Goal: Task Accomplishment & Management: Manage account settings

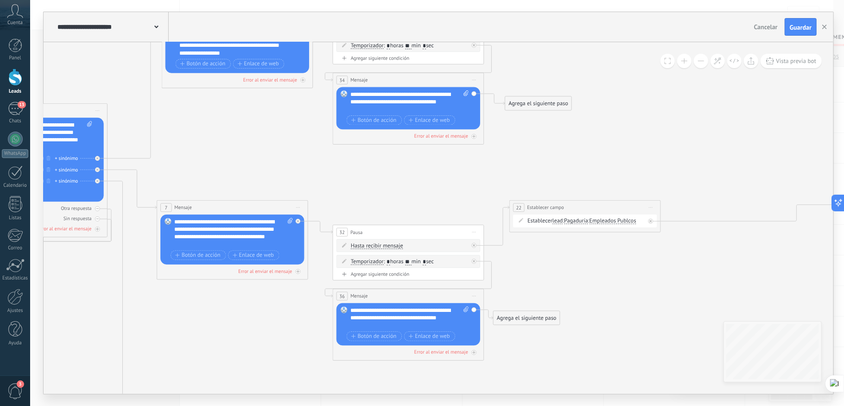
drag, startPoint x: 86, startPoint y: 205, endPoint x: 232, endPoint y: 326, distance: 190.0
click at [232, 326] on icon at bounding box center [468, 310] width 1956 height 981
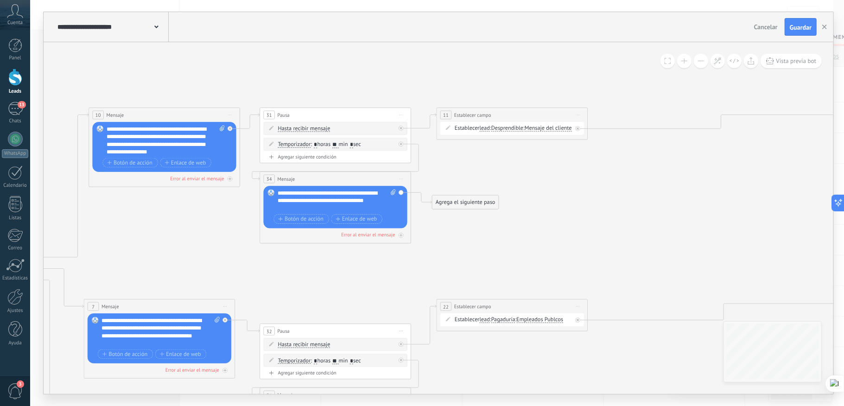
drag, startPoint x: 545, startPoint y: 145, endPoint x: 472, endPoint y: 243, distance: 123.2
click at [472, 243] on icon at bounding box center [396, 408] width 1956 height 981
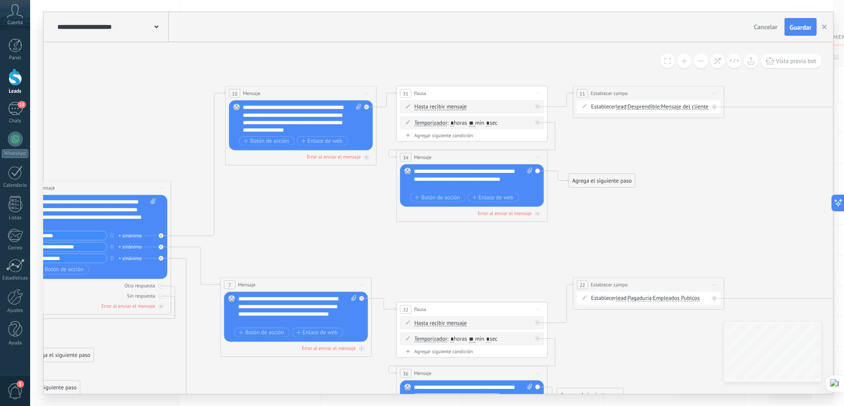
drag, startPoint x: 185, startPoint y: 220, endPoint x: 281, endPoint y: 197, distance: 99.1
click at [281, 197] on icon at bounding box center [532, 387] width 1956 height 981
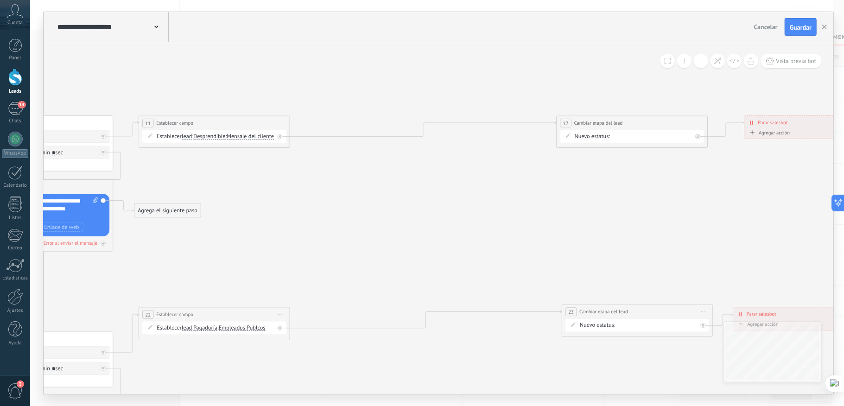
drag, startPoint x: 711, startPoint y: 185, endPoint x: 276, endPoint y: 214, distance: 435.4
drag, startPoint x: 637, startPoint y: 123, endPoint x: 405, endPoint y: 124, distance: 232.3
click at [405, 124] on div "**********" at bounding box center [400, 123] width 151 height 14
click at [336, 122] on span "17" at bounding box center [334, 123] width 6 height 6
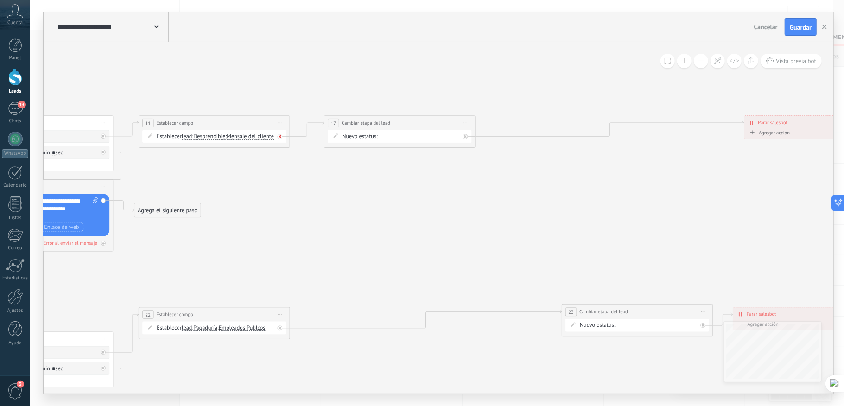
click at [279, 327] on icon at bounding box center [280, 328] width 3 height 3
click at [466, 122] on span "Iniciar vista previa aquí Cambiar nombre Duplicar Borrar" at bounding box center [466, 123] width 12 height 11
click at [494, 171] on div "Borrar" at bounding box center [500, 172] width 75 height 13
drag, startPoint x: 351, startPoint y: 159, endPoint x: 364, endPoint y: 121, distance: 40.2
click at [364, 121] on div "Agrega el siguiente paso" at bounding box center [361, 123] width 66 height 13
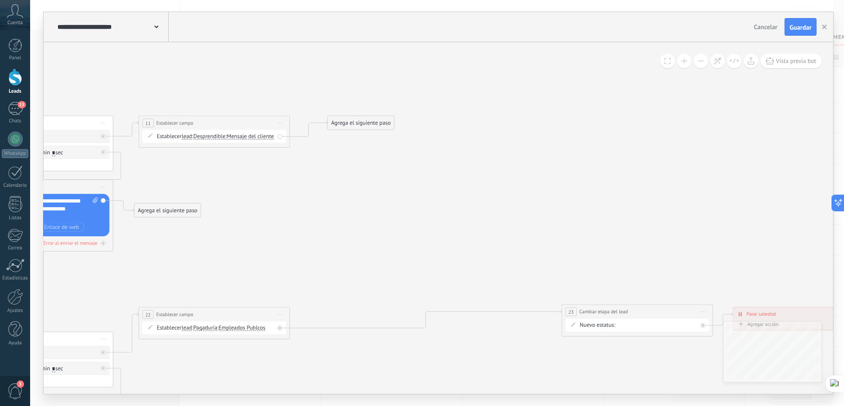
click at [378, 125] on div "Agrega el siguiente paso" at bounding box center [361, 123] width 66 height 13
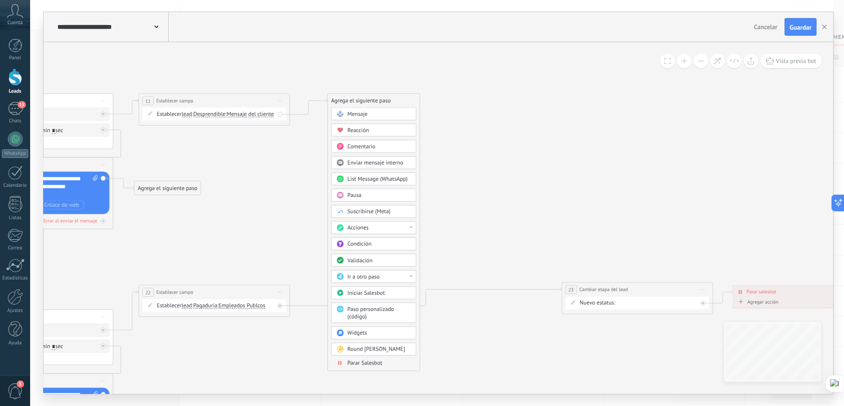
click at [613, 209] on icon at bounding box center [92, 376] width 1945 height 945
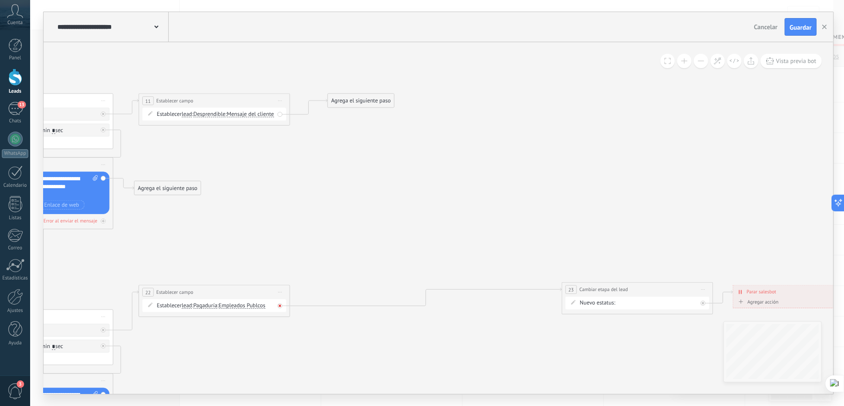
click at [281, 304] on div at bounding box center [280, 306] width 5 height 5
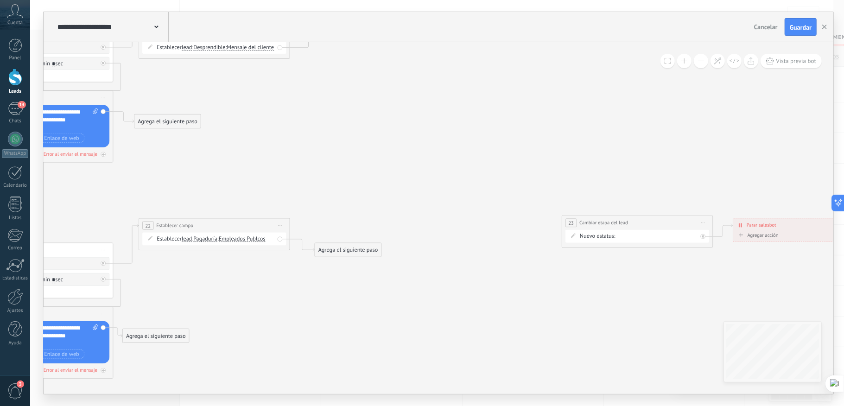
click at [707, 220] on span "Iniciar vista previa aquí Cambiar nombre Duplicar Borrar" at bounding box center [703, 222] width 12 height 11
click at [719, 272] on div "Borrar" at bounding box center [738, 272] width 75 height 13
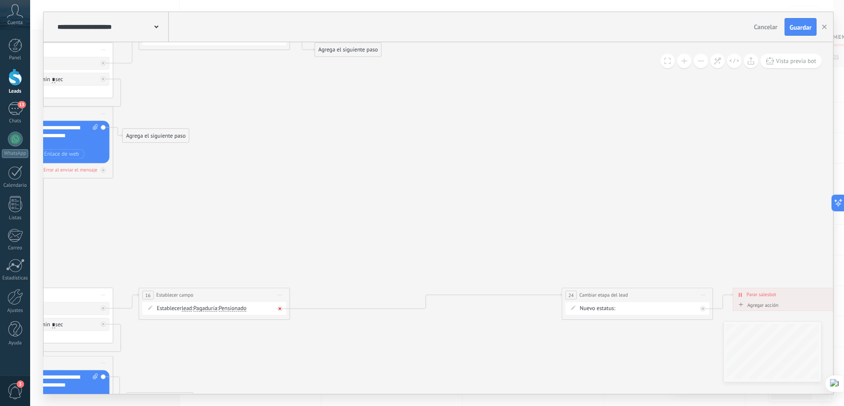
click at [0, 0] on icon at bounding box center [0, 0] width 0 height 0
drag, startPoint x: 705, startPoint y: 293, endPoint x: 708, endPoint y: 297, distance: 5.0
click at [705, 293] on span "Iniciar vista previa aquí Cambiar nombre Duplicar Borrar" at bounding box center [703, 295] width 12 height 11
click at [716, 345] on div "Borrar" at bounding box center [738, 344] width 75 height 13
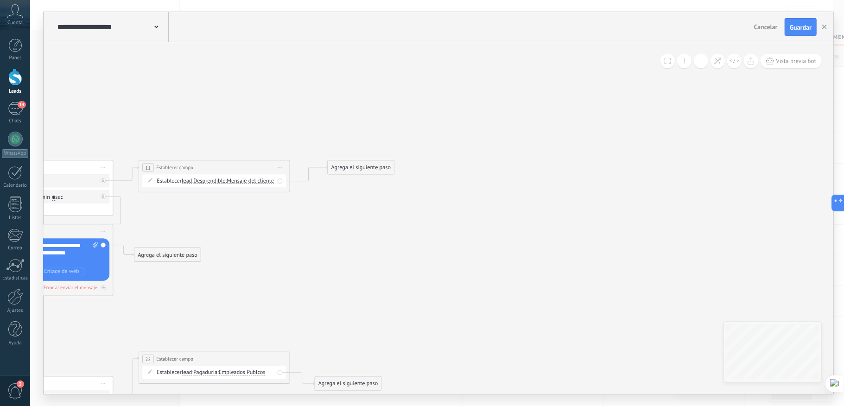
click at [363, 171] on div "Agrega el siguiente paso" at bounding box center [361, 167] width 66 height 13
click at [376, 184] on div "Mensaje" at bounding box center [380, 180] width 64 height 7
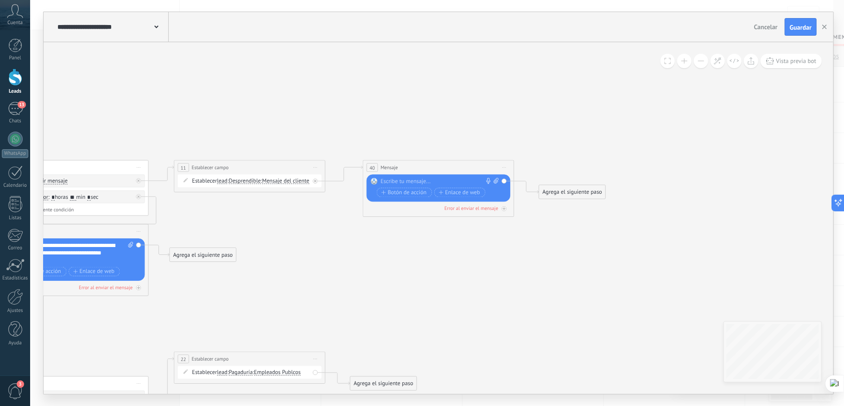
click at [412, 182] on div at bounding box center [437, 181] width 113 height 7
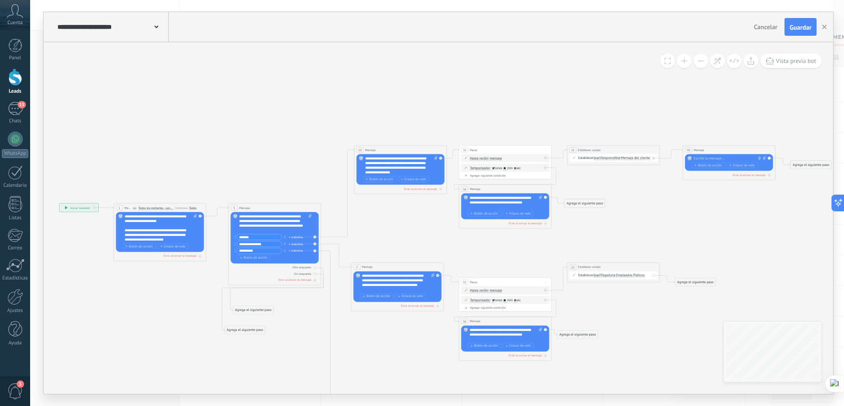
drag, startPoint x: 260, startPoint y: 230, endPoint x: 577, endPoint y: 232, distance: 317.1
click at [577, 232] on icon at bounding box center [437, 319] width 989 height 579
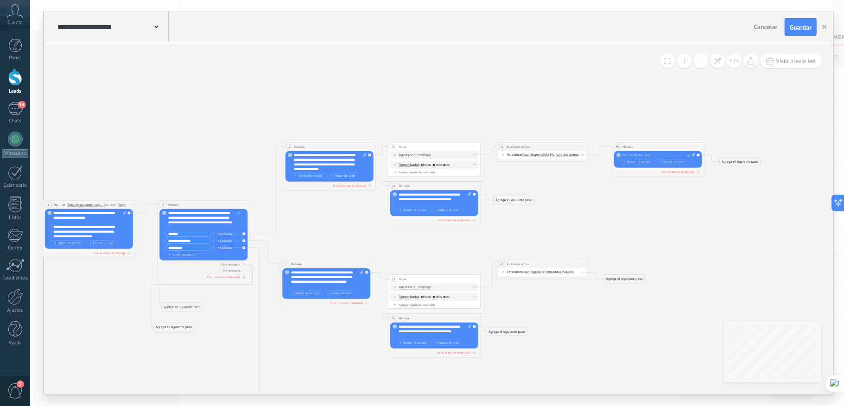
drag, startPoint x: 713, startPoint y: 225, endPoint x: 640, endPoint y: 222, distance: 72.9
click at [640, 222] on icon at bounding box center [366, 315] width 989 height 579
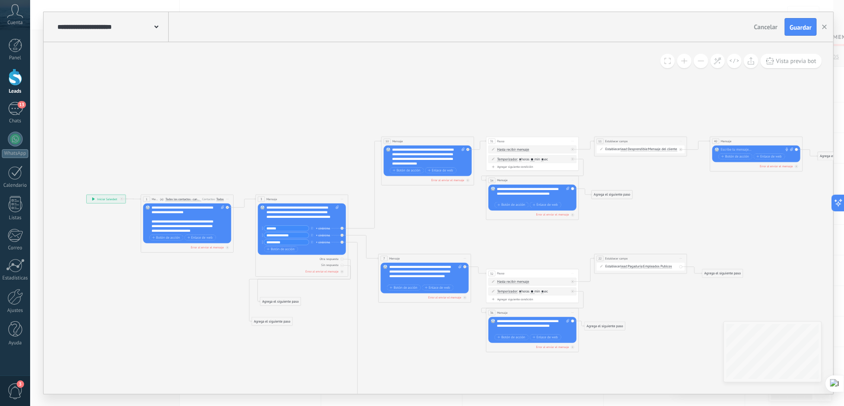
drag, startPoint x: 329, startPoint y: 237, endPoint x: 431, endPoint y: 232, distance: 102.2
click at [431, 232] on icon at bounding box center [464, 310] width 989 height 579
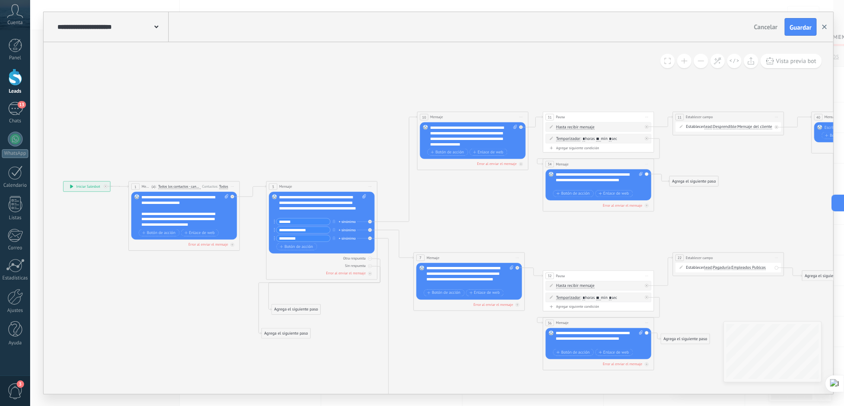
click at [824, 28] on icon "button" at bounding box center [825, 27] width 5 height 5
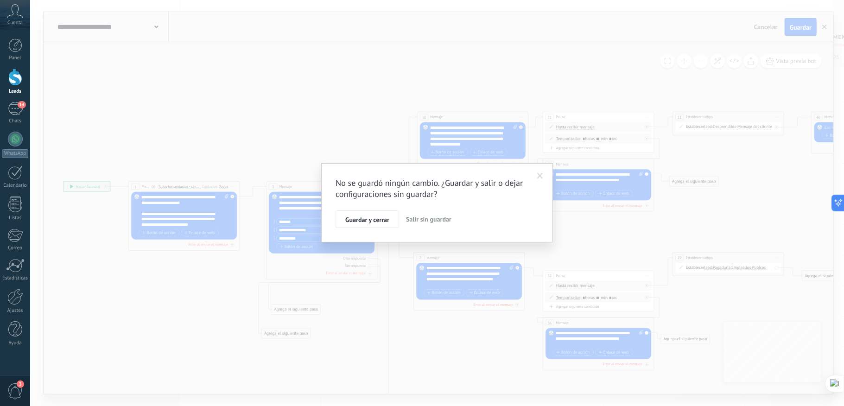
click at [543, 177] on span at bounding box center [540, 176] width 6 height 6
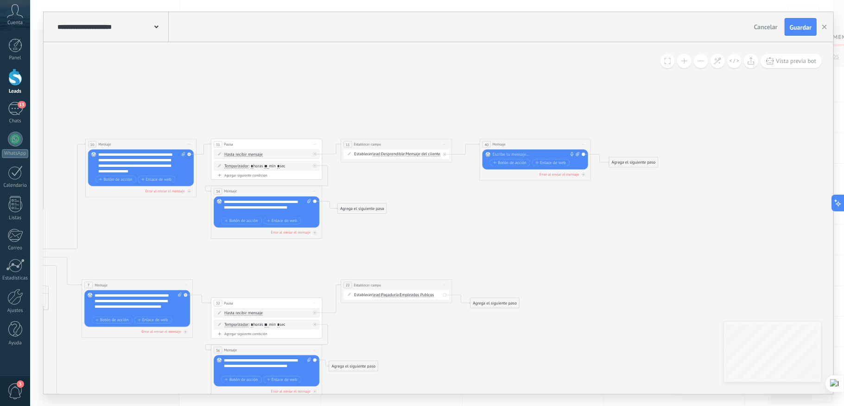
drag, startPoint x: 754, startPoint y: 201, endPoint x: 412, endPoint y: 229, distance: 342.8
click at [412, 229] on icon at bounding box center [185, 347] width 1186 height 695
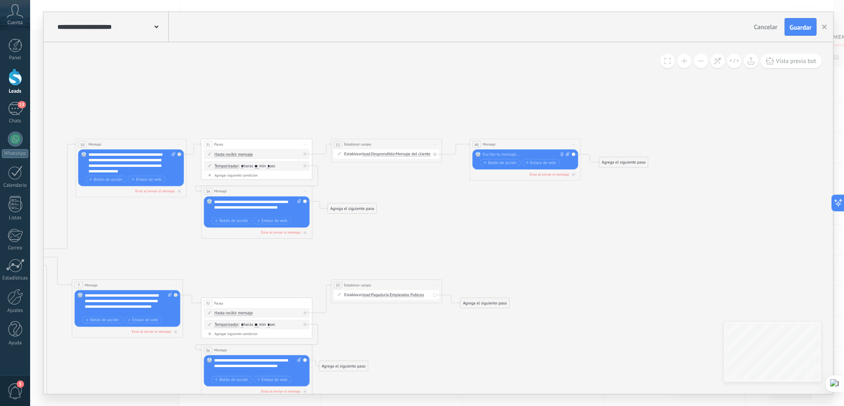
click at [527, 228] on icon at bounding box center [175, 347] width 1186 height 695
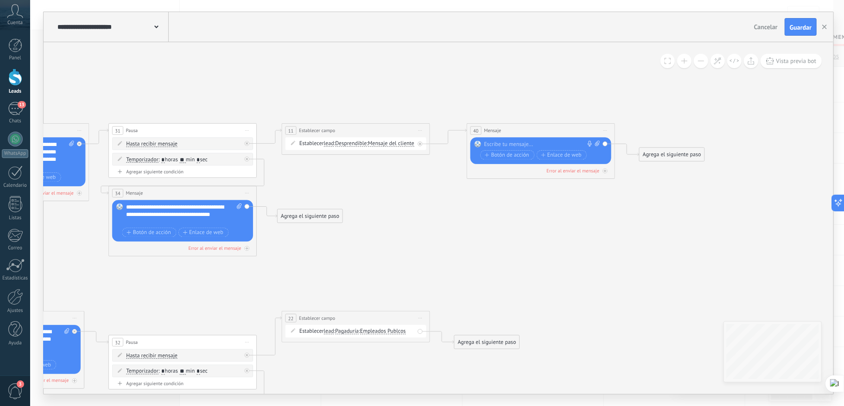
click at [490, 147] on div at bounding box center [540, 144] width 110 height 7
click at [791, 28] on span "Guardar" at bounding box center [801, 27] width 22 height 6
click at [751, 64] on icon at bounding box center [751, 60] width 7 height 7
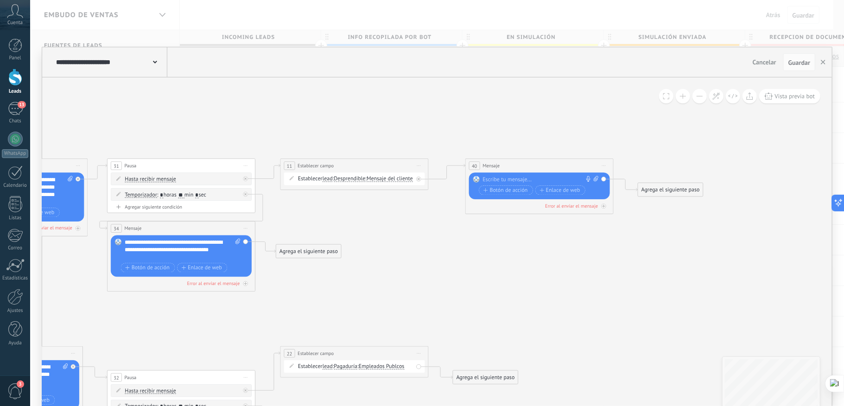
type textarea "**********"
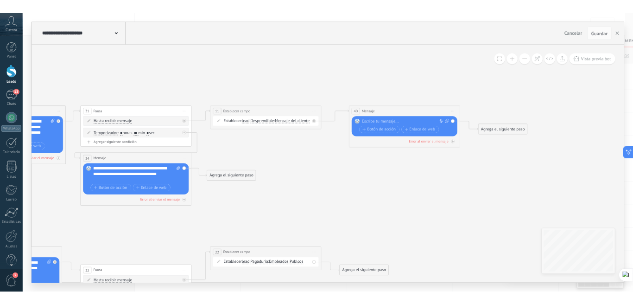
scroll to position [8, 0]
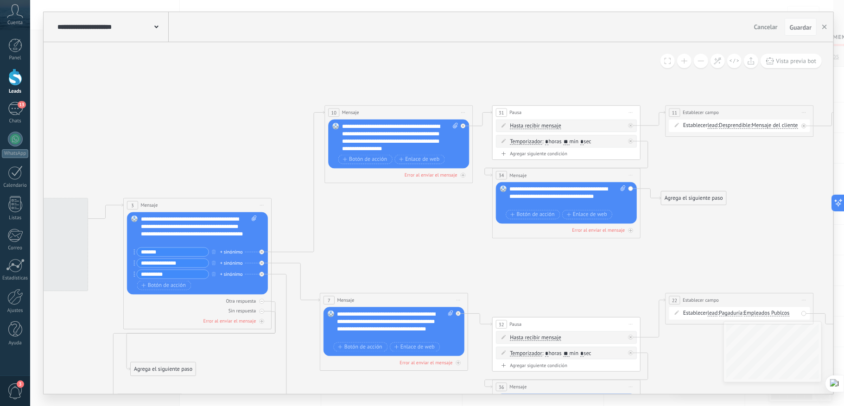
drag, startPoint x: 529, startPoint y: 263, endPoint x: 768, endPoint y: 264, distance: 239.7
click at [763, 266] on icon at bounding box center [458, 383] width 1582 height 926
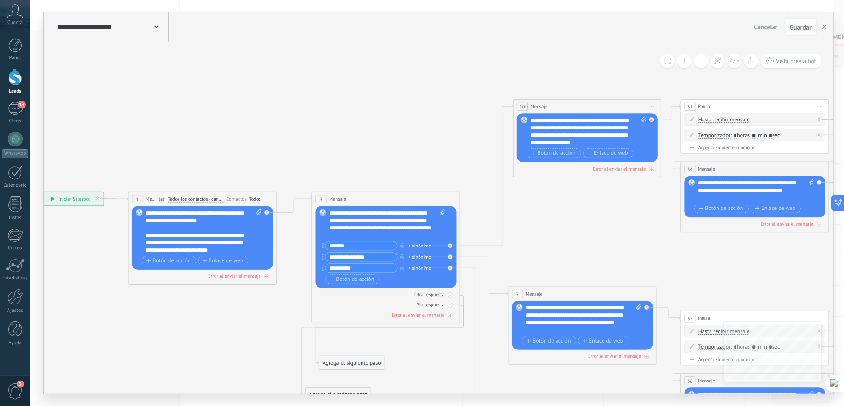
drag, startPoint x: 375, startPoint y: 238, endPoint x: 684, endPoint y: 210, distance: 310.6
click at [657, 216] on icon at bounding box center [647, 377] width 1582 height 926
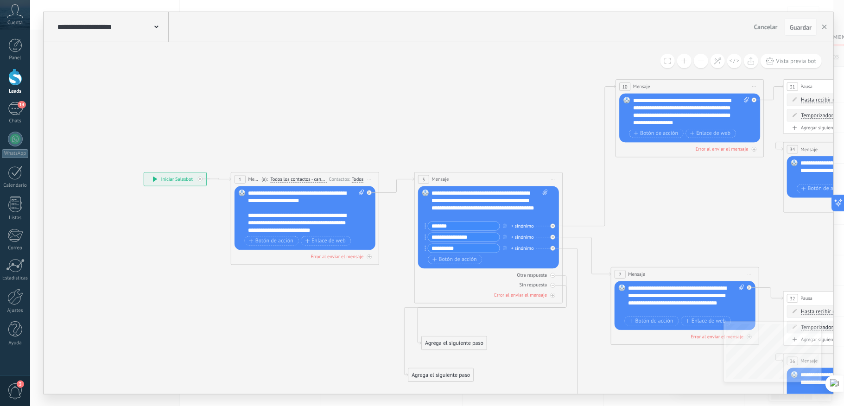
click at [308, 222] on div "**********" at bounding box center [306, 212] width 115 height 45
click at [249, 221] on div "**********" at bounding box center [306, 212] width 115 height 45
click at [0, 0] on sider-quick-compose-btn at bounding box center [0, 0] width 0 height 0
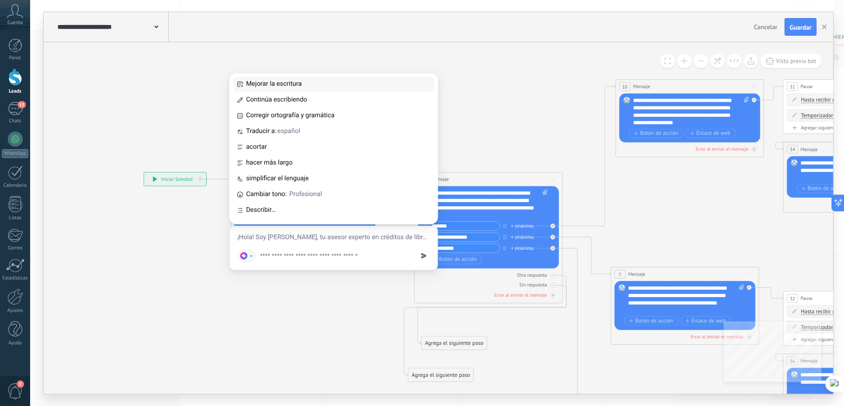
click at [332, 83] on span "Mejorar la escritura" at bounding box center [339, 84] width 186 height 8
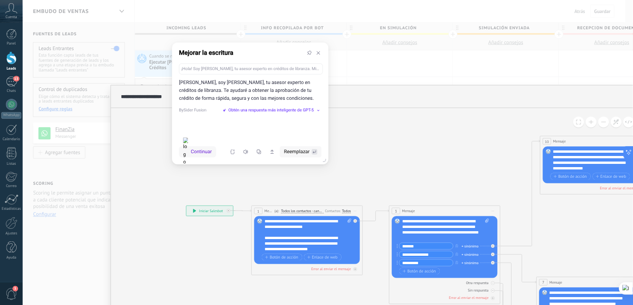
scroll to position [8, 0]
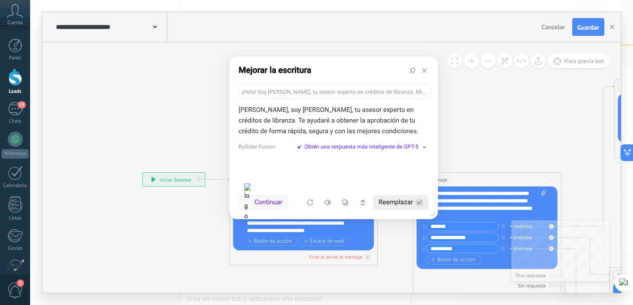
click at [390, 201] on span "Reemplazar" at bounding box center [396, 202] width 34 height 10
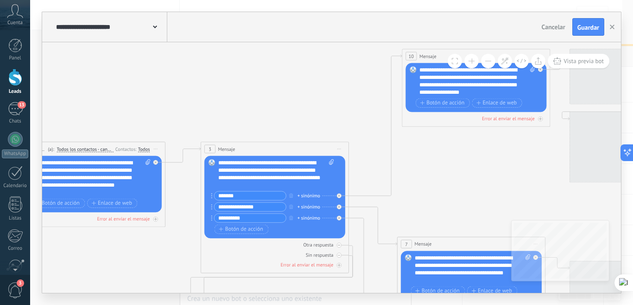
drag, startPoint x: 467, startPoint y: 134, endPoint x: 257, endPoint y: 106, distance: 211.9
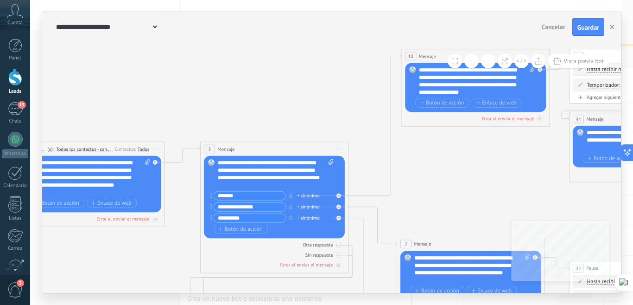
click at [260, 172] on div "**********" at bounding box center [276, 174] width 116 height 30
click at [0, 0] on sider-quick-compose-btn at bounding box center [0, 0] width 0 height 0
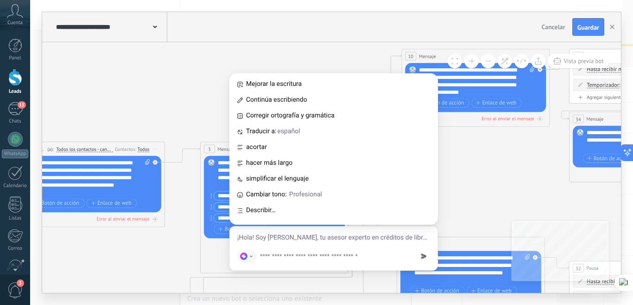
click at [218, 165] on div "**********" at bounding box center [276, 174] width 116 height 30
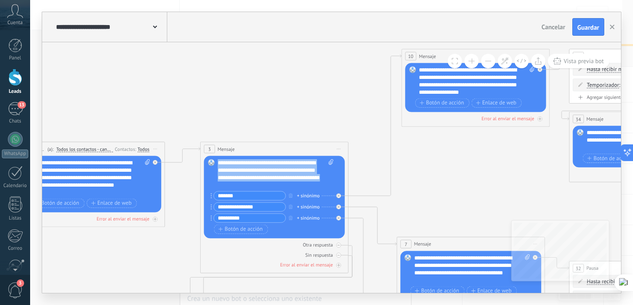
click at [247, 184] on div "**********" at bounding box center [276, 174] width 116 height 30
click at [0, 0] on sider-quick-compose-btn at bounding box center [0, 0] width 0 height 0
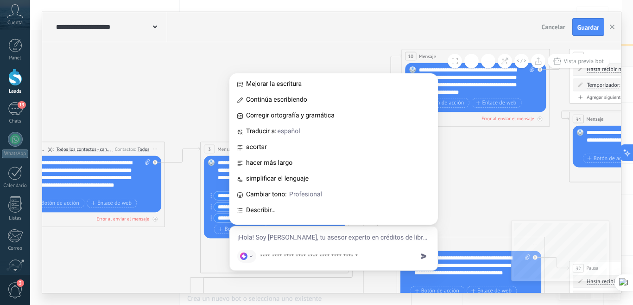
click at [421, 257] on div at bounding box center [334, 256] width 208 height 28
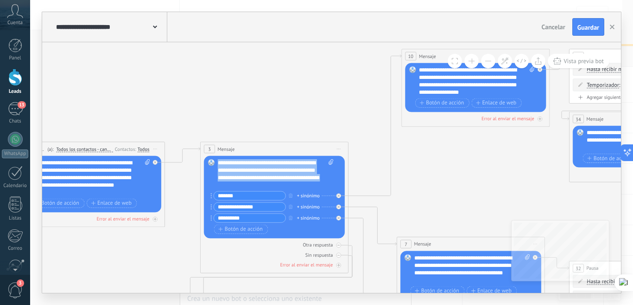
drag, startPoint x: 249, startPoint y: 187, endPoint x: 218, endPoint y: 164, distance: 38.8
click at [218, 164] on div "**********" at bounding box center [276, 174] width 116 height 30
drag, startPoint x: 273, startPoint y: 168, endPoint x: 307, endPoint y: 177, distance: 35.0
click at [0, 0] on sider-quick-compose-btn at bounding box center [0, 0] width 0 height 0
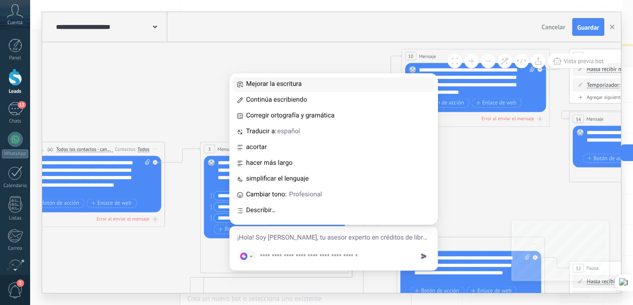
click at [304, 85] on span "Mejorar la escritura" at bounding box center [339, 84] width 186 height 8
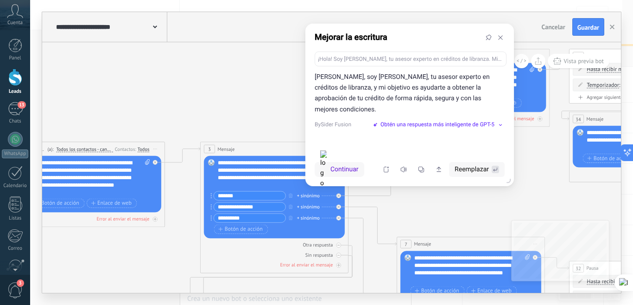
drag, startPoint x: 300, startPoint y: 73, endPoint x: 377, endPoint y: 40, distance: 83.7
click at [377, 40] on div "Mejorar la escritura" at bounding box center [410, 38] width 209 height 28
click at [346, 171] on span "Continuar" at bounding box center [345, 169] width 28 height 10
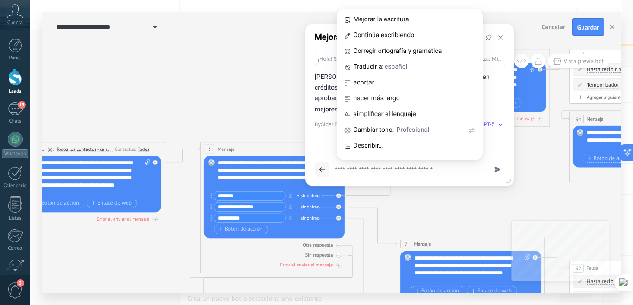
click at [386, 182] on div at bounding box center [410, 169] width 209 height 33
click at [315, 142] on div "Hola, soy Andrés Rativa, tu asesor experto en créditos de libranza, y mi objeti…" at bounding box center [410, 112] width 209 height 81
click at [505, 39] on button at bounding box center [501, 38] width 12 height 12
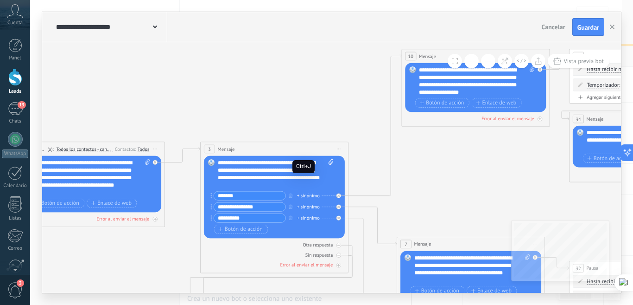
click at [0, 0] on sider-quick-compose-btn at bounding box center [0, 0] width 0 height 0
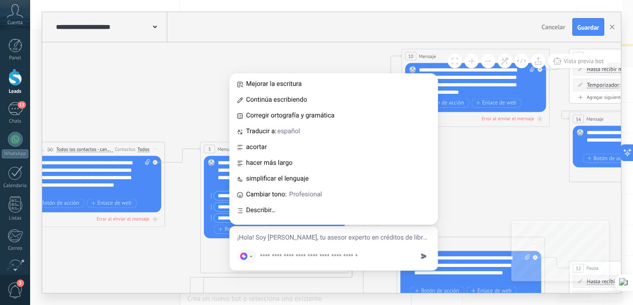
click at [292, 83] on span "Mejorar la escritura" at bounding box center [339, 84] width 186 height 8
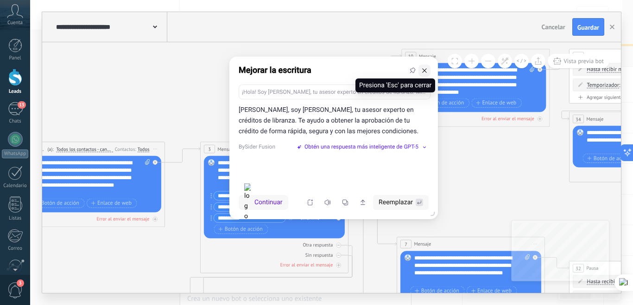
click at [424, 69] on icon at bounding box center [424, 70] width 6 height 6
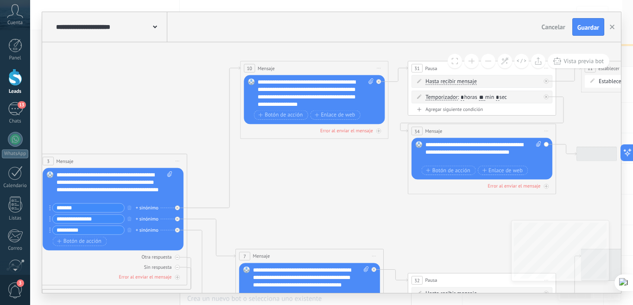
drag, startPoint x: 355, startPoint y: 104, endPoint x: 189, endPoint y: 117, distance: 166.0
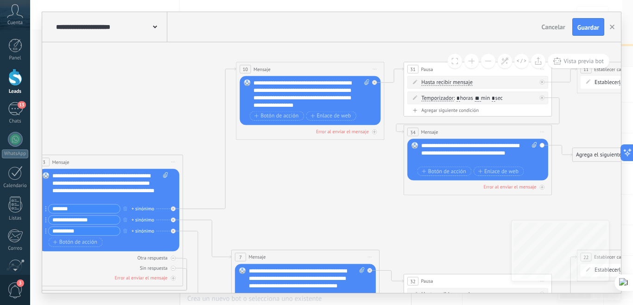
click at [339, 103] on div "**********" at bounding box center [312, 94] width 116 height 30
click at [255, 84] on div "**********" at bounding box center [312, 94] width 116 height 30
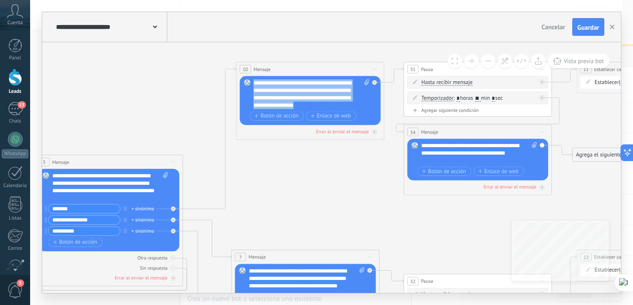
click at [255, 84] on div "**********" at bounding box center [312, 94] width 116 height 30
click at [0, 0] on sider-quick-compose-btn at bounding box center [0, 0] width 0 height 0
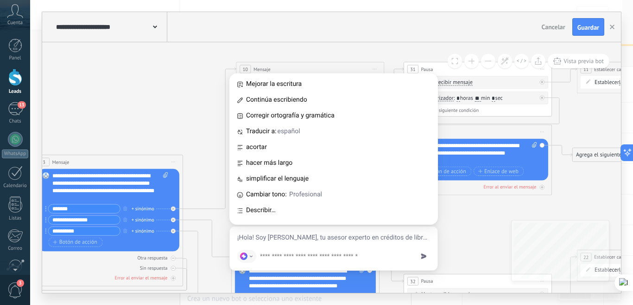
click at [308, 84] on span "Mejorar la escritura" at bounding box center [339, 84] width 186 height 8
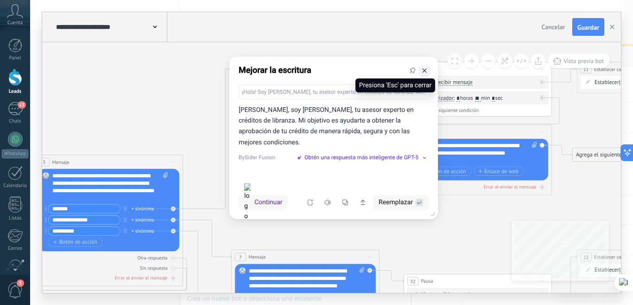
click at [427, 71] on icon at bounding box center [424, 70] width 6 height 6
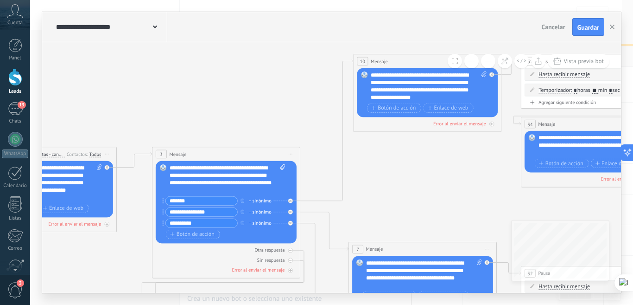
drag, startPoint x: 117, startPoint y: 117, endPoint x: 235, endPoint y: 110, distance: 117.5
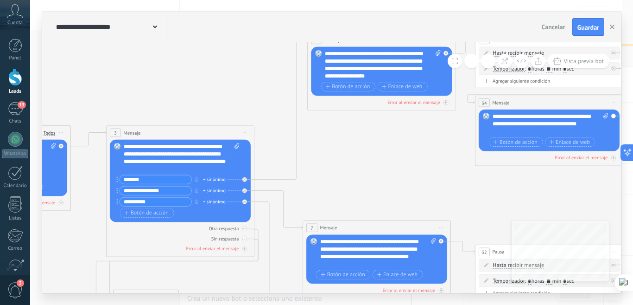
drag, startPoint x: 399, startPoint y: 170, endPoint x: 356, endPoint y: 147, distance: 48.3
click at [356, 147] on icon at bounding box center [441, 310] width 1582 height 926
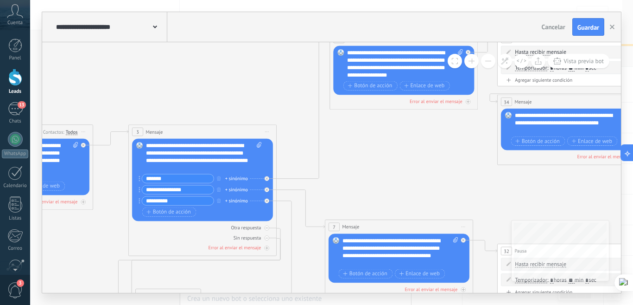
drag, startPoint x: 224, startPoint y: 102, endPoint x: 272, endPoint y: 102, distance: 48.2
click at [272, 102] on icon at bounding box center [463, 309] width 1582 height 926
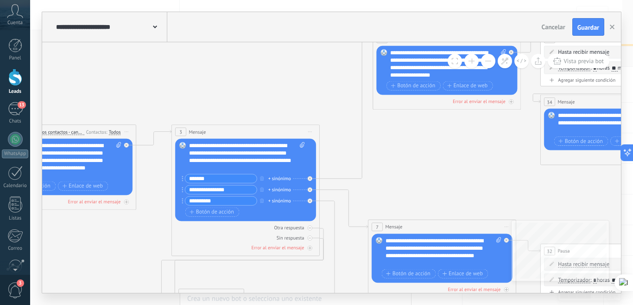
click at [225, 145] on div "**********" at bounding box center [247, 157] width 116 height 30
click at [453, 159] on icon at bounding box center [506, 309] width 1582 height 926
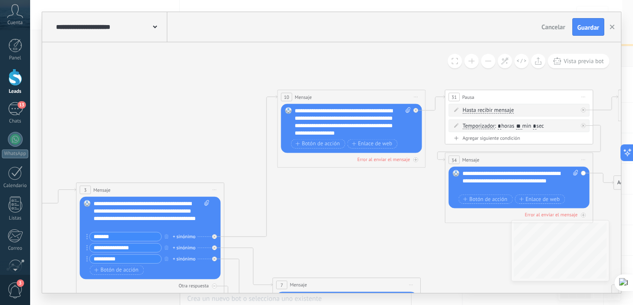
drag, startPoint x: 421, startPoint y: 172, endPoint x: 325, endPoint y: 226, distance: 109.4
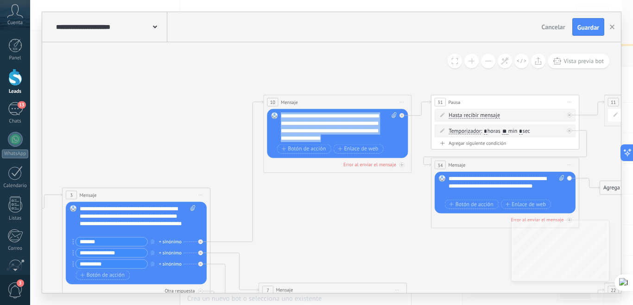
drag, startPoint x: 366, startPoint y: 139, endPoint x: 279, endPoint y: 115, distance: 89.7
click at [279, 115] on div "Reemplazar Quitar Convertir a mensaje de voz Arrastre la imagen aquí para adjun…" at bounding box center [337, 133] width 141 height 49
paste div
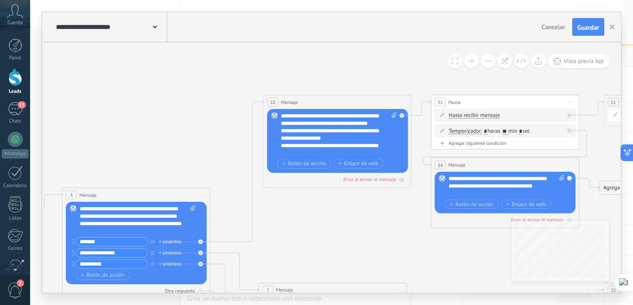
click at [322, 119] on div "**********" at bounding box center [339, 134] width 116 height 45
click at [331, 133] on div "**********" at bounding box center [332, 134] width 102 height 15
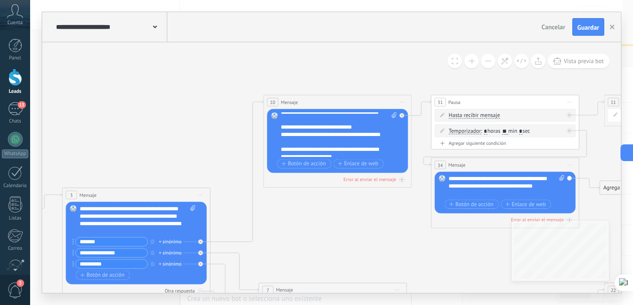
scroll to position [0, 0]
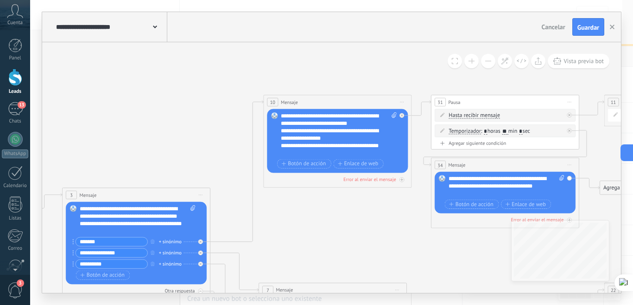
click at [322, 123] on div "**********" at bounding box center [339, 134] width 116 height 45
click at [590, 26] on span "Guardar" at bounding box center [589, 27] width 22 height 6
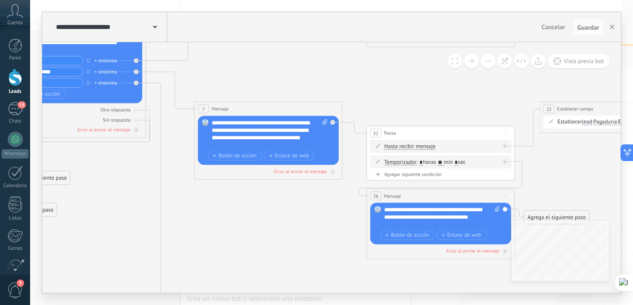
drag, startPoint x: 380, startPoint y: 232, endPoint x: 316, endPoint y: 51, distance: 192.0
click at [316, 51] on icon at bounding box center [332, 191] width 1582 height 926
click at [307, 57] on icon at bounding box center [332, 191] width 1582 height 926
click at [222, 125] on div "**********" at bounding box center [270, 134] width 116 height 30
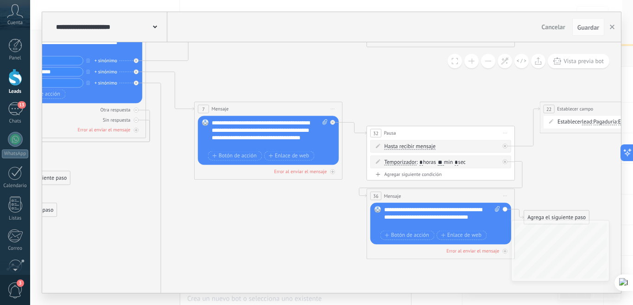
click at [222, 125] on div "**********" at bounding box center [270, 134] width 116 height 30
click at [230, 147] on div "**********" at bounding box center [270, 134] width 116 height 30
click at [228, 146] on div "**********" at bounding box center [270, 134] width 116 height 30
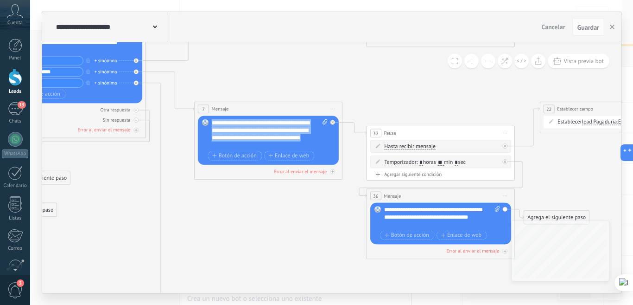
drag, startPoint x: 212, startPoint y: 123, endPoint x: 231, endPoint y: 126, distance: 19.2
click at [213, 123] on div "**********" at bounding box center [270, 134] width 116 height 30
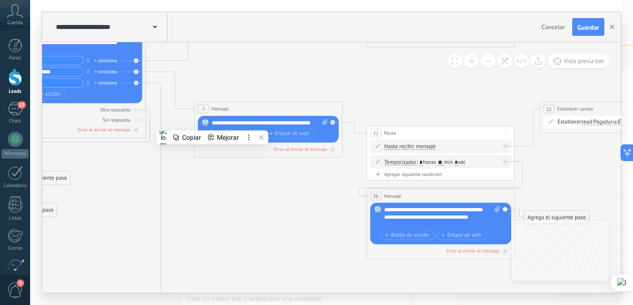
click at [236, 123] on div "**********" at bounding box center [267, 122] width 110 height 7
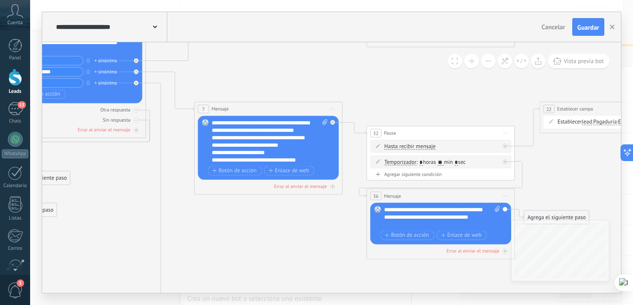
click at [267, 141] on div "**********" at bounding box center [263, 137] width 102 height 7
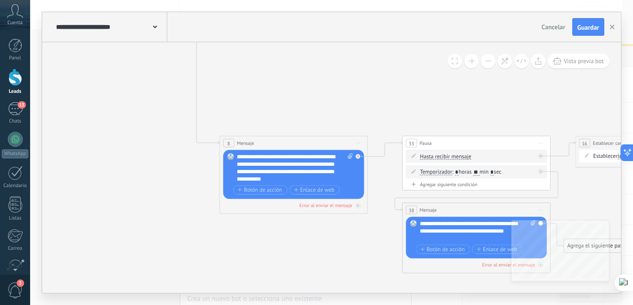
drag, startPoint x: 313, startPoint y: 180, endPoint x: 348, endPoint y: 255, distance: 83.2
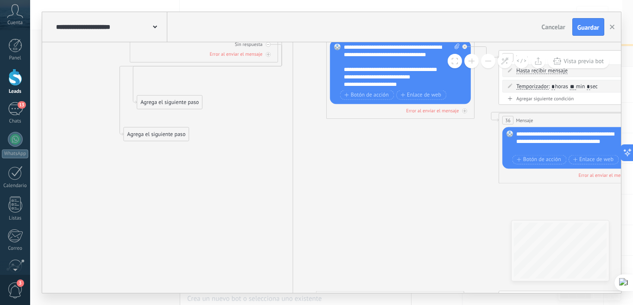
drag, startPoint x: 120, startPoint y: 102, endPoint x: 217, endPoint y: 257, distance: 182.7
click at [217, 257] on icon at bounding box center [465, 116] width 1582 height 926
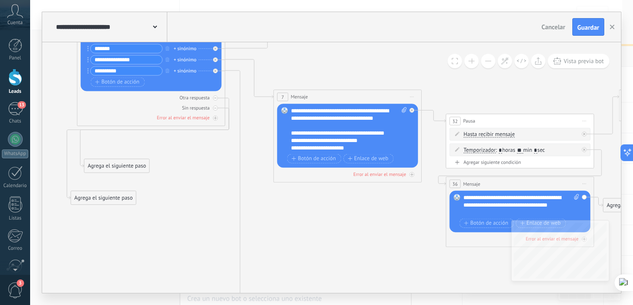
drag, startPoint x: 339, startPoint y: 177, endPoint x: 291, endPoint y: 232, distance: 73.3
click at [291, 232] on icon at bounding box center [412, 179] width 1582 height 926
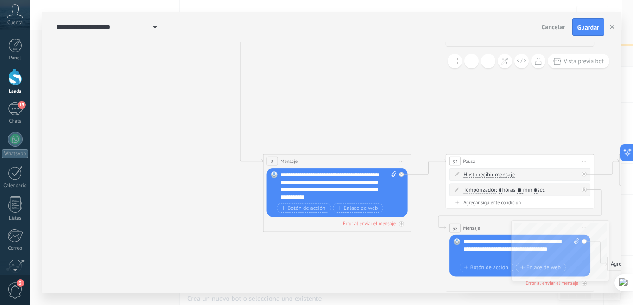
click at [282, 177] on div "**********" at bounding box center [339, 186] width 116 height 30
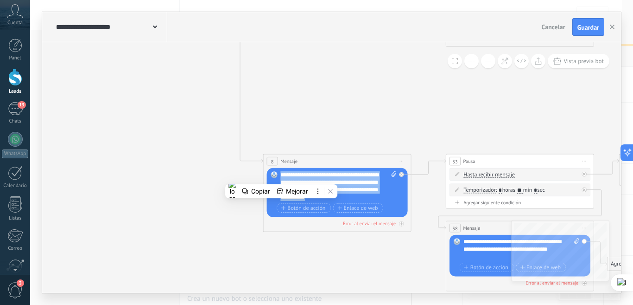
paste div
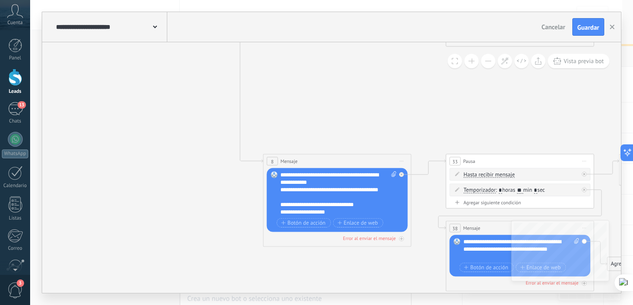
click at [338, 204] on div "**********" at bounding box center [332, 204] width 102 height 7
click at [302, 173] on div "**********" at bounding box center [339, 193] width 116 height 45
click at [320, 171] on div "**********" at bounding box center [339, 193] width 116 height 45
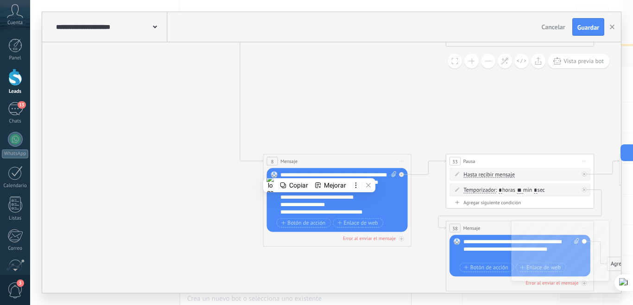
click at [303, 201] on div "**********" at bounding box center [332, 196] width 102 height 7
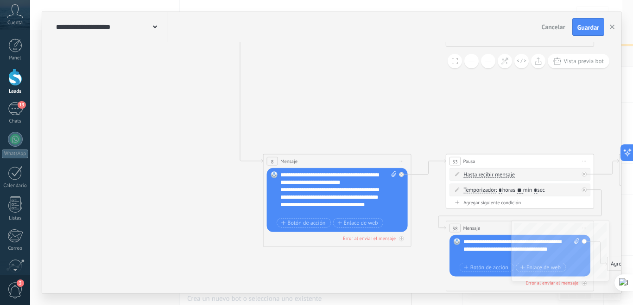
scroll to position [102, 0]
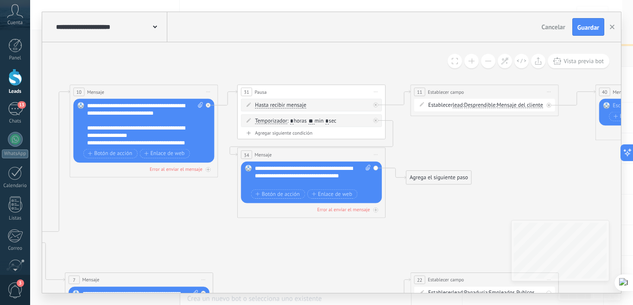
drag, startPoint x: 494, startPoint y: 97, endPoint x: 285, endPoint y: 49, distance: 214.7
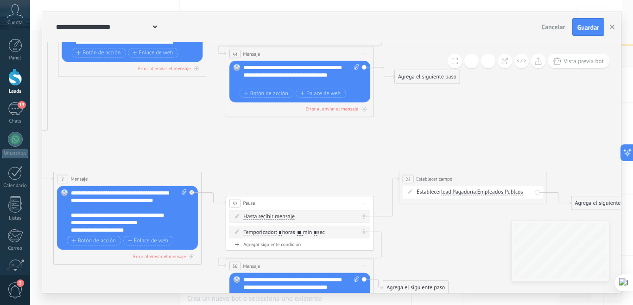
drag, startPoint x: 346, startPoint y: 245, endPoint x: 335, endPoint y: 153, distance: 92.5
click at [335, 153] on icon at bounding box center [192, 261] width 1582 height 926
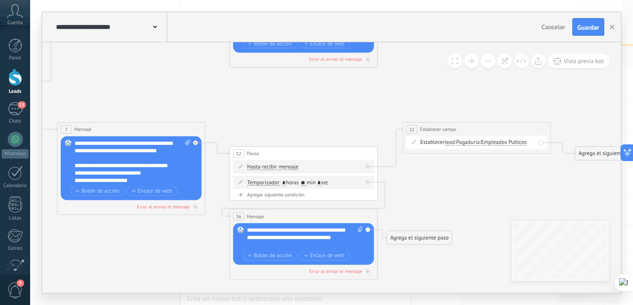
drag, startPoint x: 428, startPoint y: 175, endPoint x: 432, endPoint y: 192, distance: 17.6
click at [432, 192] on icon at bounding box center [195, 212] width 1582 height 926
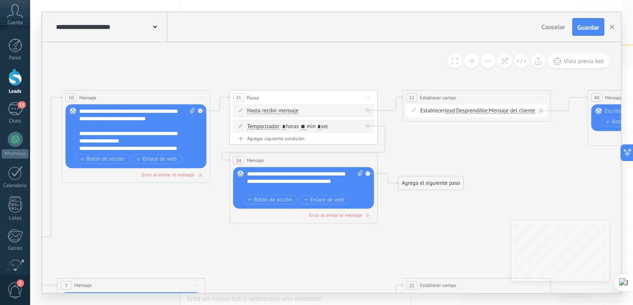
click at [256, 175] on div "**********" at bounding box center [305, 181] width 116 height 22
click at [261, 187] on div "**********" at bounding box center [305, 181] width 116 height 22
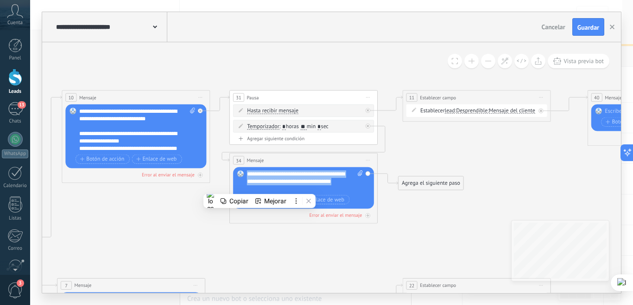
paste div
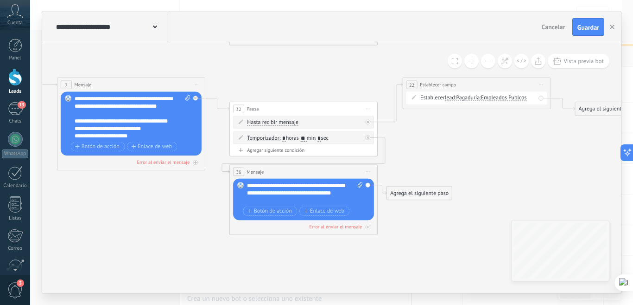
click at [250, 187] on div "**********" at bounding box center [305, 193] width 116 height 22
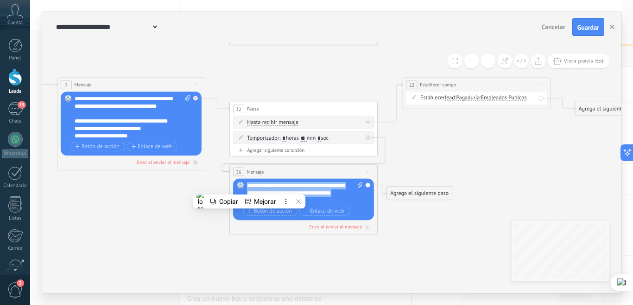
click at [322, 201] on div "**********" at bounding box center [305, 193] width 116 height 22
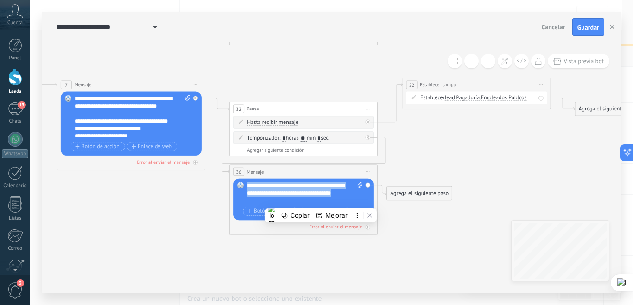
paste div
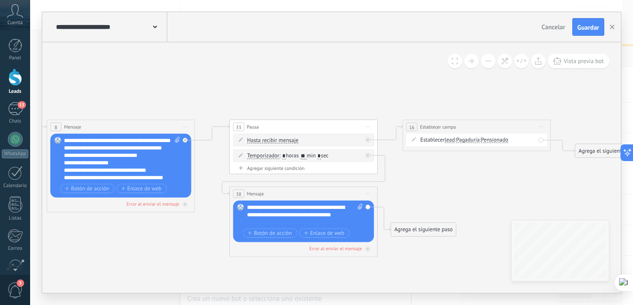
click at [250, 206] on div "**********" at bounding box center [305, 215] width 116 height 22
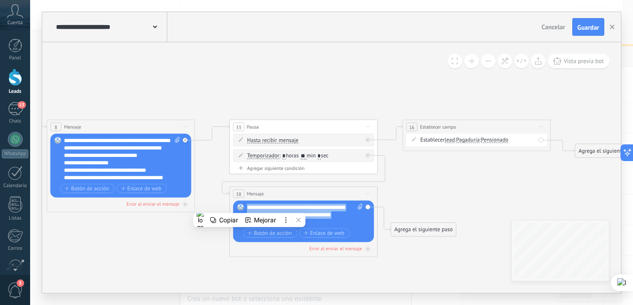
click at [313, 223] on div "**********" at bounding box center [305, 215] width 116 height 22
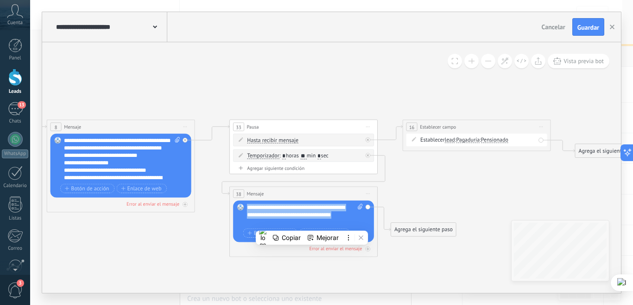
paste div
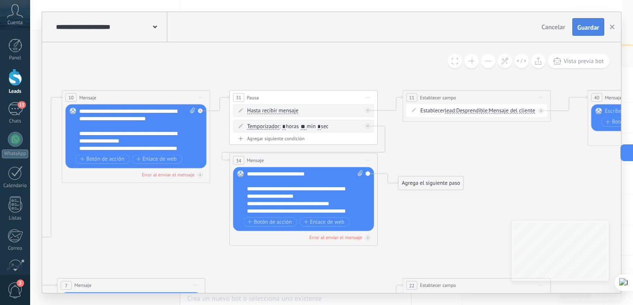
click at [590, 31] on span "Guardar" at bounding box center [589, 27] width 22 height 6
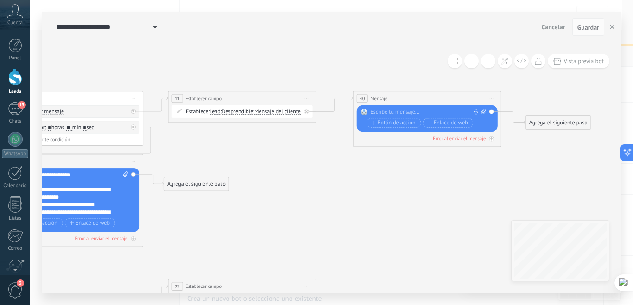
drag, startPoint x: 522, startPoint y: 165, endPoint x: 287, endPoint y: 166, distance: 234.6
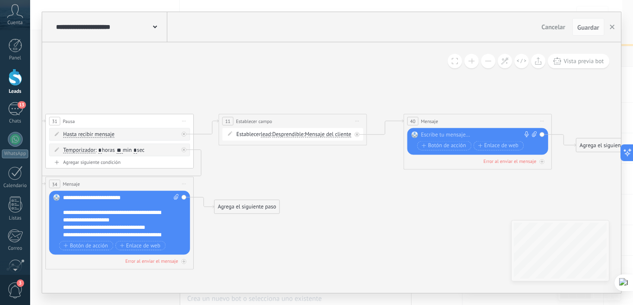
drag, startPoint x: 234, startPoint y: 169, endPoint x: 284, endPoint y: 169, distance: 50.5
click at [444, 137] on div at bounding box center [476, 134] width 110 height 7
paste div
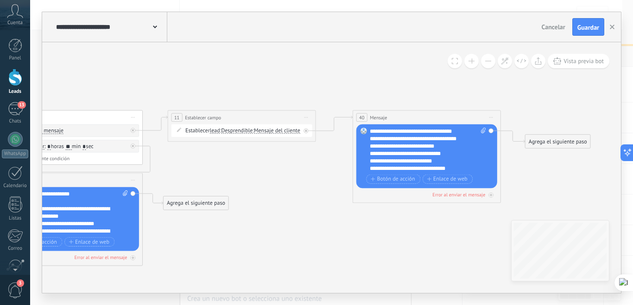
drag, startPoint x: 418, startPoint y: 218, endPoint x: 367, endPoint y: 214, distance: 50.7
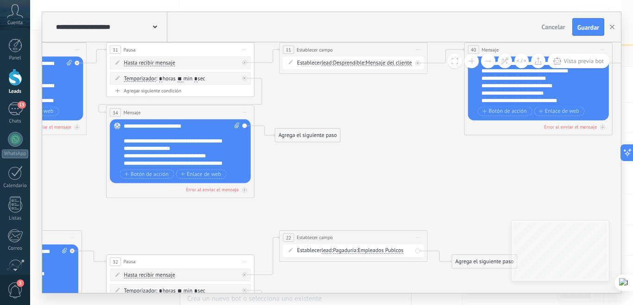
drag, startPoint x: 281, startPoint y: 198, endPoint x: 390, endPoint y: 132, distance: 127.7
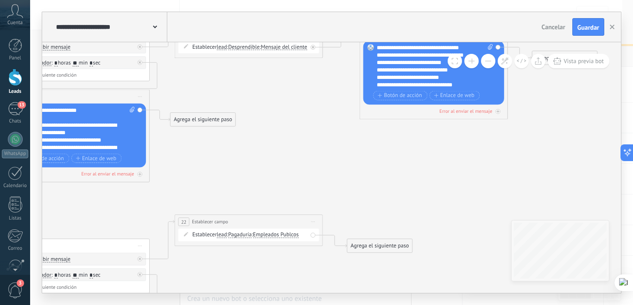
drag, startPoint x: 450, startPoint y: 190, endPoint x: 343, endPoint y: 174, distance: 107.9
click at [379, 247] on div "Agrega el siguiente paso" at bounding box center [379, 246] width 65 height 12
click at [379, 255] on span "Mensaje" at bounding box center [375, 258] width 19 height 7
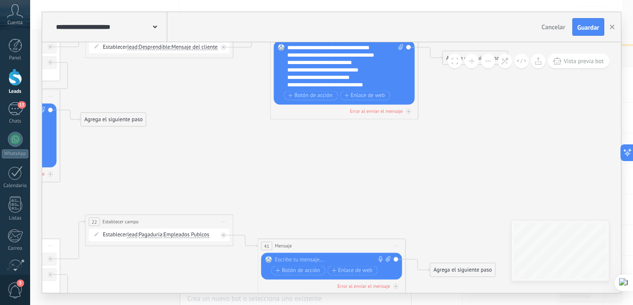
click at [320, 260] on div at bounding box center [330, 259] width 110 height 7
paste div
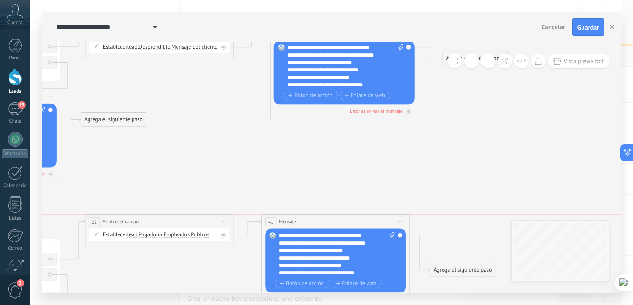
drag, startPoint x: 338, startPoint y: 243, endPoint x: 342, endPoint y: 218, distance: 25.4
click at [342, 218] on div "41 Mensaje ******* (a): Todos los contactos - canales seleccionados Todos los c…" at bounding box center [335, 222] width 147 height 14
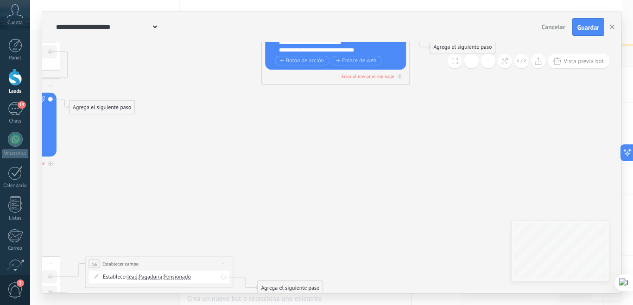
click at [110, 105] on div "Agrega el siguiente paso" at bounding box center [102, 107] width 65 height 12
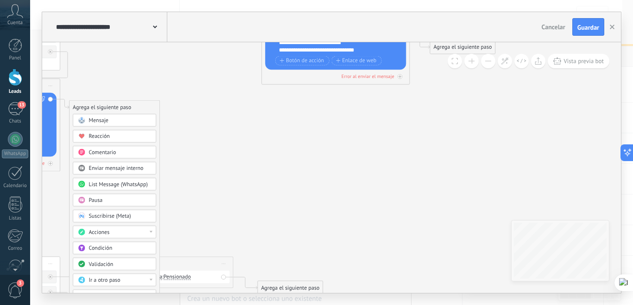
click at [107, 122] on span "Mensaje" at bounding box center [98, 120] width 19 height 7
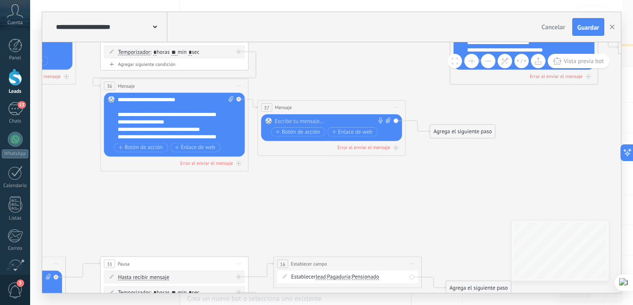
click at [284, 118] on div at bounding box center [330, 120] width 110 height 7
paste div
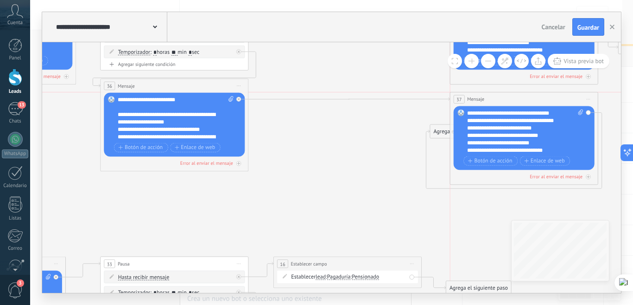
drag, startPoint x: 318, startPoint y: 106, endPoint x: 512, endPoint y: 101, distance: 194.3
click at [512, 101] on div "37 Mensaje ******* (a): Todos los contactos - canales seleccionados Todos los c…" at bounding box center [524, 99] width 147 height 14
click at [387, 121] on icon at bounding box center [66, 109] width 1582 height 982
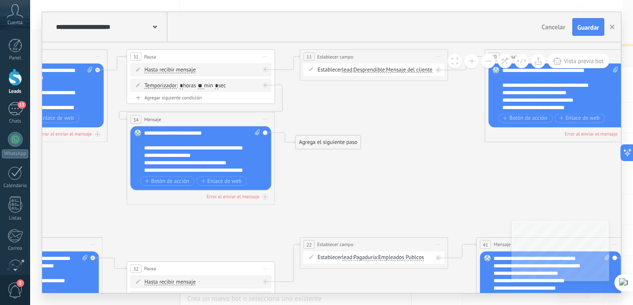
drag, startPoint x: 412, startPoint y: 176, endPoint x: 438, endPoint y: 110, distance: 71.4
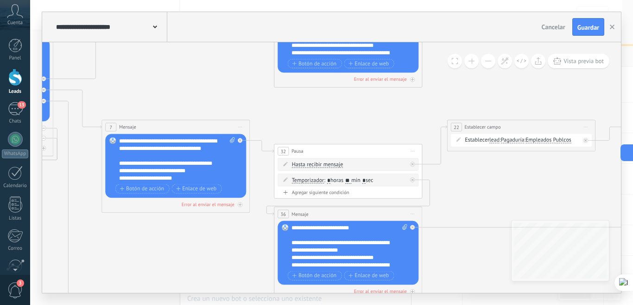
drag, startPoint x: 204, startPoint y: 145, endPoint x: 352, endPoint y: 117, distance: 150.1
click at [352, 117] on icon at bounding box center [240, 237] width 1582 height 982
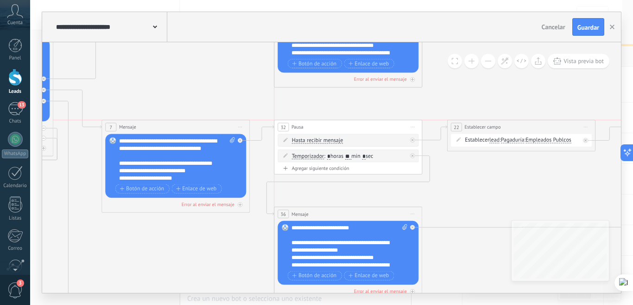
drag, startPoint x: 344, startPoint y: 145, endPoint x: 341, endPoint y: 120, distance: 25.2
click at [341, 120] on div "32 Pausa ***** Iniciar vista previa aquí Cambiar nombre Duplicar Borrar" at bounding box center [347, 127] width 147 height 14
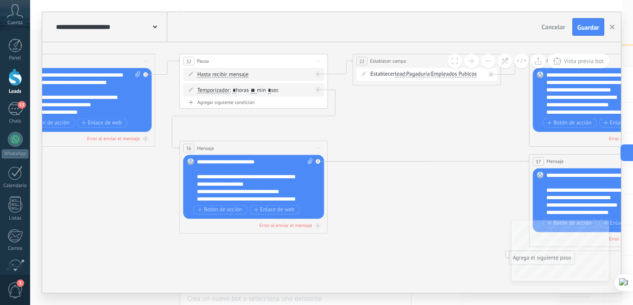
drag, startPoint x: 483, startPoint y: 179, endPoint x: 427, endPoint y: 101, distance: 96.1
click at [427, 101] on icon at bounding box center [145, 172] width 1582 height 982
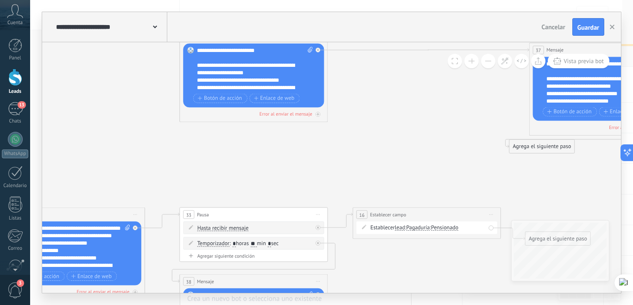
click at [282, 157] on icon at bounding box center [145, 60] width 1582 height 982
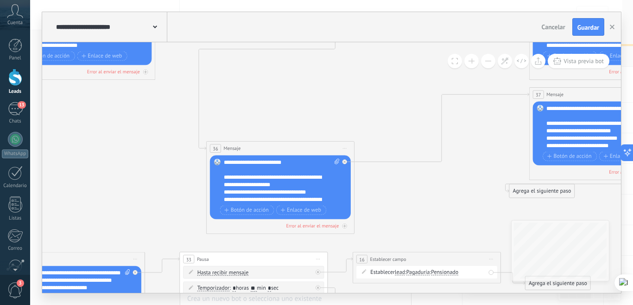
drag, startPoint x: 285, startPoint y: 81, endPoint x: 311, endPoint y: 142, distance: 66.5
click at [312, 145] on div "36 Mensaje ******* (a): Todos los contactos - canales seleccionados Todos los c…" at bounding box center [280, 148] width 147 height 14
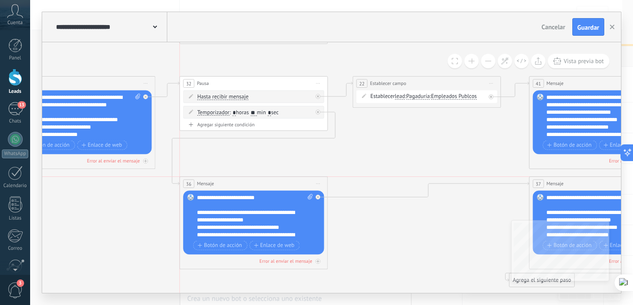
drag, startPoint x: 304, startPoint y: 230, endPoint x: 276, endPoint y: 179, distance: 57.1
click at [276, 179] on div "36 Mensaje ******* (a): Todos los contactos - canales seleccionados Todos los c…" at bounding box center [253, 184] width 147 height 14
click at [414, 224] on icon at bounding box center [145, 194] width 1582 height 982
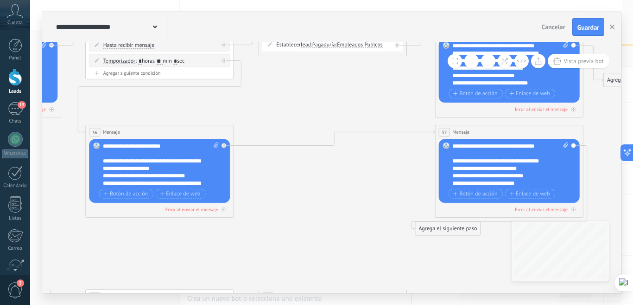
drag, startPoint x: 424, startPoint y: 231, endPoint x: 324, endPoint y: 184, distance: 110.8
click at [328, 181] on icon at bounding box center [51, 142] width 1582 height 982
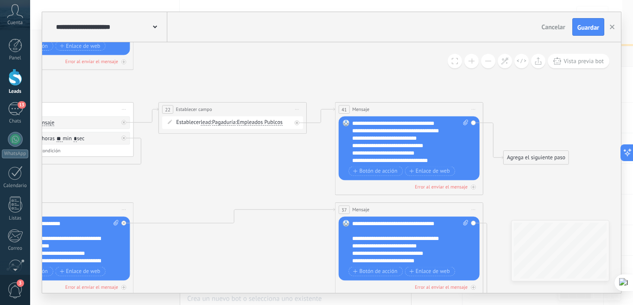
drag, startPoint x: 359, startPoint y: 188, endPoint x: 261, endPoint y: 174, distance: 99.2
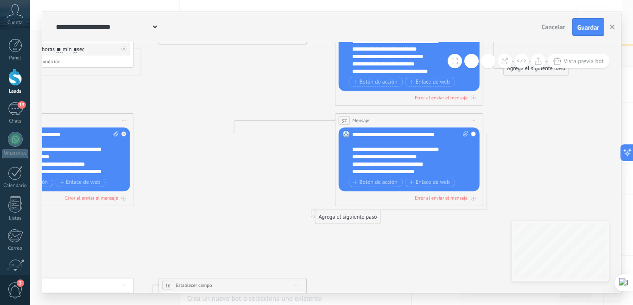
click at [125, 133] on div at bounding box center [123, 133] width 5 height 5
click at [474, 122] on span "Iniciar vista previa aquí Cambiar nombre Duplicar Borrar" at bounding box center [474, 120] width 12 height 11
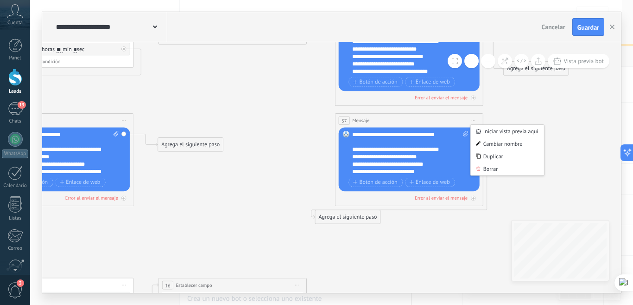
click at [491, 166] on div "Borrar" at bounding box center [507, 169] width 73 height 13
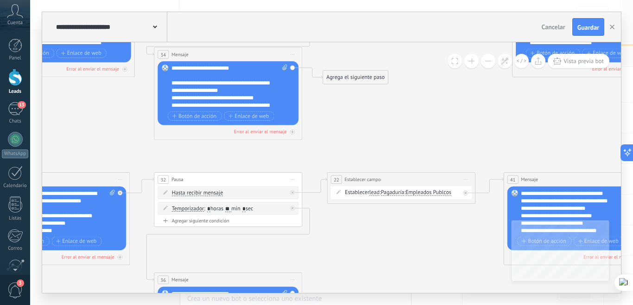
drag, startPoint x: 240, startPoint y: 179, endPoint x: 408, endPoint y: 137, distance: 173.7
click at [408, 137] on icon at bounding box center [120, 290] width 1582 height 982
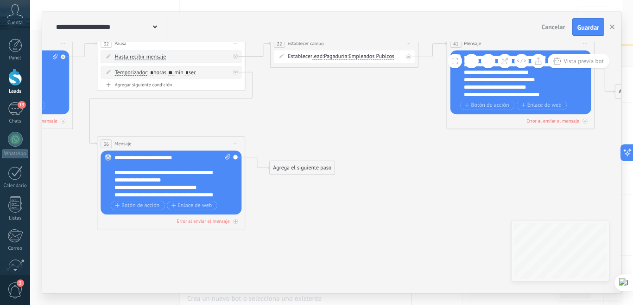
drag, startPoint x: 433, startPoint y: 237, endPoint x: 377, endPoint y: 101, distance: 147.4
click at [377, 101] on icon at bounding box center [63, 154] width 1582 height 982
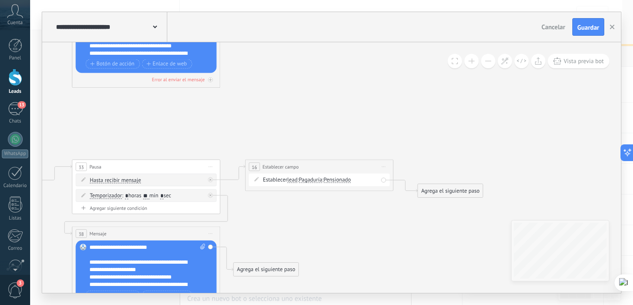
drag, startPoint x: 325, startPoint y: 219, endPoint x: 300, endPoint y: 89, distance: 132.3
click at [300, 89] on icon at bounding box center [38, 13] width 1582 height 982
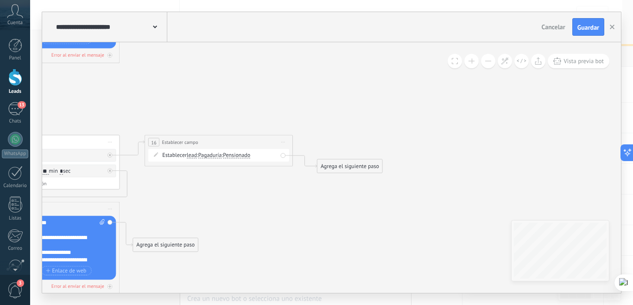
drag, startPoint x: 443, startPoint y: 127, endPoint x: 334, endPoint y: 99, distance: 112.3
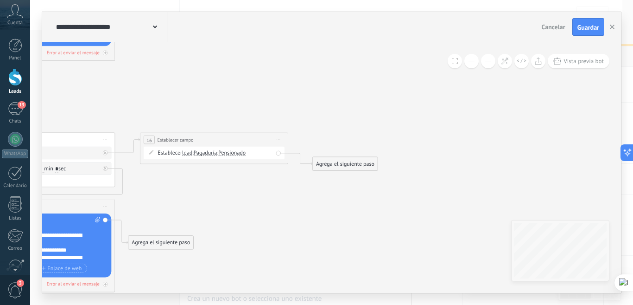
click at [347, 163] on div "Agrega el siguiente paso" at bounding box center [345, 164] width 65 height 12
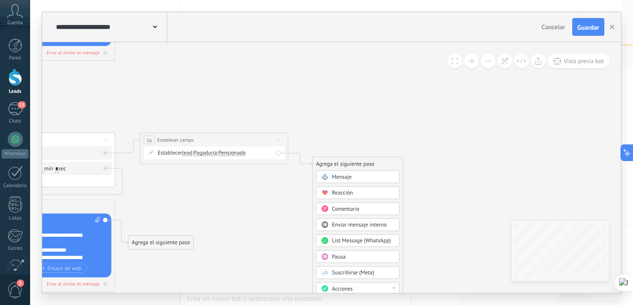
click at [357, 172] on div "Mensaje" at bounding box center [357, 176] width 83 height 13
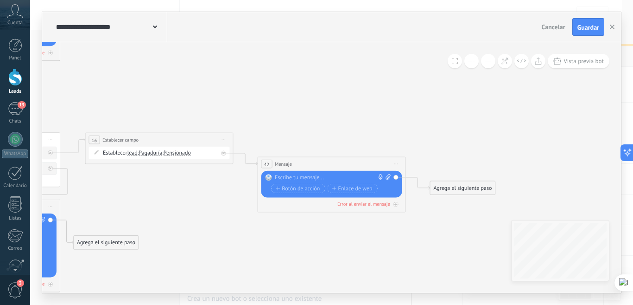
click at [314, 177] on div at bounding box center [330, 177] width 110 height 7
paste div
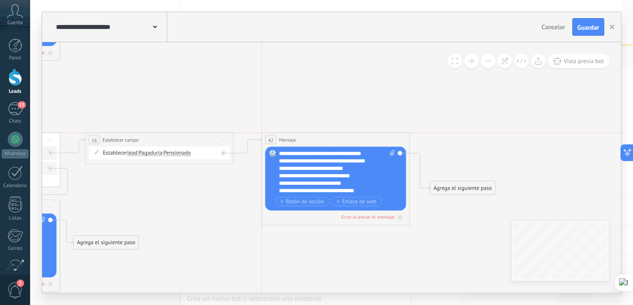
drag, startPoint x: 327, startPoint y: 162, endPoint x: 330, endPoint y: 135, distance: 26.6
click at [330, 135] on div "42 Mensaje ******* (a): Todos los contactos - canales seleccionados Todos los c…" at bounding box center [335, 140] width 147 height 14
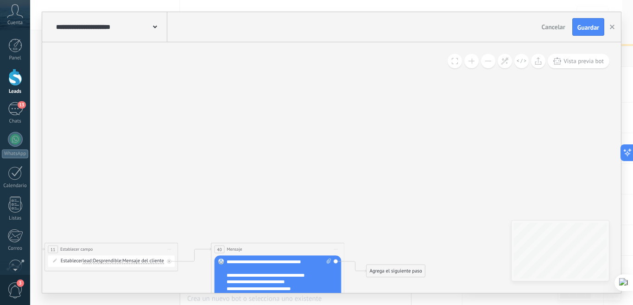
drag, startPoint x: 365, startPoint y: 176, endPoint x: 304, endPoint y: 230, distance: 81.2
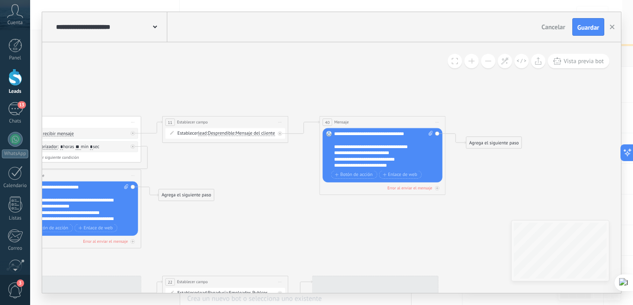
drag, startPoint x: 249, startPoint y: 179, endPoint x: 383, endPoint y: 48, distance: 187.5
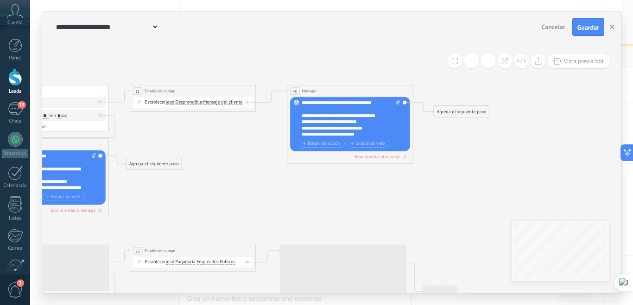
drag, startPoint x: 252, startPoint y: 232, endPoint x: 188, endPoint y: 205, distance: 69.7
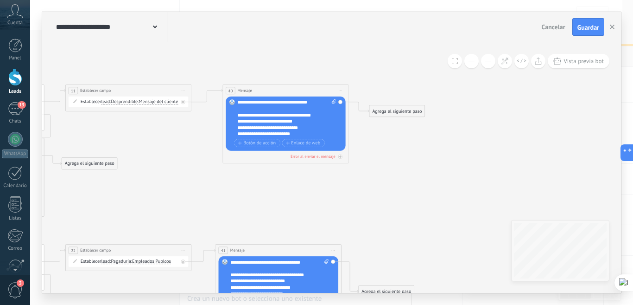
drag, startPoint x: 352, startPoint y: 204, endPoint x: 287, endPoint y: 204, distance: 64.4
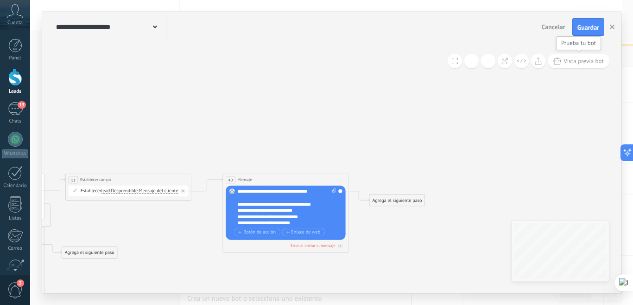
click at [574, 62] on span "Vista previa bot" at bounding box center [584, 61] width 40 height 8
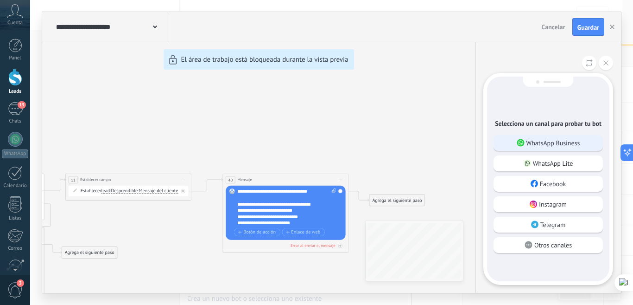
click at [534, 141] on p "WhatsApp Business" at bounding box center [554, 143] width 54 height 8
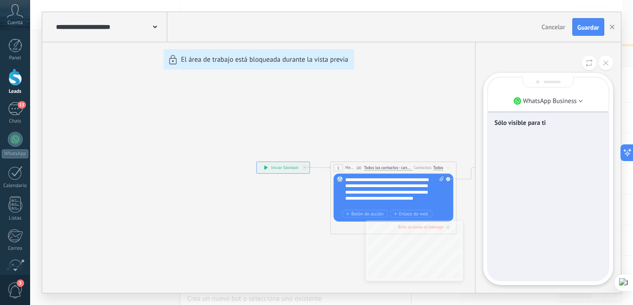
click at [547, 168] on div "Sólo visible para ti" at bounding box center [548, 178] width 121 height 203
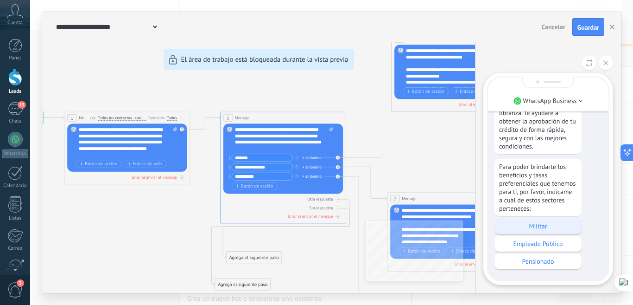
click at [542, 222] on p "Militar" at bounding box center [538, 226] width 78 height 8
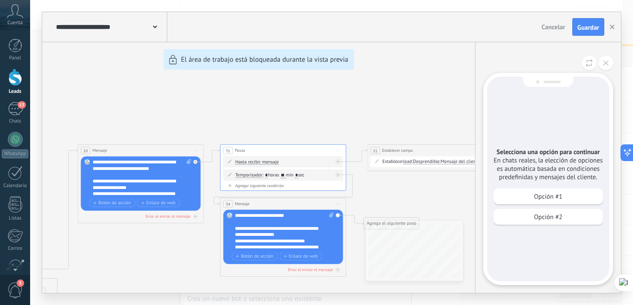
scroll to position [-185, 0]
click at [609, 61] on button at bounding box center [606, 63] width 14 height 14
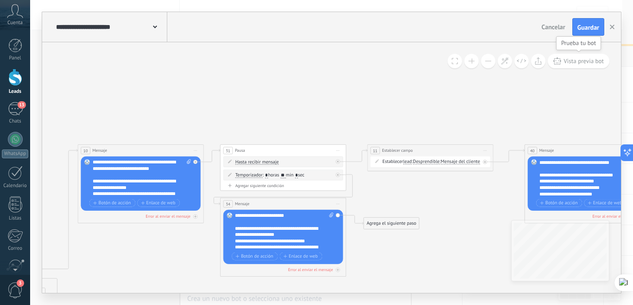
click at [591, 61] on span "Vista previa bot" at bounding box center [584, 61] width 40 height 8
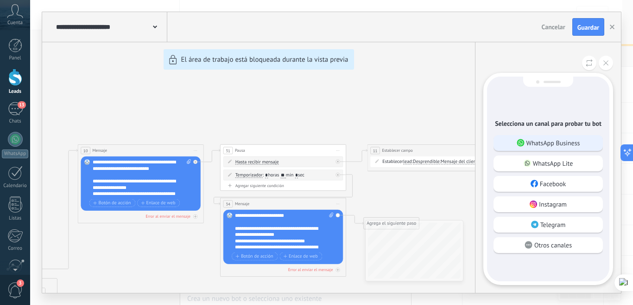
click at [540, 140] on p "WhatsApp Business" at bounding box center [554, 143] width 54 height 8
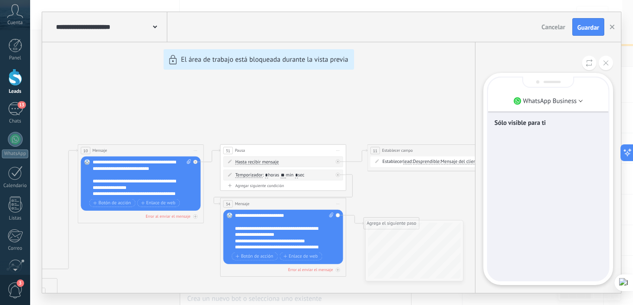
click at [544, 151] on div "Sólo visible para ti" at bounding box center [548, 178] width 121 height 203
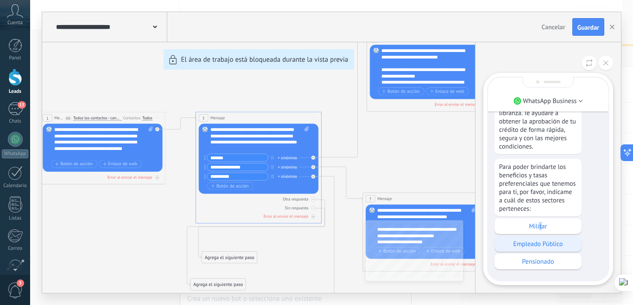
click at [541, 222] on p "Militar" at bounding box center [538, 226] width 78 height 8
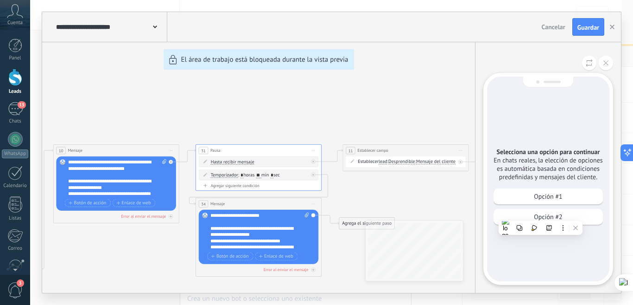
click at [536, 192] on p "Opción #1" at bounding box center [548, 196] width 28 height 8
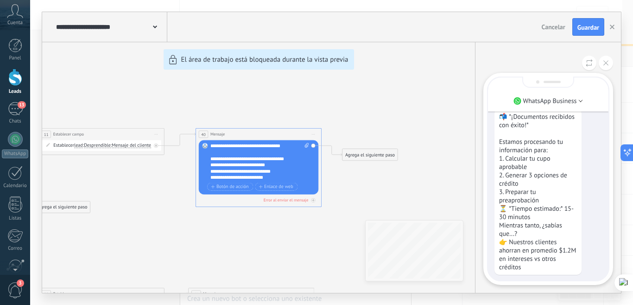
scroll to position [0, 0]
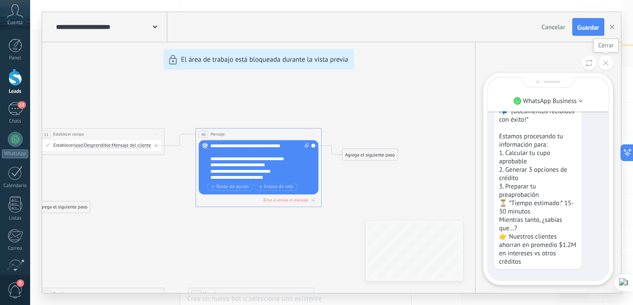
click at [603, 63] on button at bounding box center [606, 63] width 14 height 14
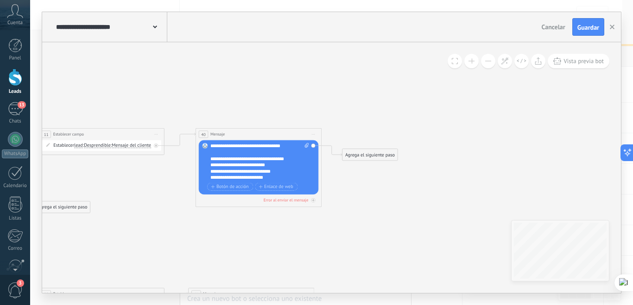
click at [477, 63] on button at bounding box center [472, 61] width 14 height 14
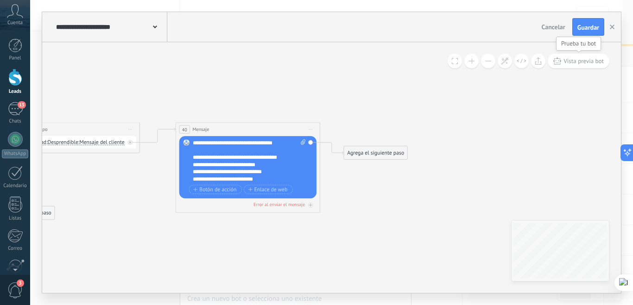
click at [573, 60] on span "Vista previa bot" at bounding box center [584, 61] width 40 height 8
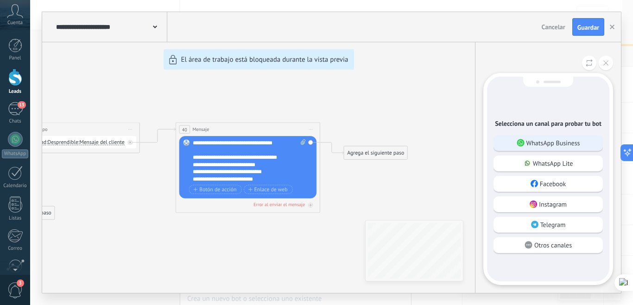
click at [540, 139] on p "WhatsApp Business" at bounding box center [554, 143] width 54 height 8
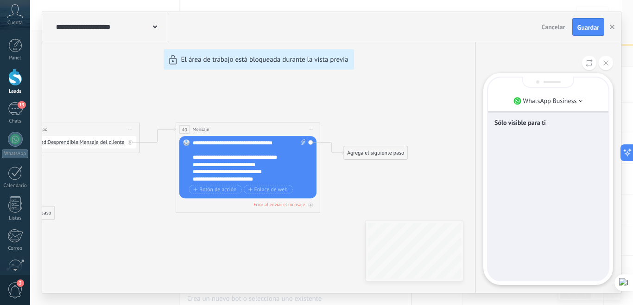
click at [531, 160] on div "Sólo visible para ti" at bounding box center [548, 178] width 121 height 203
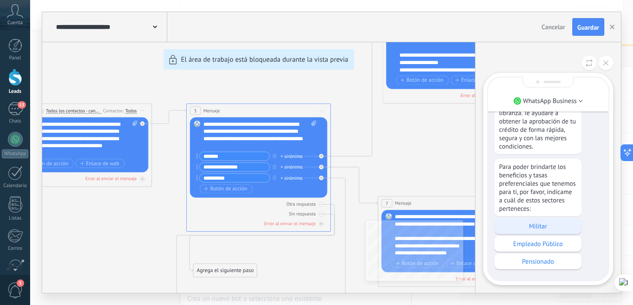
click at [553, 222] on p "Militar" at bounding box center [538, 226] width 78 height 8
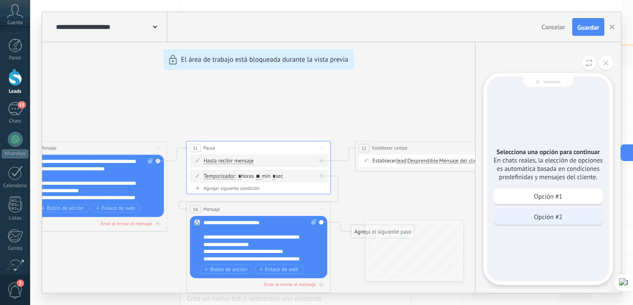
click at [547, 212] on p "Opción #2" at bounding box center [548, 216] width 28 height 8
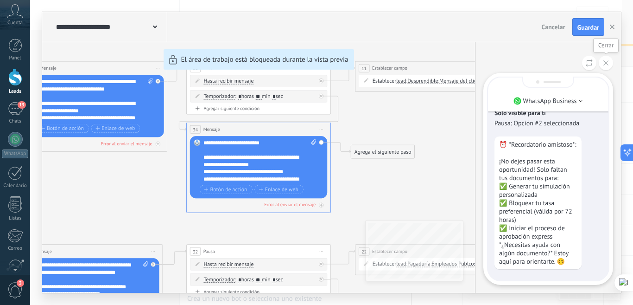
click at [605, 67] on button at bounding box center [606, 63] width 14 height 14
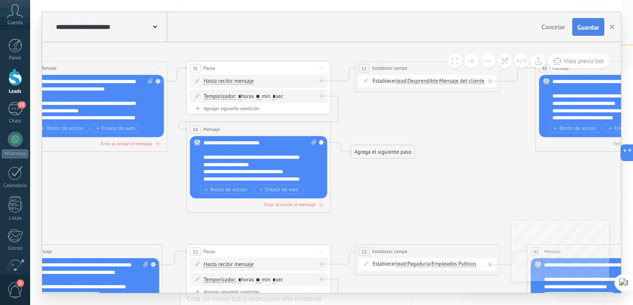
click at [590, 27] on span "Guardar" at bounding box center [589, 27] width 22 height 6
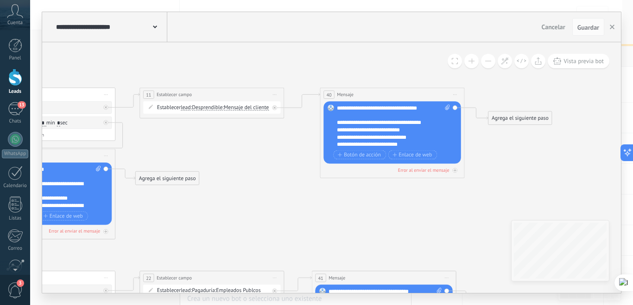
drag, startPoint x: 487, startPoint y: 151, endPoint x: 288, endPoint y: 173, distance: 200.6
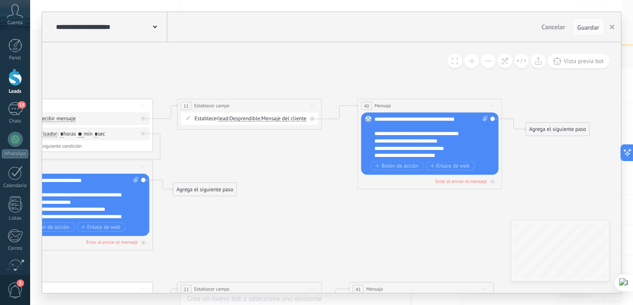
drag, startPoint x: 185, startPoint y: 157, endPoint x: 204, endPoint y: 165, distance: 21.4
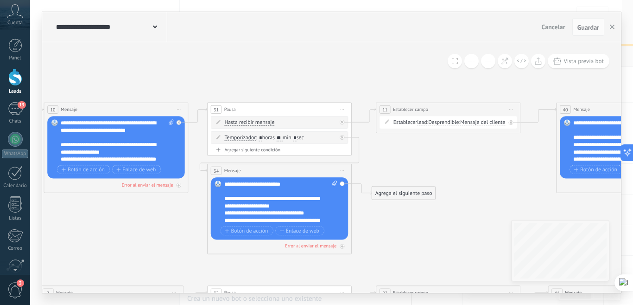
drag, startPoint x: 270, startPoint y: 155, endPoint x: 418, endPoint y: 156, distance: 147.9
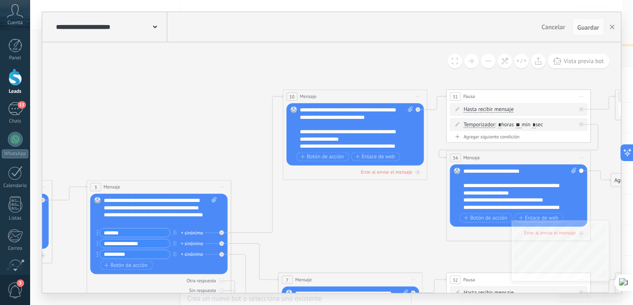
drag, startPoint x: 263, startPoint y: 208, endPoint x: 370, endPoint y: 203, distance: 106.8
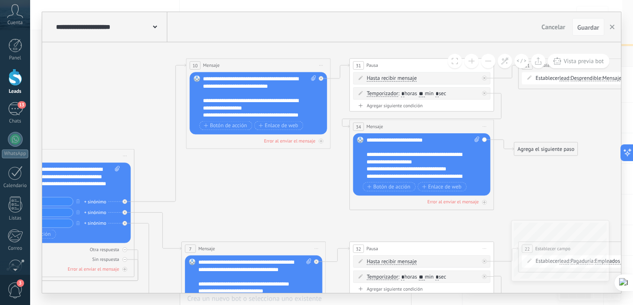
drag, startPoint x: 387, startPoint y: 212, endPoint x: 232, endPoint y: 166, distance: 162.2
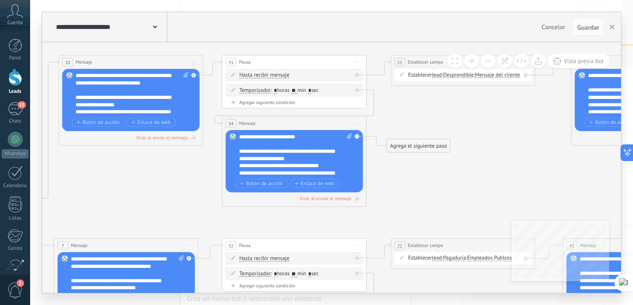
drag, startPoint x: 519, startPoint y: 174, endPoint x: 465, endPoint y: 182, distance: 55.3
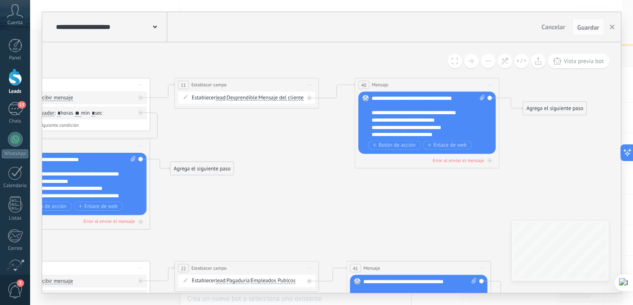
drag, startPoint x: 512, startPoint y: 181, endPoint x: 295, endPoint y: 204, distance: 217.7
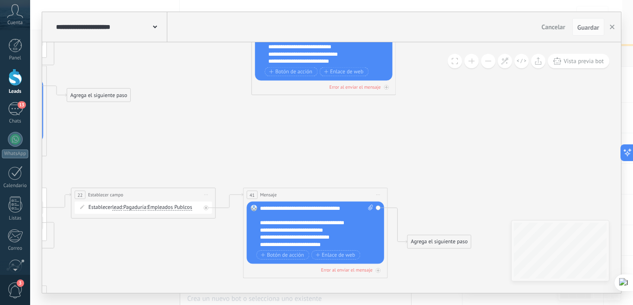
drag, startPoint x: 542, startPoint y: 172, endPoint x: 436, endPoint y: 94, distance: 130.7
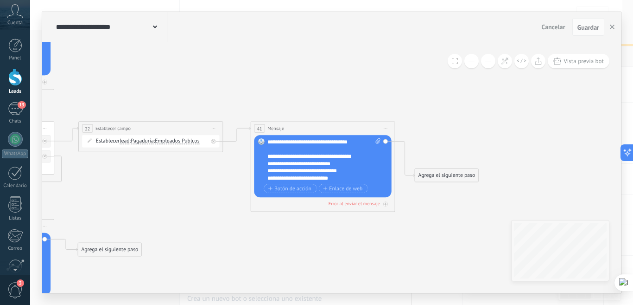
drag, startPoint x: 285, startPoint y: 147, endPoint x: 275, endPoint y: 86, distance: 61.0
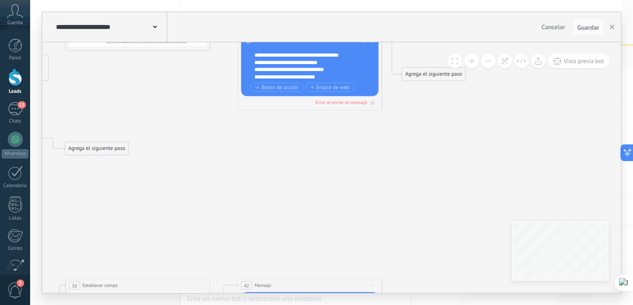
drag, startPoint x: 209, startPoint y: 208, endPoint x: 195, endPoint y: 121, distance: 88.3
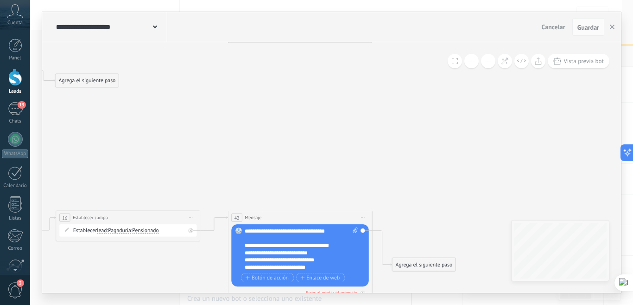
drag, startPoint x: 265, startPoint y: 171, endPoint x: 256, endPoint y: 123, distance: 48.2
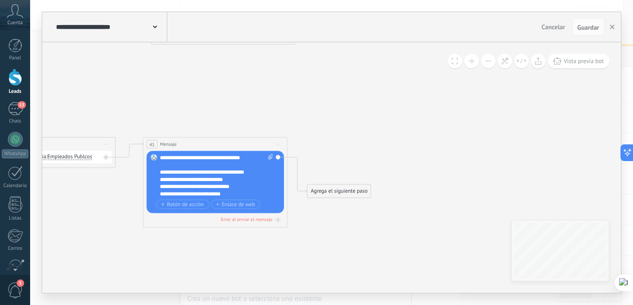
drag, startPoint x: 529, startPoint y: 137, endPoint x: 441, endPoint y: 173, distance: 94.8
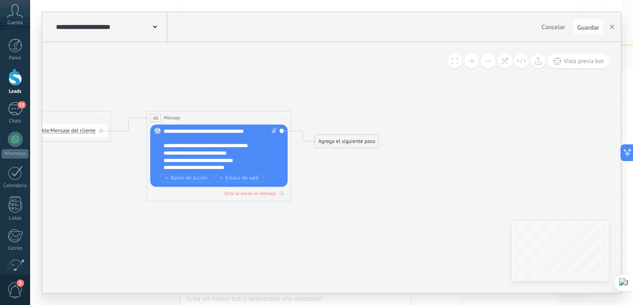
click at [348, 141] on div "Agrega el siguiente paso" at bounding box center [347, 141] width 64 height 12
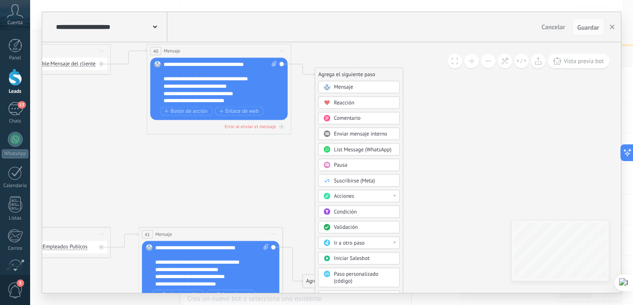
click at [380, 196] on div "Acciones" at bounding box center [364, 195] width 61 height 7
click at [349, 222] on div "Agregar tarea" at bounding box center [359, 221] width 81 height 13
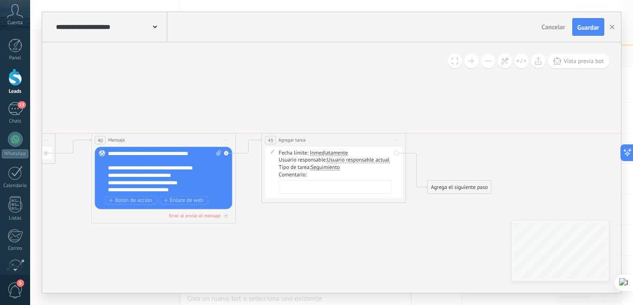
drag, startPoint x: 363, startPoint y: 162, endPoint x: 366, endPoint y: 141, distance: 21.5
click at [366, 141] on div "**********" at bounding box center [334, 139] width 144 height 13
drag, startPoint x: 465, startPoint y: 182, endPoint x: 485, endPoint y: 157, distance: 31.7
click at [485, 157] on div "Agrega el siguiente paso" at bounding box center [479, 162] width 64 height 12
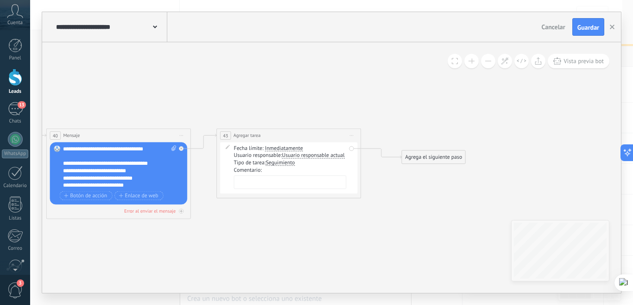
drag, startPoint x: 429, startPoint y: 104, endPoint x: 382, endPoint y: 99, distance: 47.5
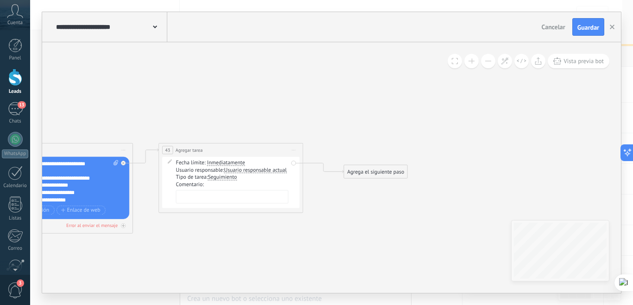
drag, startPoint x: 322, startPoint y: 201, endPoint x: 270, endPoint y: 108, distance: 106.5
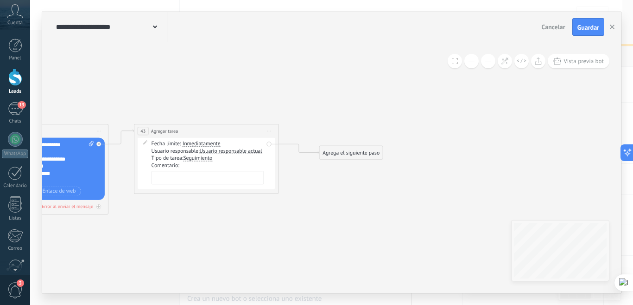
drag, startPoint x: 358, startPoint y: 202, endPoint x: 321, endPoint y: 172, distance: 47.8
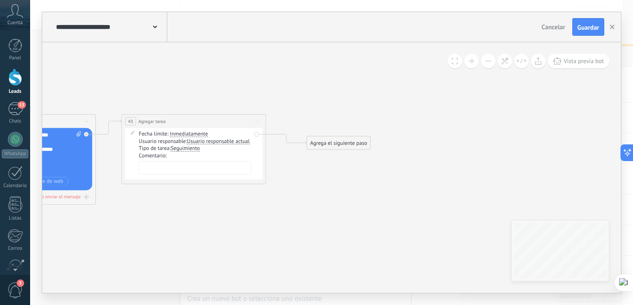
click at [336, 149] on div "Agrega el siguiente paso Mensaje Mensaje Mensaje Reacción Comentario Enviar men…" at bounding box center [339, 143] width 64 height 14
click at [358, 144] on div "Agrega el siguiente paso" at bounding box center [339, 143] width 64 height 12
click at [363, 263] on div "Acciones" at bounding box center [356, 264] width 61 height 7
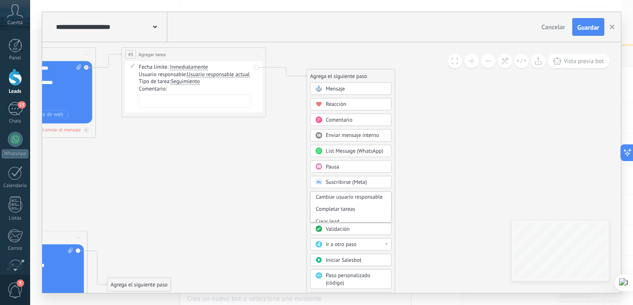
scroll to position [93, 0]
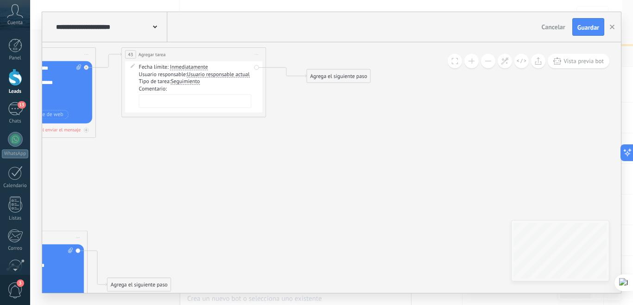
click at [364, 81] on div "Agrega el siguiente paso" at bounding box center [339, 76] width 64 height 12
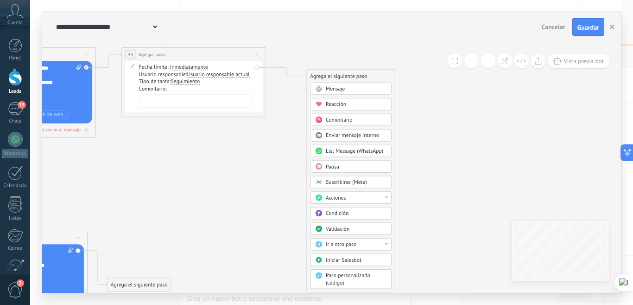
click at [382, 196] on div "Acciones" at bounding box center [356, 197] width 61 height 7
click at [369, 235] on div "Cambiar etapa del lead" at bounding box center [351, 235] width 81 height 13
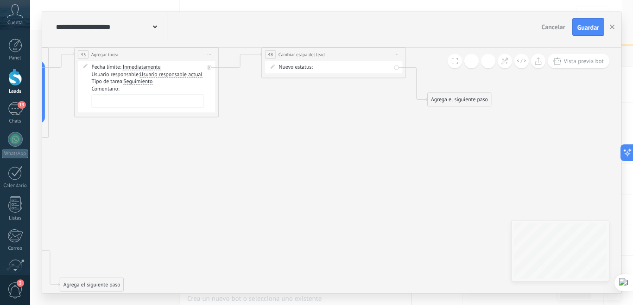
drag, startPoint x: 341, startPoint y: 74, endPoint x: 343, endPoint y: 54, distance: 20.1
click at [343, 54] on div "**********" at bounding box center [334, 54] width 144 height 13
click at [0, 0] on div "Info Recopilada por Bot En Simulación Simulación Enviada Recepcion de documento…" at bounding box center [0, 0] width 0 height 0
click at [0, 0] on label "En Simulación" at bounding box center [0, 0] width 0 height 0
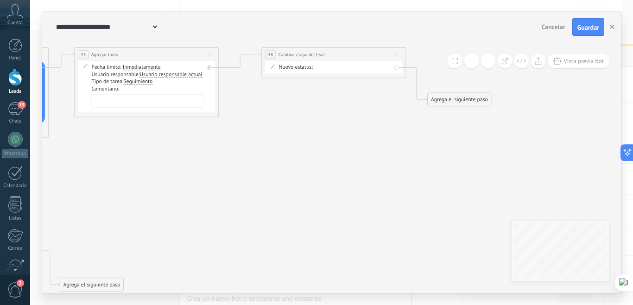
scroll to position [0, 0]
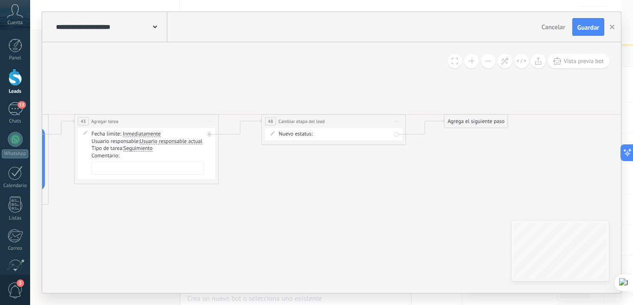
drag, startPoint x: 478, startPoint y: 161, endPoint x: 494, endPoint y: 116, distance: 48.0
click at [494, 116] on div "Agrega el siguiente paso" at bounding box center [477, 121] width 64 height 12
click at [475, 123] on div "Agrega el siguiente paso" at bounding box center [477, 121] width 64 height 12
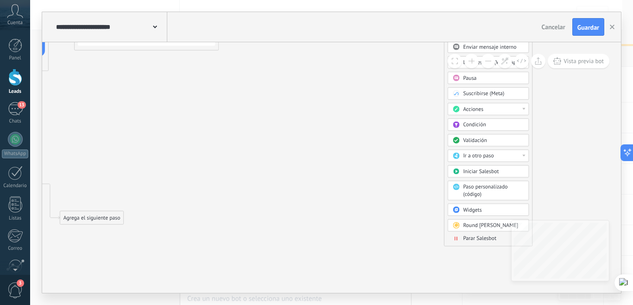
click at [475, 239] on span "Parar Salesbot" at bounding box center [479, 238] width 33 height 7
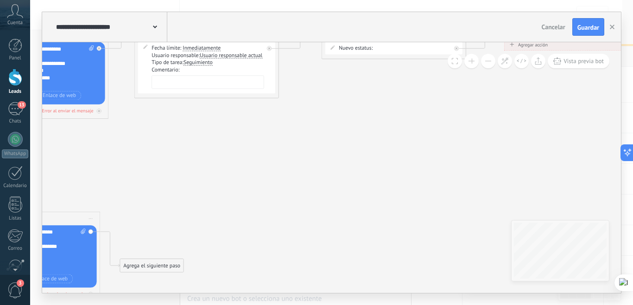
drag, startPoint x: 248, startPoint y: 183, endPoint x: 488, endPoint y: 164, distance: 240.9
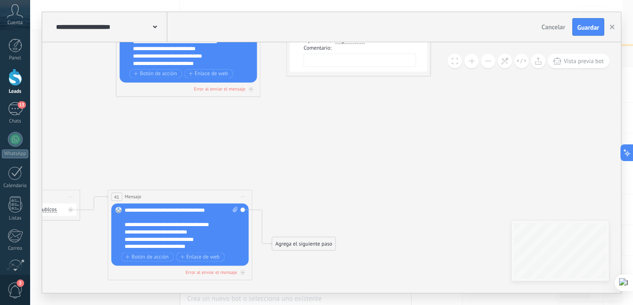
drag, startPoint x: 168, startPoint y: 170, endPoint x: 250, endPoint y: 160, distance: 82.6
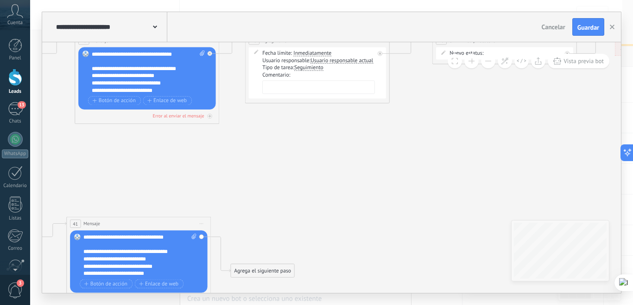
drag, startPoint x: 312, startPoint y: 163, endPoint x: 299, endPoint y: 182, distance: 22.6
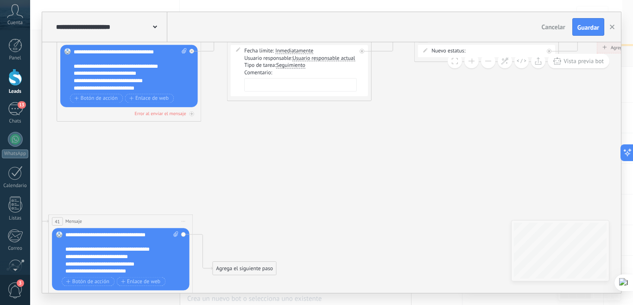
drag, startPoint x: 303, startPoint y: 194, endPoint x: 279, endPoint y: 190, distance: 24.5
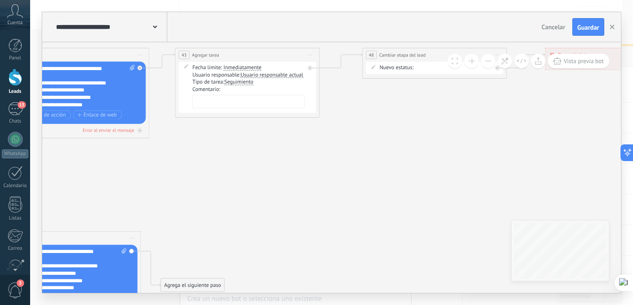
drag, startPoint x: 346, startPoint y: 183, endPoint x: 316, endPoint y: 196, distance: 32.6
click at [194, 285] on div "Agrega el siguiente paso" at bounding box center [193, 285] width 64 height 12
drag, startPoint x: 261, startPoint y: 102, endPoint x: 272, endPoint y: 155, distance: 54.3
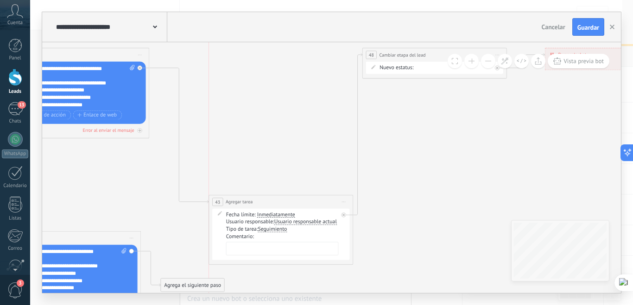
drag, startPoint x: 283, startPoint y: 55, endPoint x: 315, endPoint y: 202, distance: 150.5
click at [315, 202] on div "**********" at bounding box center [281, 201] width 144 height 13
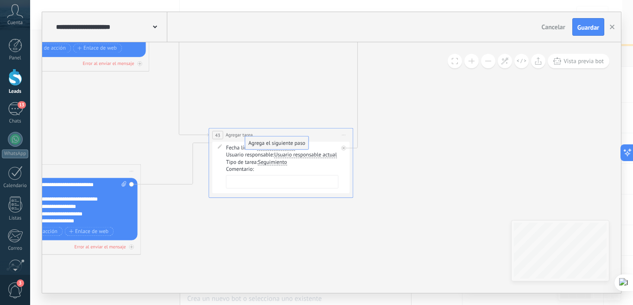
drag, startPoint x: 187, startPoint y: 214, endPoint x: 271, endPoint y: 139, distance: 113.0
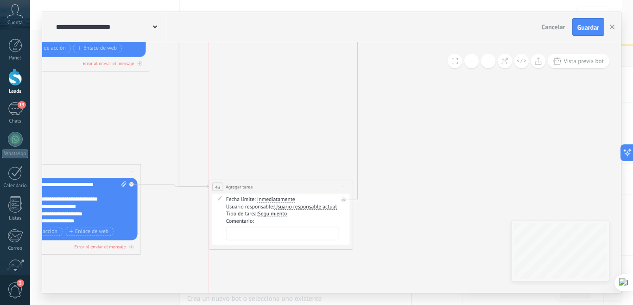
drag, startPoint x: 291, startPoint y: 132, endPoint x: 293, endPoint y: 184, distance: 52.0
click at [293, 184] on div "**********" at bounding box center [281, 186] width 144 height 13
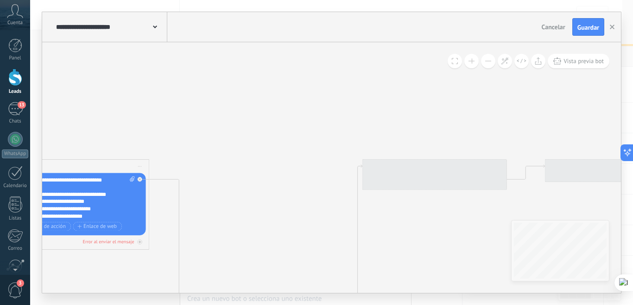
click at [437, 160] on div at bounding box center [435, 174] width 145 height 31
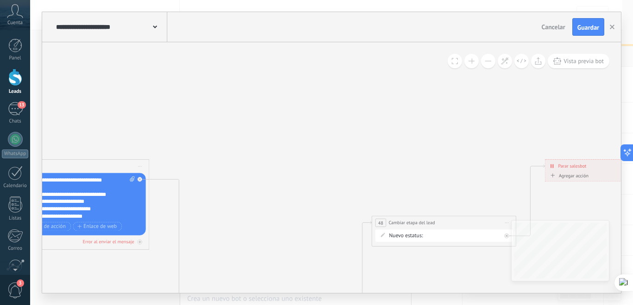
drag, startPoint x: 463, startPoint y: 165, endPoint x: 473, endPoint y: 222, distance: 57.4
click at [473, 222] on div "**********" at bounding box center [444, 222] width 144 height 13
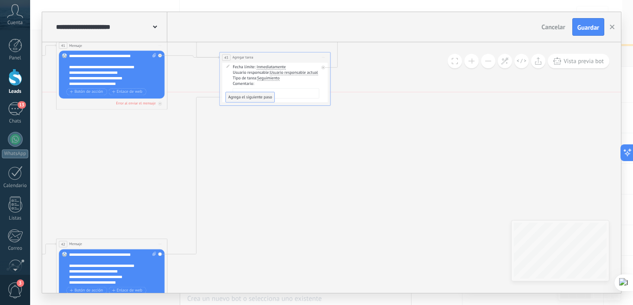
drag, startPoint x: 210, startPoint y: 278, endPoint x: 253, endPoint y: 94, distance: 189.1
drag, startPoint x: 288, startPoint y: 73, endPoint x: 326, endPoint y: 78, distance: 38.4
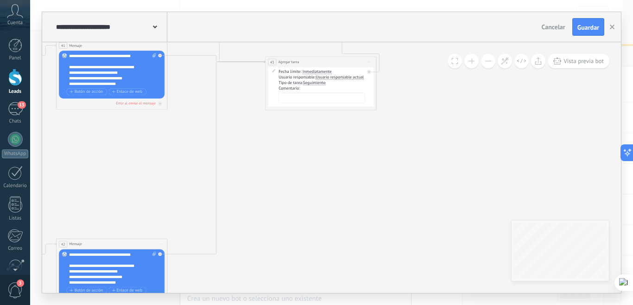
drag, startPoint x: 271, startPoint y: 58, endPoint x: 317, endPoint y: 63, distance: 46.1
click at [317, 63] on div "**********" at bounding box center [321, 62] width 111 height 10
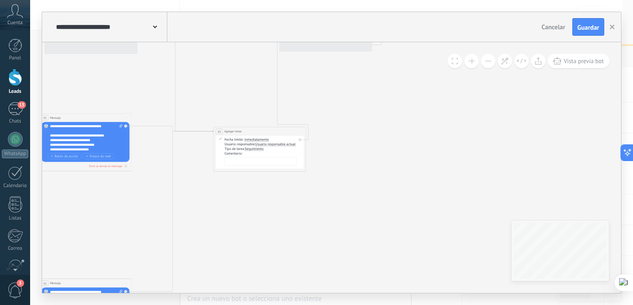
drag, startPoint x: 452, startPoint y: 106, endPoint x: 365, endPoint y: 166, distance: 106.0
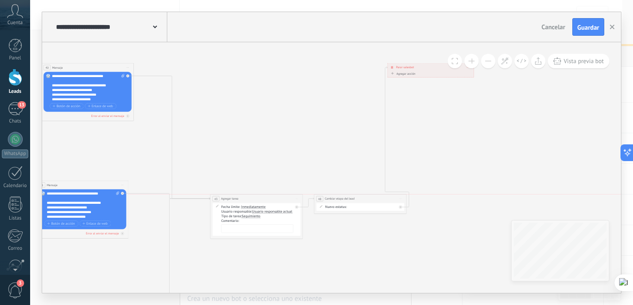
drag, startPoint x: 339, startPoint y: 104, endPoint x: 376, endPoint y: 198, distance: 100.9
click at [376, 198] on div "**********" at bounding box center [360, 198] width 92 height 9
drag, startPoint x: 427, startPoint y: 66, endPoint x: 460, endPoint y: 196, distance: 134.0
click at [460, 196] on div "**********" at bounding box center [464, 198] width 86 height 8
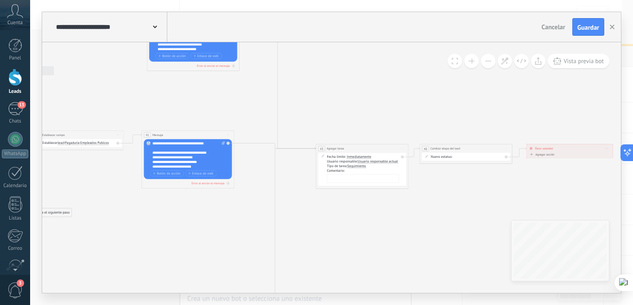
drag, startPoint x: 350, startPoint y: 241, endPoint x: 432, endPoint y: 181, distance: 101.7
click at [432, 181] on icon at bounding box center [68, 186] width 1322 height 579
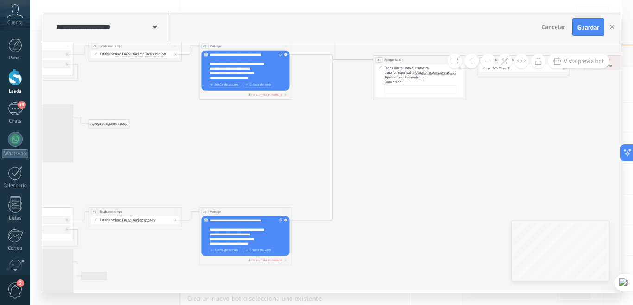
drag, startPoint x: 381, startPoint y: 157, endPoint x: 387, endPoint y: 138, distance: 19.9
click at [387, 138] on icon at bounding box center [125, 98] width 1322 height 579
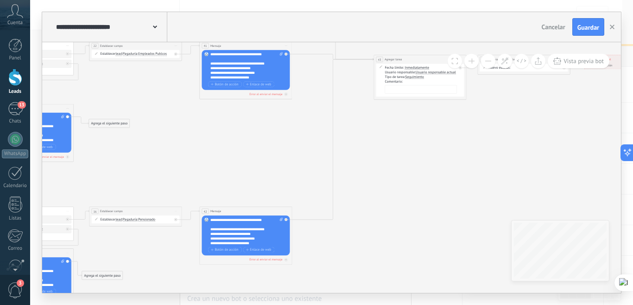
click at [405, 150] on icon at bounding box center [126, 97] width 1322 height 579
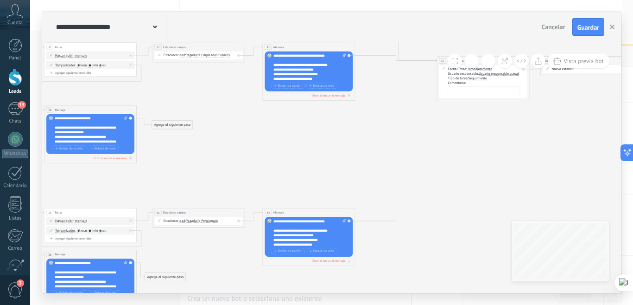
drag, startPoint x: 238, startPoint y: 144, endPoint x: 301, endPoint y: 146, distance: 63.5
click at [301, 146] on icon at bounding box center [189, 98] width 1322 height 579
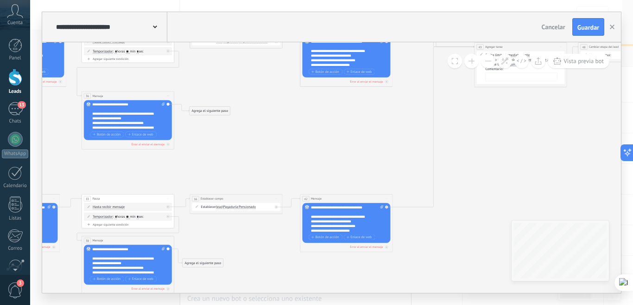
drag, startPoint x: 254, startPoint y: 147, endPoint x: 298, endPoint y: 109, distance: 57.6
click at [298, 110] on icon at bounding box center [227, 85] width 1322 height 579
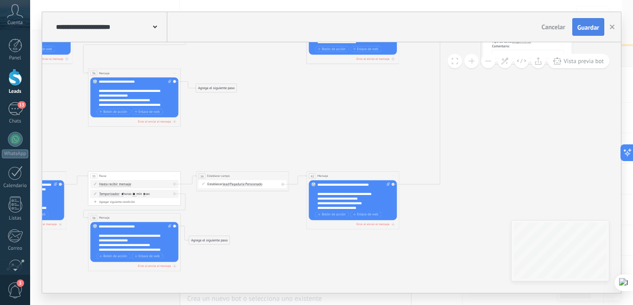
click at [587, 32] on button "Guardar" at bounding box center [589, 27] width 32 height 18
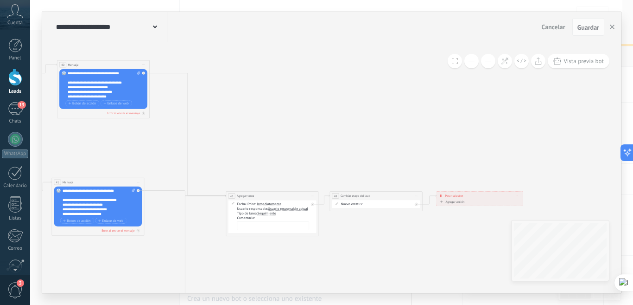
drag, startPoint x: 520, startPoint y: 162, endPoint x: 265, endPoint y: 133, distance: 256.6
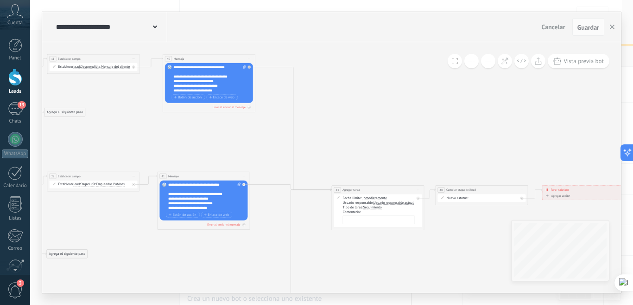
drag, startPoint x: 251, startPoint y: 128, endPoint x: 357, endPoint y: 121, distance: 105.9
click at [357, 121] on icon at bounding box center [84, 227] width 1322 height 579
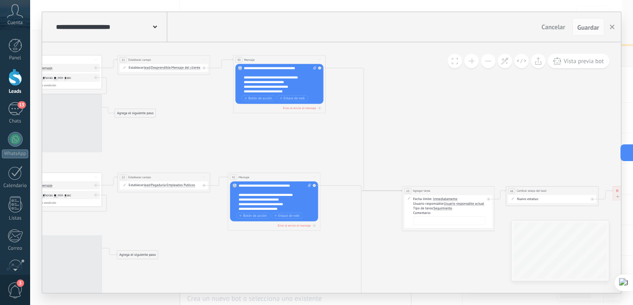
drag, startPoint x: 152, startPoint y: 137, endPoint x: 226, endPoint y: 138, distance: 74.2
click at [226, 138] on icon at bounding box center [154, 228] width 1322 height 579
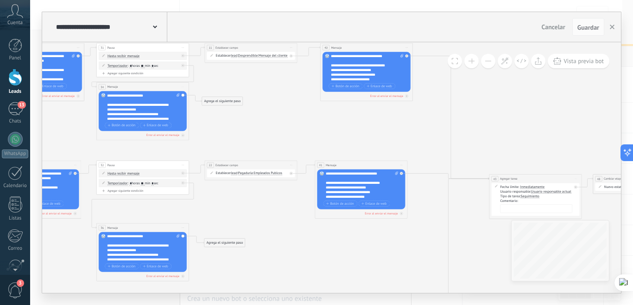
drag, startPoint x: 134, startPoint y: 137, endPoint x: 217, endPoint y: 125, distance: 84.8
click at [217, 125] on icon at bounding box center [241, 216] width 1322 height 579
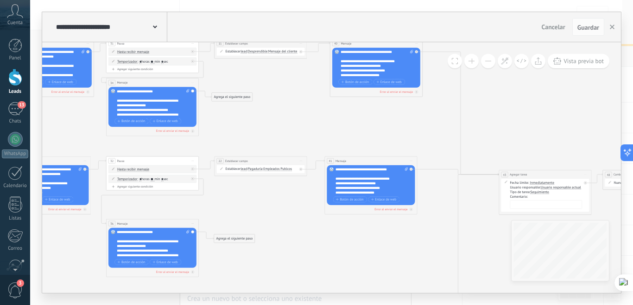
drag, startPoint x: 222, startPoint y: 130, endPoint x: 250, endPoint y: 118, distance: 30.3
click at [250, 118] on icon at bounding box center [251, 212] width 1322 height 579
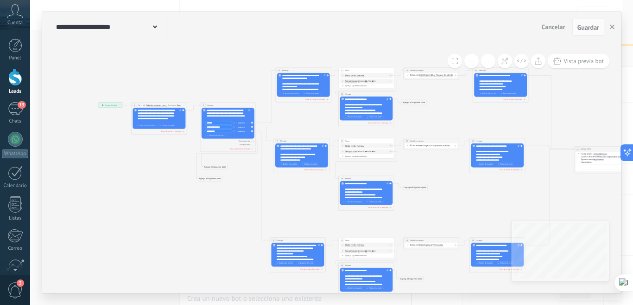
drag, startPoint x: 85, startPoint y: 190, endPoint x: 212, endPoint y: 194, distance: 127.1
click at [212, 194] on icon at bounding box center [425, 171] width 793 height 347
click at [110, 105] on div "**********" at bounding box center [108, 104] width 23 height 5
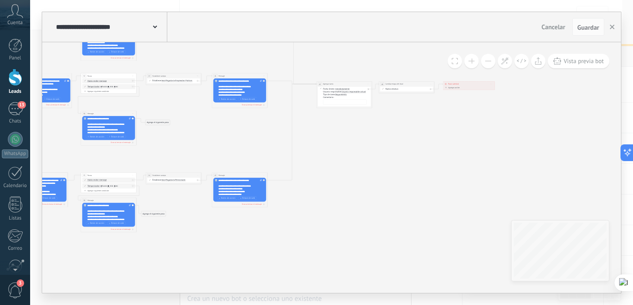
drag, startPoint x: 393, startPoint y: 174, endPoint x: 180, endPoint y: 108, distance: 222.8
click at [180, 108] on icon at bounding box center [167, 117] width 796 height 369
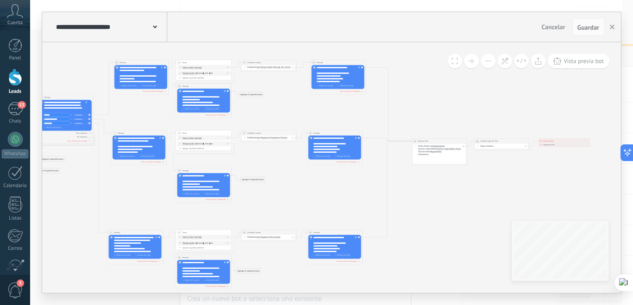
drag, startPoint x: 274, startPoint y: 132, endPoint x: 320, endPoint y: 187, distance: 71.7
click at [320, 187] on icon at bounding box center [262, 174] width 796 height 369
click at [538, 64] on button at bounding box center [538, 61] width 14 height 14
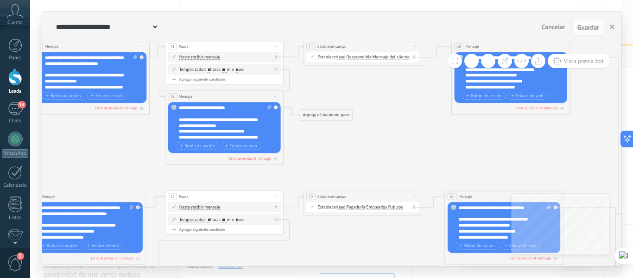
drag, startPoint x: 225, startPoint y: 97, endPoint x: 384, endPoint y: 97, distance: 159.0
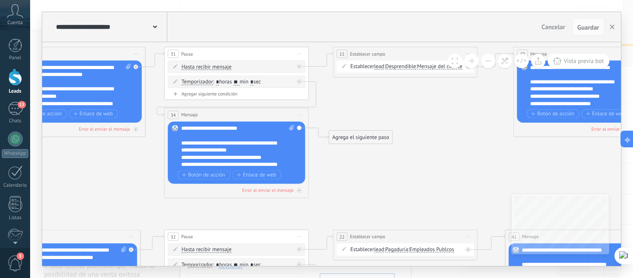
drag, startPoint x: 118, startPoint y: 144, endPoint x: 121, endPoint y: 166, distance: 22.5
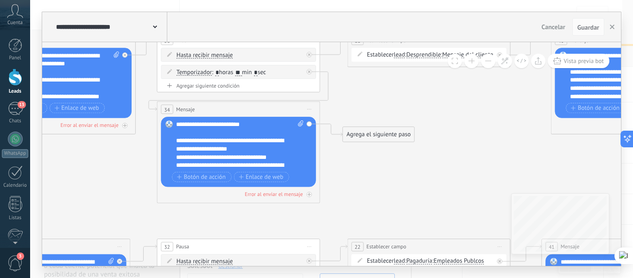
click at [244, 125] on div "**********" at bounding box center [240, 145] width 128 height 49
click at [187, 124] on div "**********" at bounding box center [240, 145] width 128 height 49
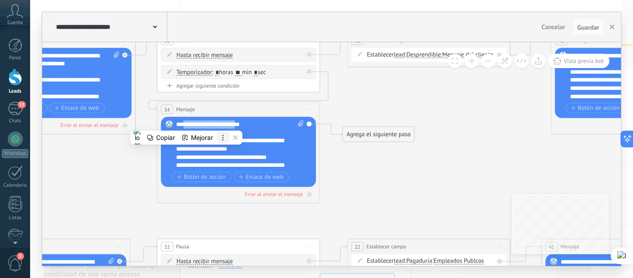
paste div
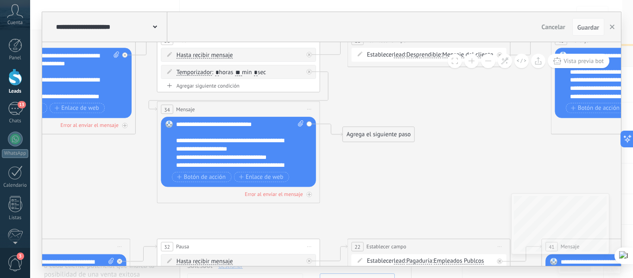
click at [186, 128] on div "**********" at bounding box center [240, 145] width 128 height 49
click at [262, 124] on div "**********" at bounding box center [240, 145] width 128 height 49
click at [254, 125] on div "**********" at bounding box center [240, 145] width 128 height 49
click at [185, 126] on div "**********" at bounding box center [240, 145] width 128 height 49
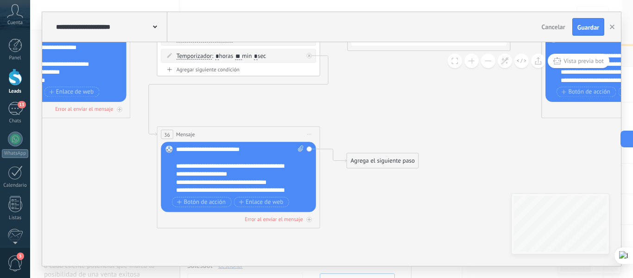
click at [254, 149] on div "**********" at bounding box center [240, 170] width 128 height 49
click at [184, 149] on div "**********" at bounding box center [240, 170] width 128 height 49
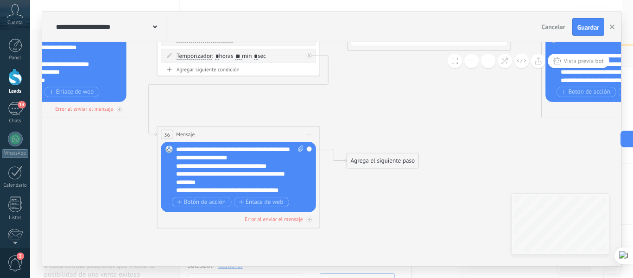
click at [363, 193] on icon at bounding box center [409, 146] width 2334 height 1081
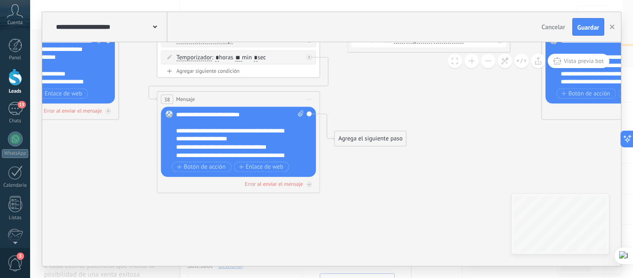
click at [191, 122] on div "**********" at bounding box center [240, 134] width 128 height 49
click at [184, 112] on div "**********" at bounding box center [240, 134] width 128 height 49
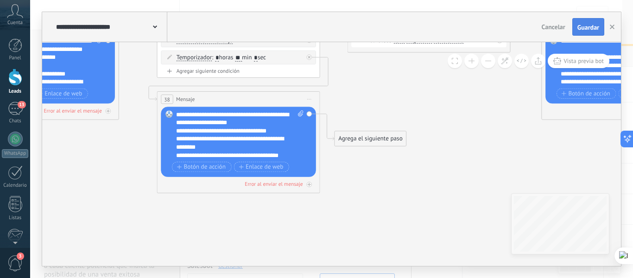
click at [596, 20] on button "Guardar" at bounding box center [589, 27] width 32 height 18
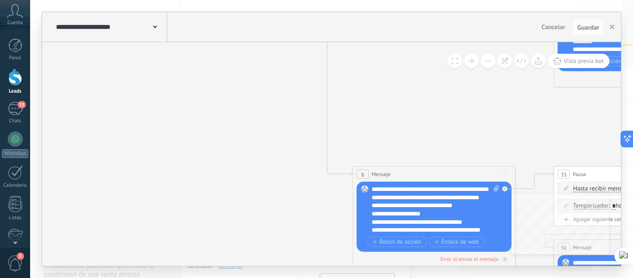
drag, startPoint x: 134, startPoint y: 116, endPoint x: 514, endPoint y: 131, distance: 380.0
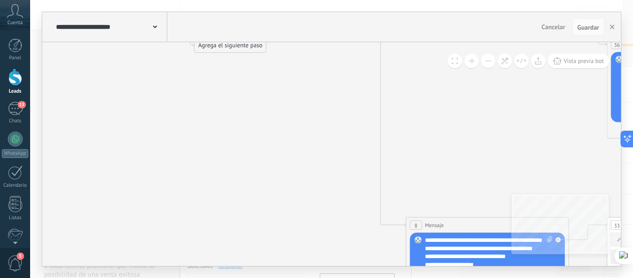
drag, startPoint x: 182, startPoint y: 138, endPoint x: 233, endPoint y: 234, distance: 108.9
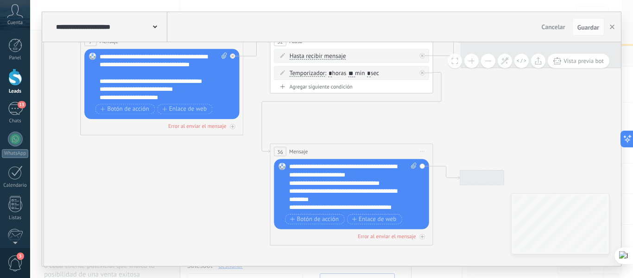
drag, startPoint x: 521, startPoint y: 151, endPoint x: 173, endPoint y: 211, distance: 352.8
click at [173, 211] on icon at bounding box center [523, 163] width 2334 height 1081
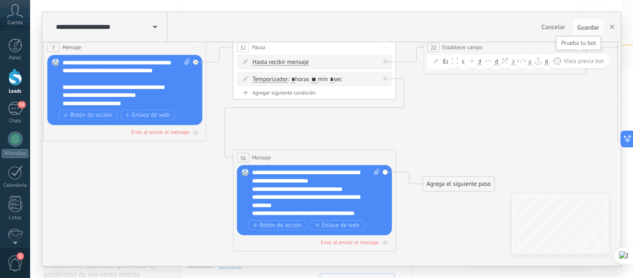
click at [586, 58] on span "Vista previa bot" at bounding box center [584, 61] width 40 height 8
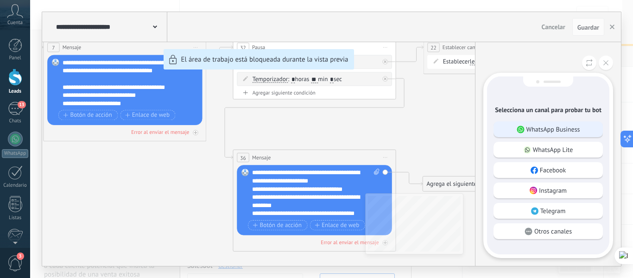
click at [548, 125] on p "WhatsApp Business" at bounding box center [554, 129] width 54 height 8
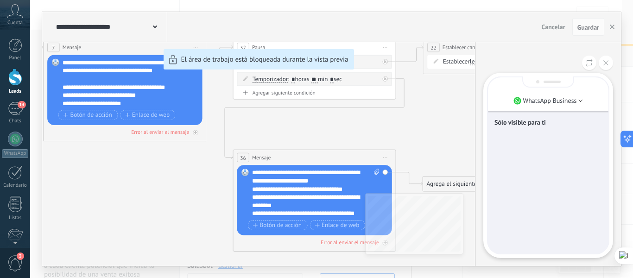
click at [527, 143] on div "Sólo visible para ti" at bounding box center [548, 165] width 121 height 176
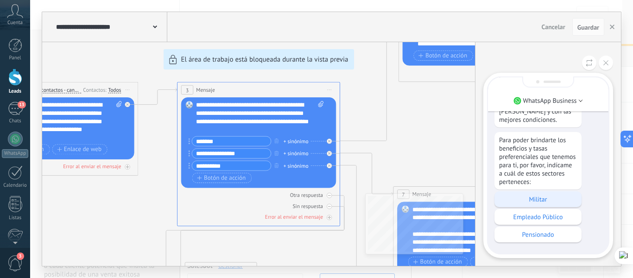
click at [530, 195] on p "Militar" at bounding box center [538, 199] width 78 height 8
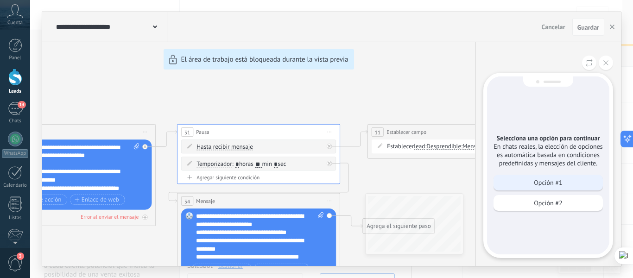
click at [547, 180] on p "Opción #1" at bounding box center [548, 183] width 28 height 8
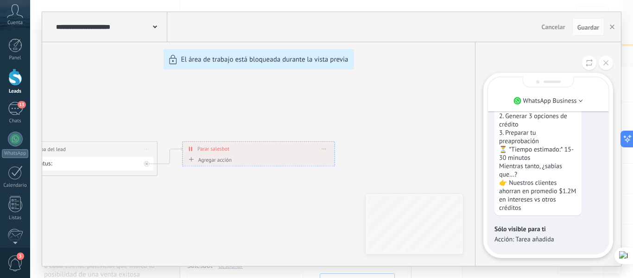
scroll to position [-46, 0]
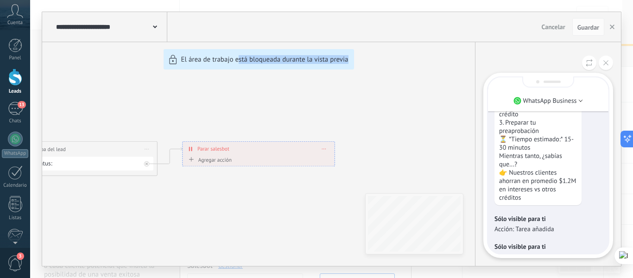
drag, startPoint x: 243, startPoint y: 196, endPoint x: 442, endPoint y: 178, distance: 199.3
click at [442, 178] on div "**********" at bounding box center [331, 139] width 579 height 254
drag, startPoint x: 191, startPoint y: 111, endPoint x: 256, endPoint y: 120, distance: 66.0
click at [256, 120] on div "**********" at bounding box center [331, 139] width 579 height 254
click at [391, 119] on div "**********" at bounding box center [331, 139] width 579 height 254
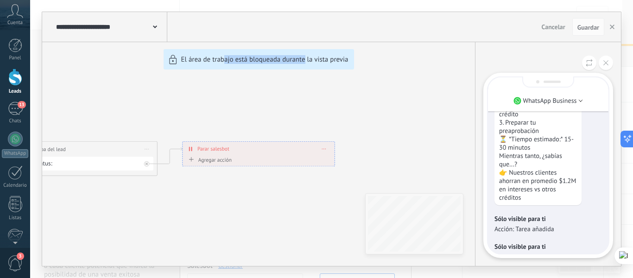
drag, startPoint x: 241, startPoint y: 199, endPoint x: 305, endPoint y: 198, distance: 64.5
click at [305, 199] on div "**********" at bounding box center [331, 139] width 579 height 254
click at [608, 63] on icon at bounding box center [606, 62] width 5 height 5
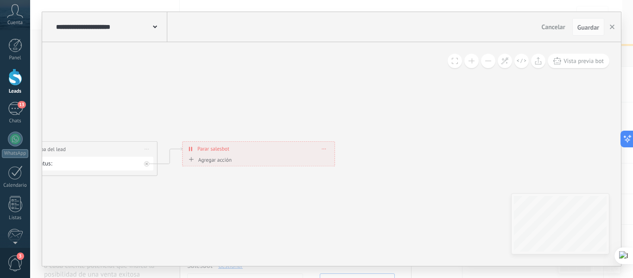
drag, startPoint x: 233, startPoint y: 188, endPoint x: 293, endPoint y: 189, distance: 59.8
click at [305, 188] on div "**********" at bounding box center [331, 139] width 579 height 254
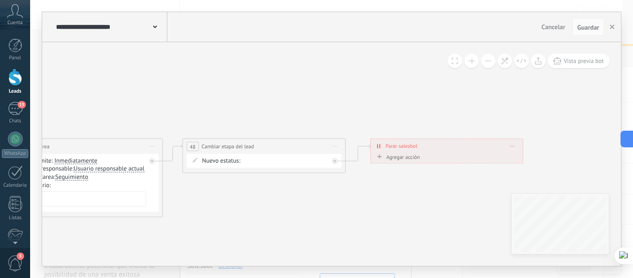
drag, startPoint x: 182, startPoint y: 194, endPoint x: 375, endPoint y: 187, distance: 193.0
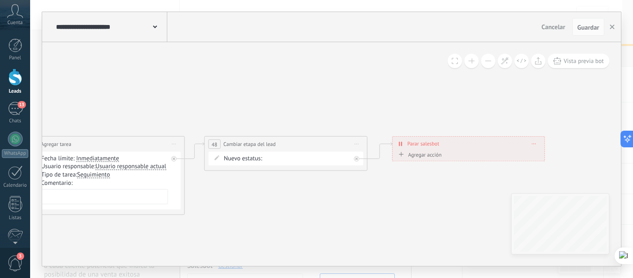
drag, startPoint x: 250, startPoint y: 204, endPoint x: 445, endPoint y: 197, distance: 194.9
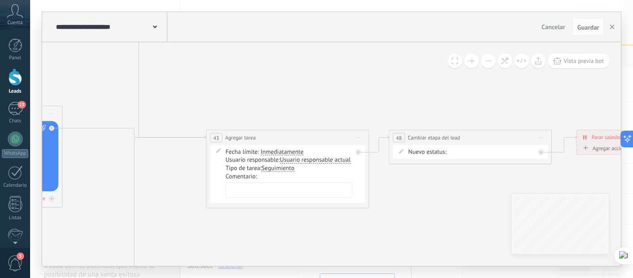
drag, startPoint x: 154, startPoint y: 195, endPoint x: 190, endPoint y: 189, distance: 35.8
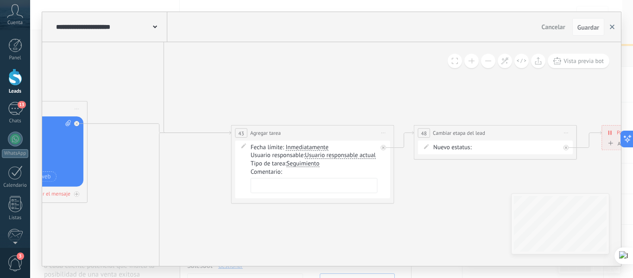
click at [614, 27] on icon "button" at bounding box center [612, 27] width 5 height 5
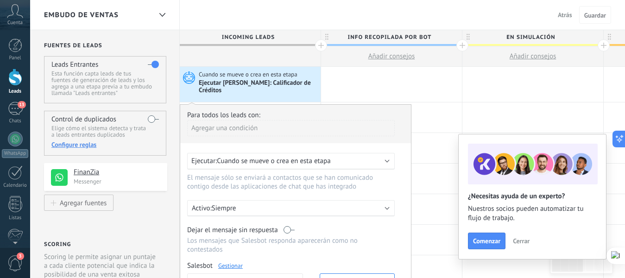
click at [346, 157] on div "Ejecutar: Cuando se mueve o crea en esta etapa" at bounding box center [287, 161] width 192 height 9
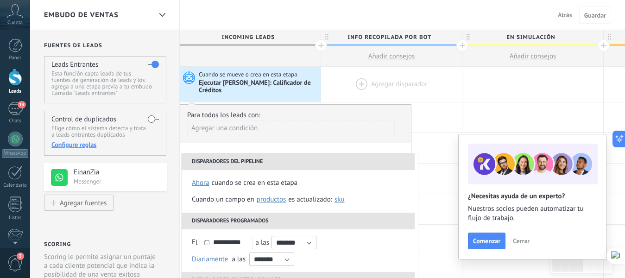
click at [361, 76] on div at bounding box center [391, 84] width 141 height 35
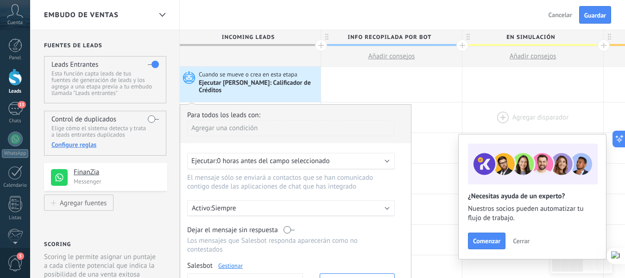
click at [492, 104] on div at bounding box center [533, 117] width 141 height 30
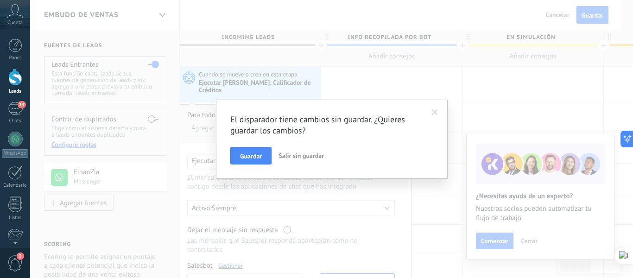
click at [435, 110] on span at bounding box center [435, 112] width 6 height 6
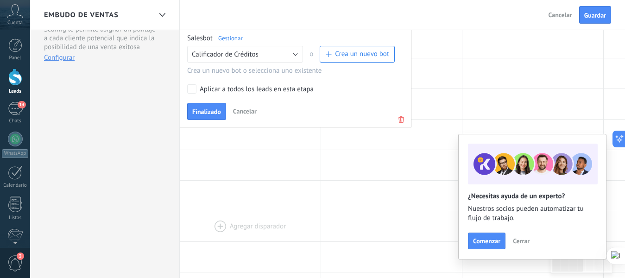
scroll to position [232, 0]
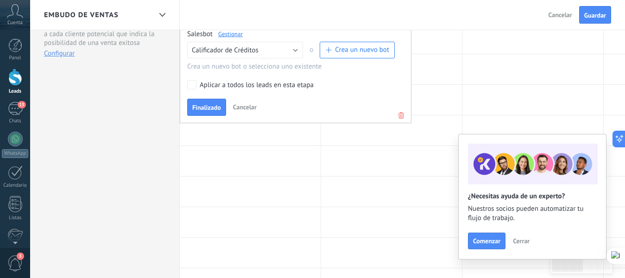
click at [248, 103] on span "Cancelar" at bounding box center [245, 107] width 24 height 8
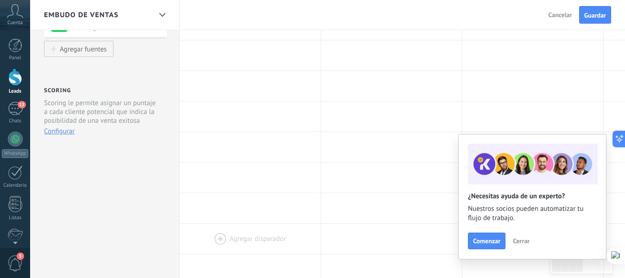
scroll to position [0, 0]
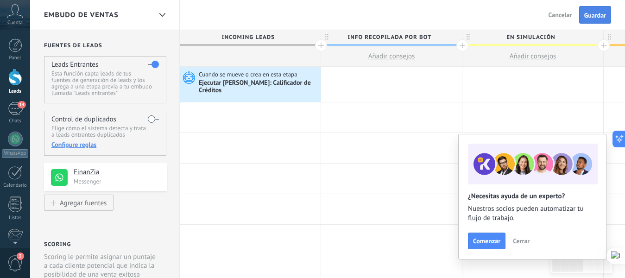
click at [597, 13] on span "Guardar" at bounding box center [596, 15] width 22 height 6
click at [17, 106] on div "14" at bounding box center [15, 108] width 15 height 13
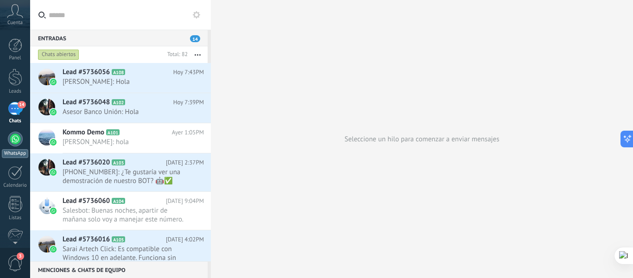
click at [15, 140] on div at bounding box center [15, 139] width 15 height 15
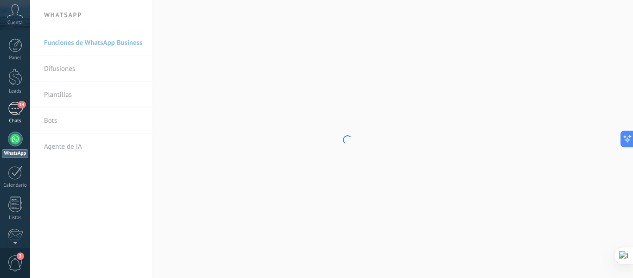
click at [16, 106] on div "14" at bounding box center [15, 108] width 15 height 13
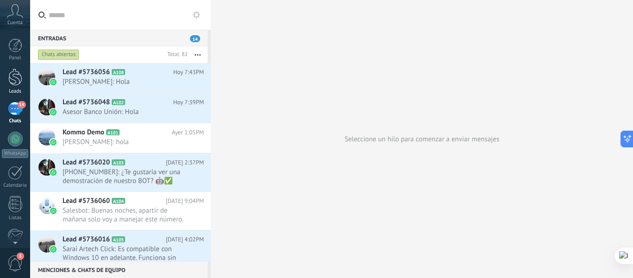
click at [13, 79] on div at bounding box center [15, 77] width 14 height 17
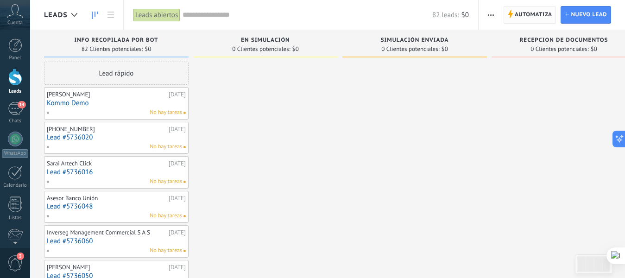
click at [519, 14] on span "Automatiza" at bounding box center [534, 14] width 38 height 17
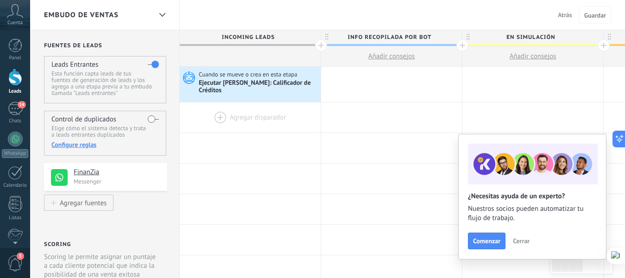
drag, startPoint x: 212, startPoint y: 118, endPoint x: 274, endPoint y: 124, distance: 62.0
click at [274, 124] on div at bounding box center [250, 117] width 141 height 30
drag, startPoint x: 223, startPoint y: 132, endPoint x: 412, endPoint y: 131, distance: 189.2
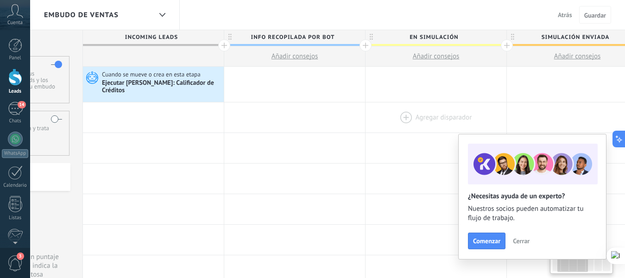
drag, startPoint x: 372, startPoint y: 129, endPoint x: 501, endPoint y: 113, distance: 129.5
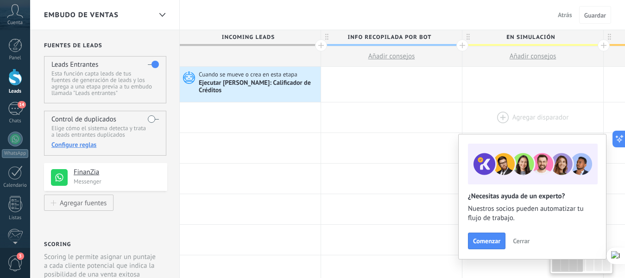
drag, startPoint x: 370, startPoint y: 116, endPoint x: 483, endPoint y: 119, distance: 112.7
click at [254, 79] on div "Ejecutar [PERSON_NAME]: Calificador de Créditos" at bounding box center [259, 87] width 120 height 16
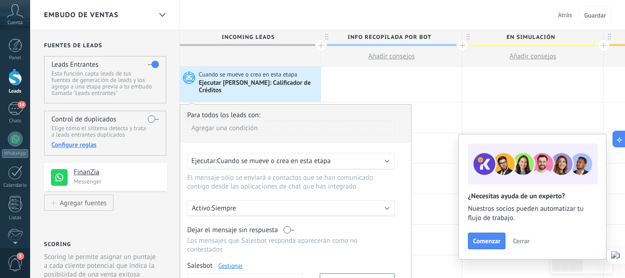
click at [366, 159] on div "Ejecutar: Cuando se mueve o crea en esta etapa" at bounding box center [287, 161] width 192 height 9
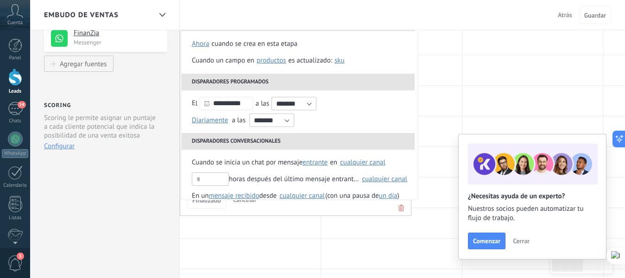
drag, startPoint x: 436, startPoint y: 64, endPoint x: 386, endPoint y: 171, distance: 118.2
click at [436, 64] on div at bounding box center [391, 70] width 141 height 30
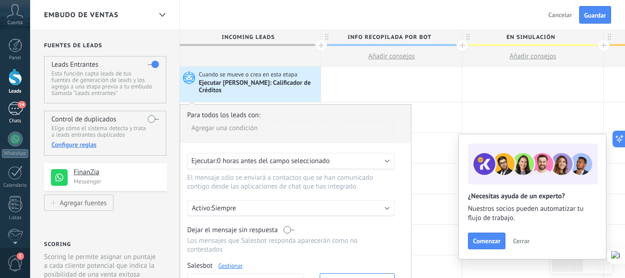
click at [14, 113] on div "14" at bounding box center [15, 108] width 15 height 13
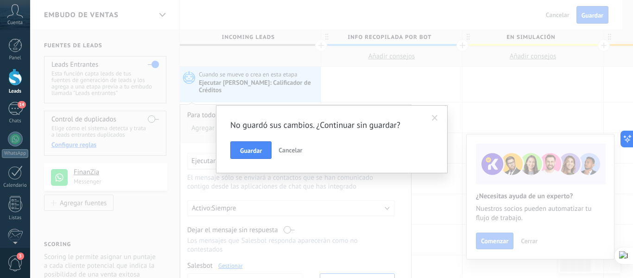
click at [283, 148] on span "Cancelar" at bounding box center [291, 150] width 24 height 8
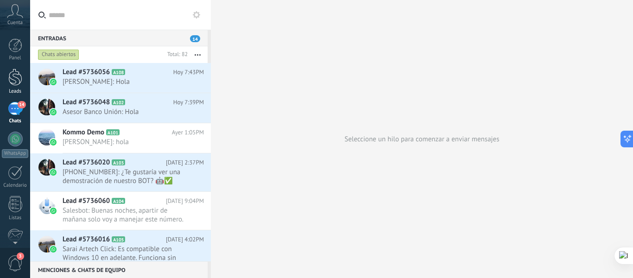
click at [13, 84] on div at bounding box center [15, 77] width 14 height 17
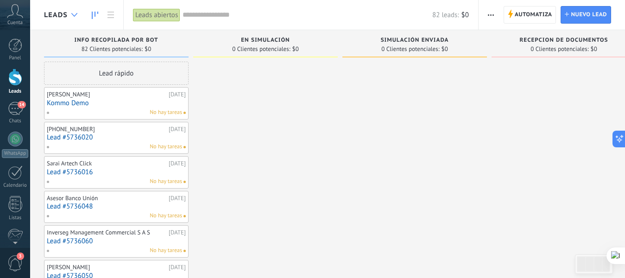
click at [67, 16] on div at bounding box center [74, 15] width 15 height 18
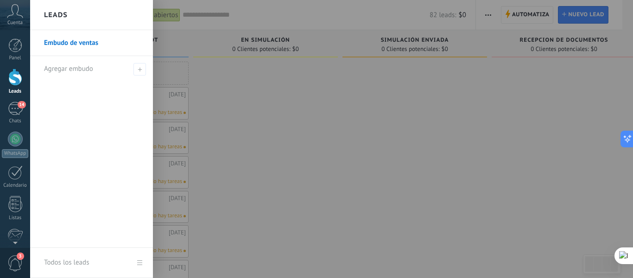
click at [71, 17] on div "Leads" at bounding box center [91, 15] width 123 height 30
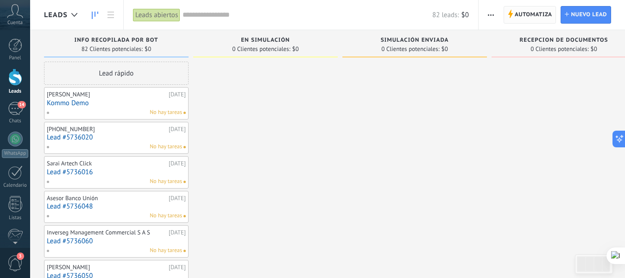
click at [530, 20] on span "Automatiza" at bounding box center [534, 14] width 38 height 17
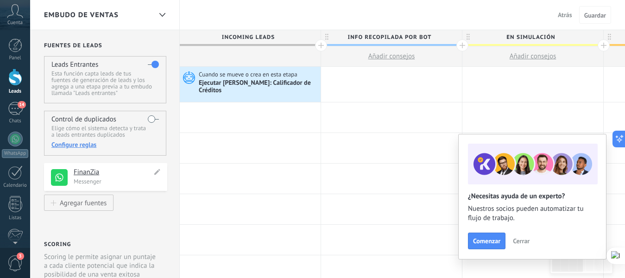
click at [83, 173] on h4 "FinanZia" at bounding box center [113, 172] width 78 height 9
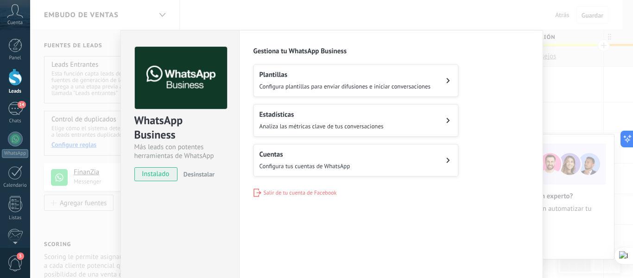
click at [583, 30] on div "WhatsApp Business Más leads con potentes herramientas de WhatsApp instalado Des…" at bounding box center [331, 139] width 603 height 278
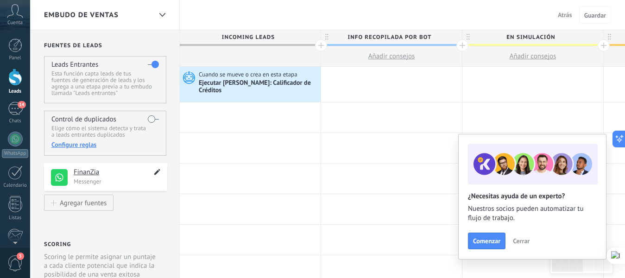
click at [158, 173] on icon at bounding box center [157, 171] width 11 height 11
type textarea "********"
click at [158, 173] on icon at bounding box center [157, 171] width 8 height 9
click at [231, 79] on div "Ejecutar [PERSON_NAME]: Calificador de Créditos" at bounding box center [259, 87] width 120 height 16
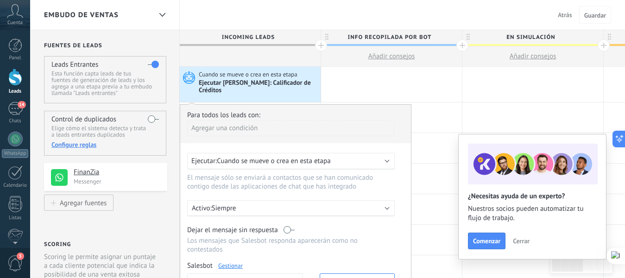
click at [383, 157] on div "Ejecutar: Cuando se mueve o crea en esta etapa" at bounding box center [287, 161] width 192 height 9
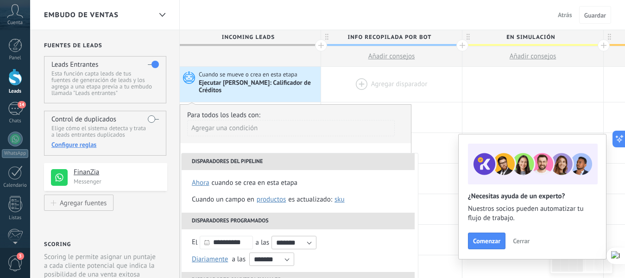
drag, startPoint x: 459, startPoint y: 80, endPoint x: 430, endPoint y: 86, distance: 28.9
click at [459, 80] on div at bounding box center [391, 84] width 141 height 35
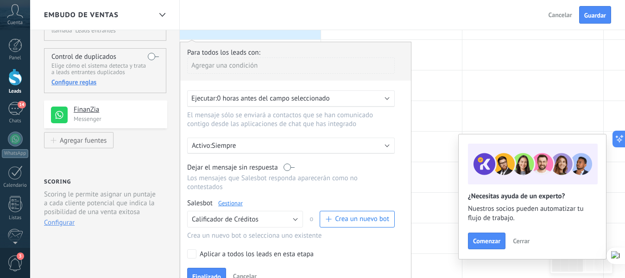
scroll to position [46, 0]
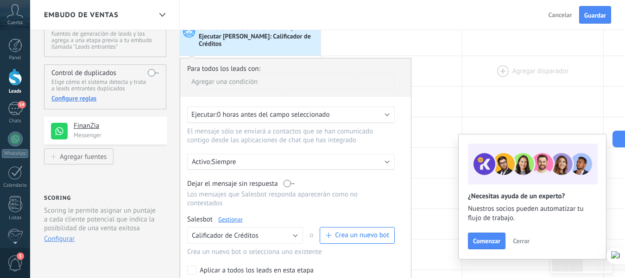
click at [466, 59] on div at bounding box center [533, 71] width 141 height 30
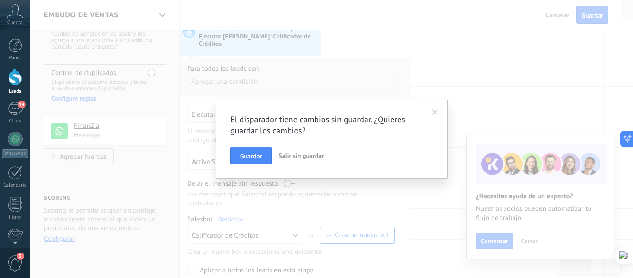
click at [434, 112] on span at bounding box center [435, 112] width 6 height 6
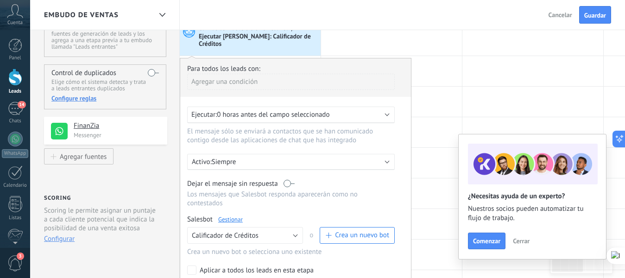
scroll to position [232, 0]
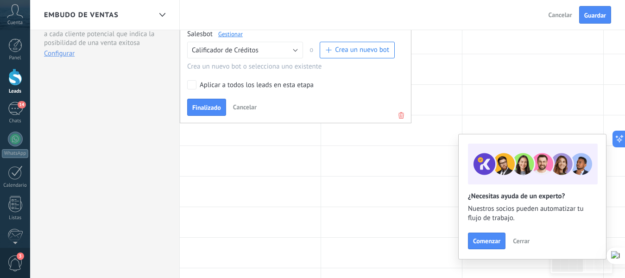
click at [249, 103] on span "Cancelar" at bounding box center [245, 107] width 24 height 8
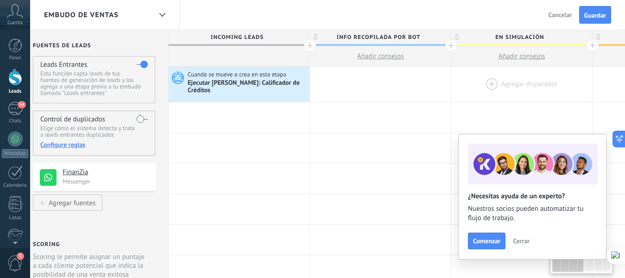
scroll to position [0, 11]
drag, startPoint x: 417, startPoint y: 106, endPoint x: 591, endPoint y: 96, distance: 174.2
click at [304, 151] on div at bounding box center [239, 148] width 141 height 30
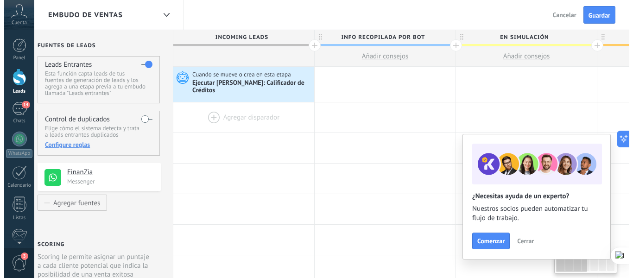
scroll to position [0, 0]
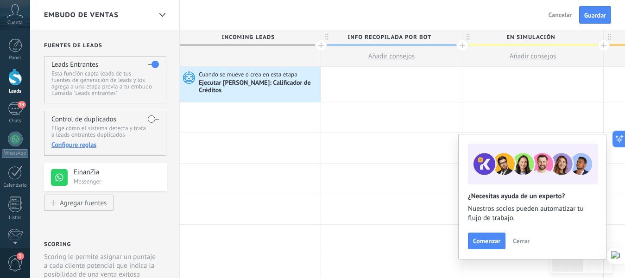
click at [15, 261] on span "3" at bounding box center [15, 263] width 16 height 16
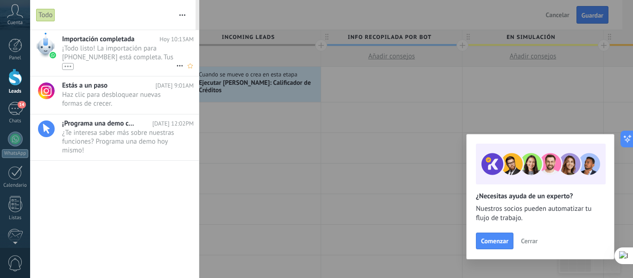
click at [116, 51] on span "¡Todo listo! La importación para +57 312 3197994 está completa. Tus datos de Wh…" at bounding box center [119, 57] width 114 height 26
click at [68, 67] on div "•••" at bounding box center [68, 66] width 12 height 7
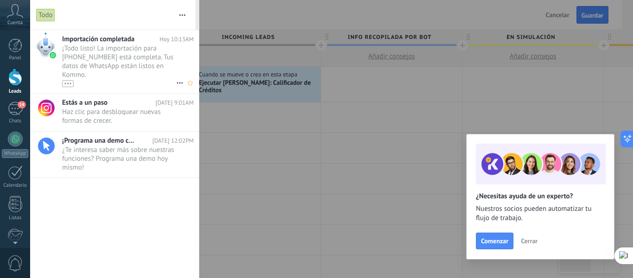
click at [179, 84] on icon at bounding box center [179, 82] width 11 height 11
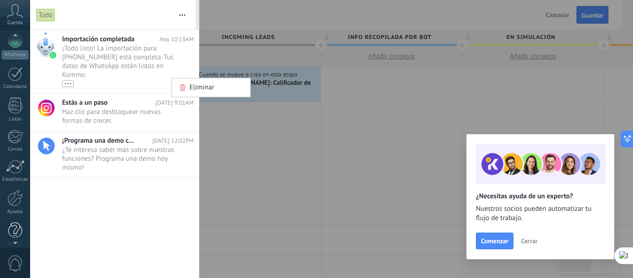
scroll to position [108, 0]
click at [15, 192] on div at bounding box center [15, 189] width 16 height 16
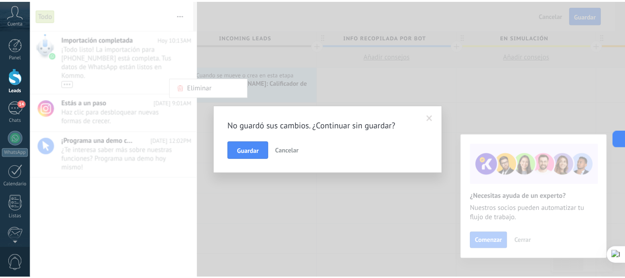
scroll to position [0, 0]
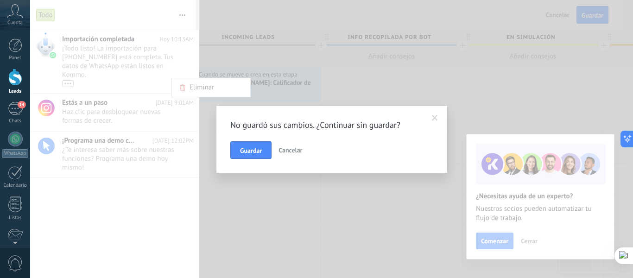
click at [437, 118] on span at bounding box center [435, 118] width 6 height 6
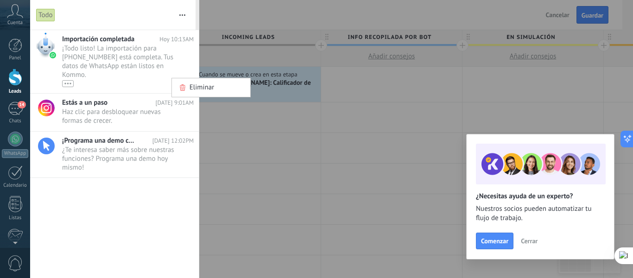
click at [358, 113] on div at bounding box center [316, 139] width 633 height 278
click at [381, 114] on div at bounding box center [316, 139] width 633 height 278
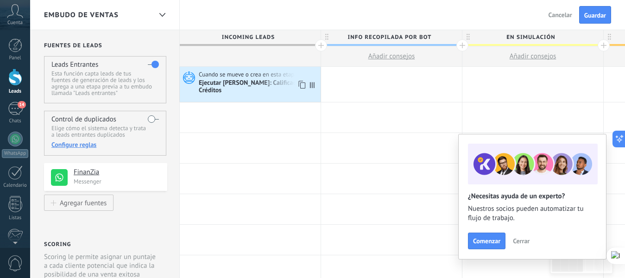
click at [282, 78] on span "Cuando se mueve o crea en esta etapa" at bounding box center [249, 74] width 100 height 8
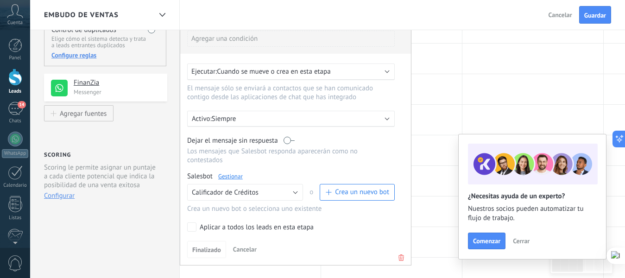
scroll to position [93, 0]
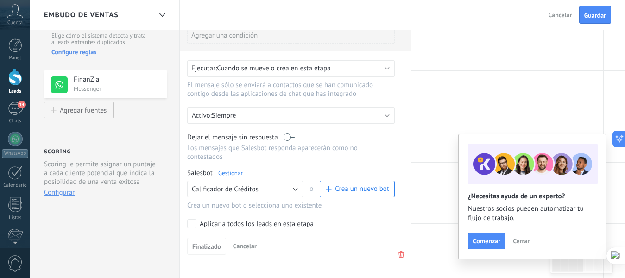
click at [561, 12] on span "Cancelar" at bounding box center [561, 15] width 24 height 8
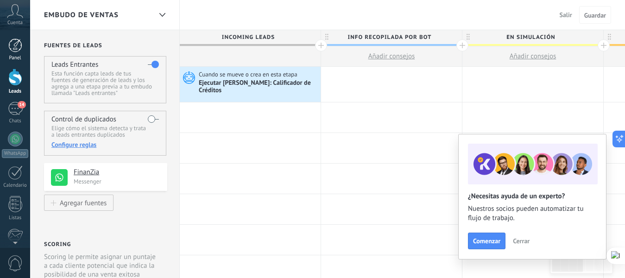
click at [15, 46] on div at bounding box center [15, 45] width 14 height 14
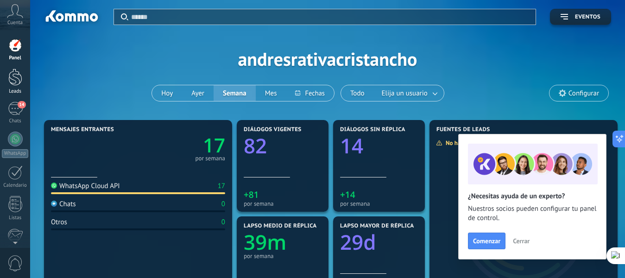
click at [19, 79] on div at bounding box center [15, 77] width 14 height 17
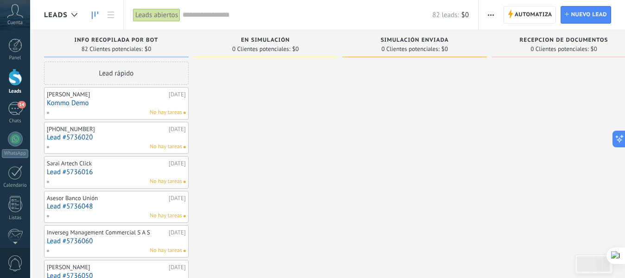
click at [525, 15] on span "Automatiza" at bounding box center [534, 14] width 38 height 17
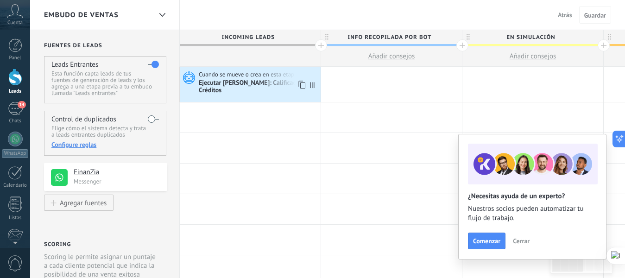
click at [267, 80] on div "Ejecutar [PERSON_NAME]: Calificador de Créditos" at bounding box center [259, 87] width 120 height 16
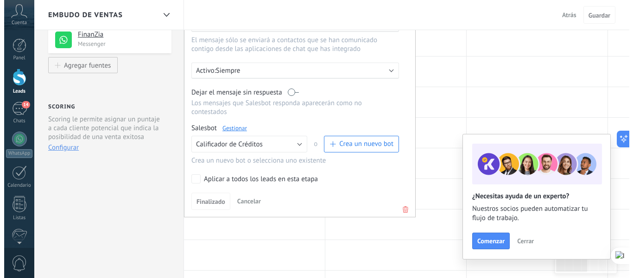
scroll to position [139, 0]
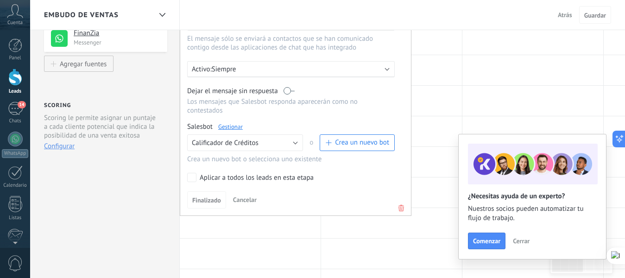
click at [230, 123] on link "Gestionar" at bounding box center [230, 127] width 25 height 8
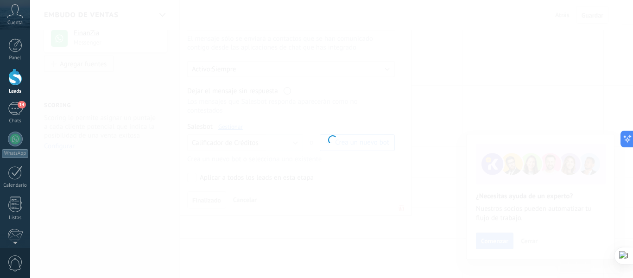
type input "**********"
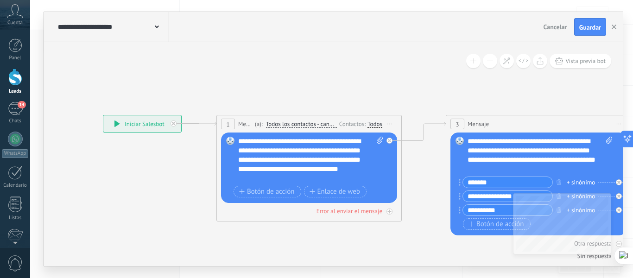
drag, startPoint x: 236, startPoint y: 75, endPoint x: 252, endPoint y: 64, distance: 19.4
click at [120, 124] on icon at bounding box center [117, 124] width 5 height 6
click at [117, 124] on icon at bounding box center [117, 124] width 5 height 6
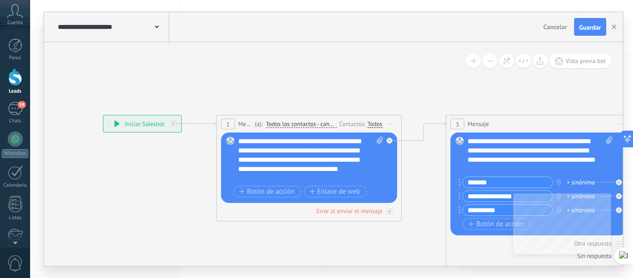
click at [118, 121] on icon at bounding box center [118, 124] width 6 height 6
click at [116, 122] on icon at bounding box center [117, 124] width 5 height 6
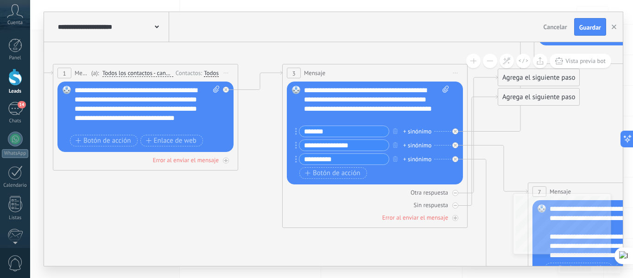
drag, startPoint x: 408, startPoint y: 164, endPoint x: 175, endPoint y: 121, distance: 237.1
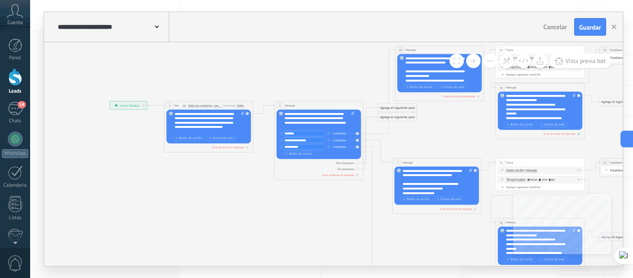
drag, startPoint x: 464, startPoint y: 135, endPoint x: 459, endPoint y: 131, distance: 6.6
click at [394, 133] on icon at bounding box center [634, 229] width 1271 height 590
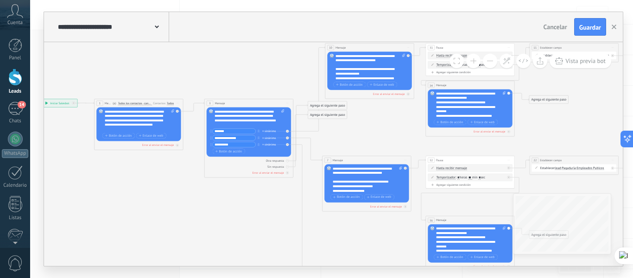
drag, startPoint x: 458, startPoint y: 131, endPoint x: 379, endPoint y: 132, distance: 79.3
click at [62, 84] on div "**********" at bounding box center [62, 84] width 0 height 0
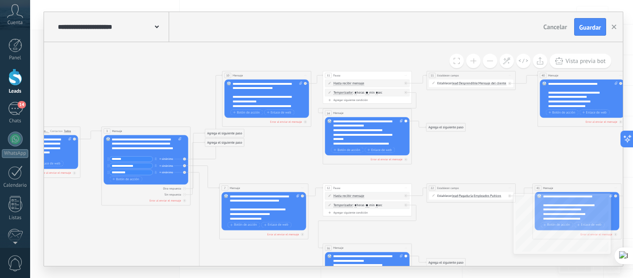
drag, startPoint x: 573, startPoint y: 128, endPoint x: 470, endPoint y: 156, distance: 106.6
click at [470, 156] on icon at bounding box center [461, 255] width 1271 height 590
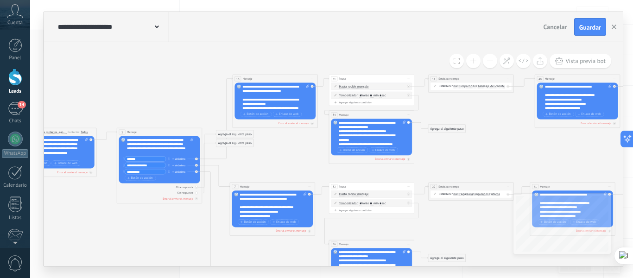
click at [505, 116] on icon at bounding box center [462, 250] width 1218 height 565
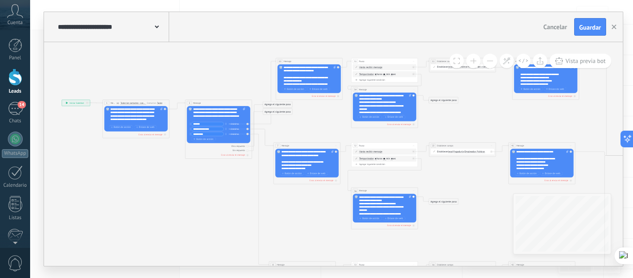
click at [219, 192] on icon at bounding box center [455, 195] width 954 height 442
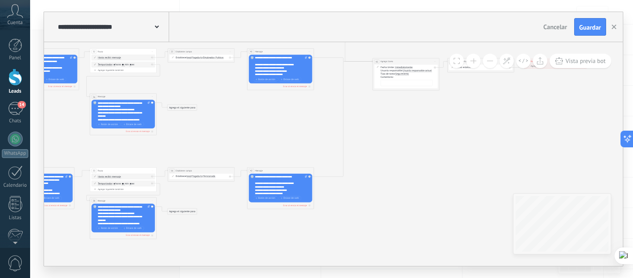
drag, startPoint x: 485, startPoint y: 122, endPoint x: 229, endPoint y: 33, distance: 271.4
click at [229, 33] on div "**********" at bounding box center [333, 139] width 579 height 254
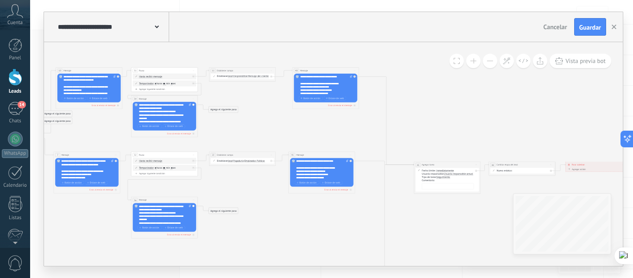
drag, startPoint x: 260, startPoint y: 149, endPoint x: 274, endPoint y: 230, distance: 81.9
click at [274, 230] on icon at bounding box center [235, 205] width 954 height 442
click at [274, 228] on icon at bounding box center [235, 205] width 954 height 442
click at [613, 27] on icon "button" at bounding box center [614, 27] width 5 height 5
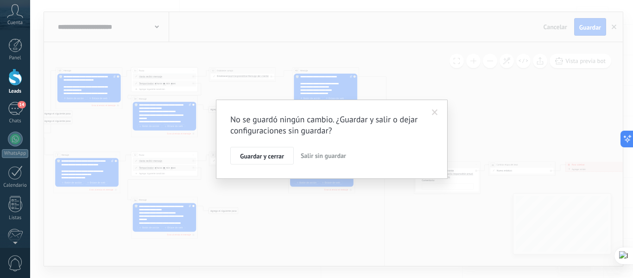
click at [435, 115] on span at bounding box center [435, 112] width 6 height 6
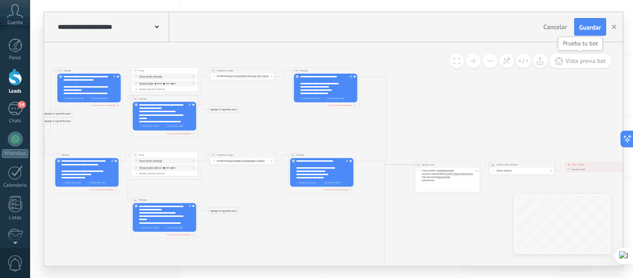
click at [587, 64] on span "Vista previa bot" at bounding box center [586, 61] width 40 height 8
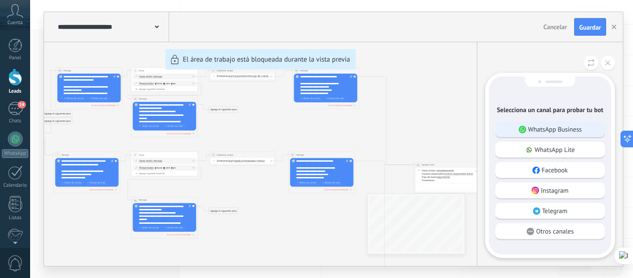
click at [542, 128] on p "WhatsApp Business" at bounding box center [556, 129] width 54 height 8
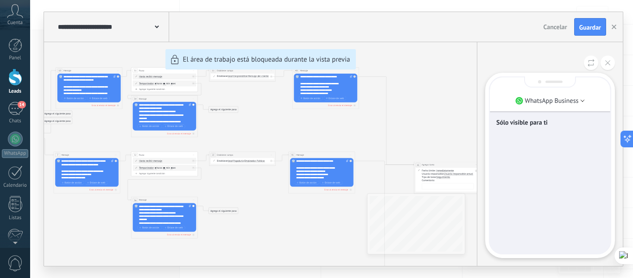
click at [530, 133] on div "Sólo visible para ti" at bounding box center [550, 165] width 121 height 176
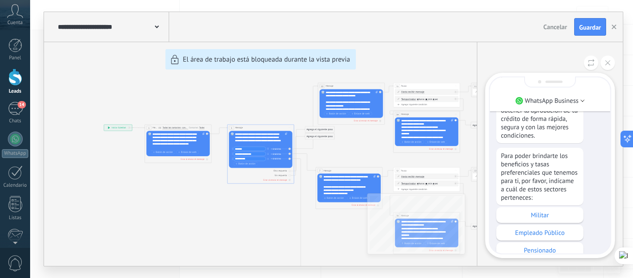
scroll to position [0, 0]
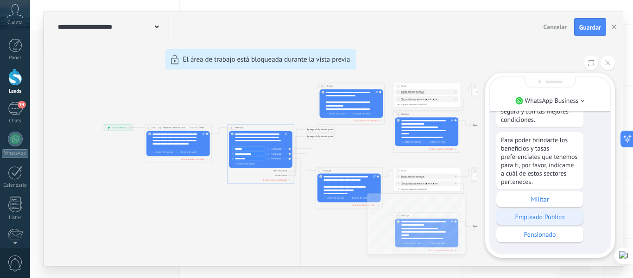
click at [530, 213] on p "Empleado Público" at bounding box center [540, 217] width 78 height 8
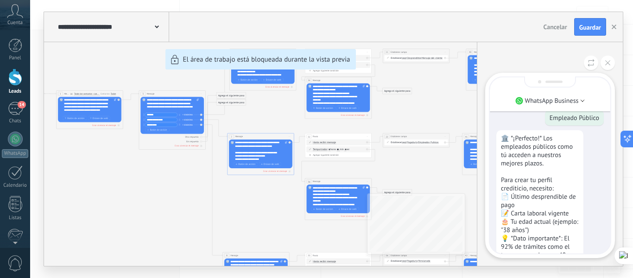
scroll to position [-46, 0]
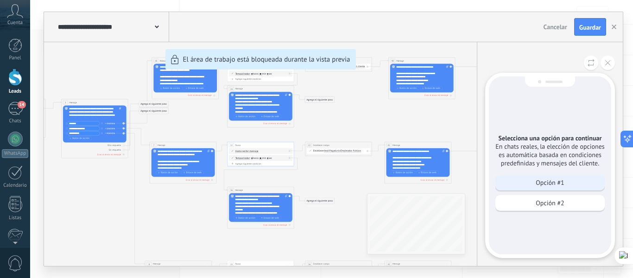
click at [558, 179] on p "Opción #1" at bounding box center [550, 183] width 28 height 8
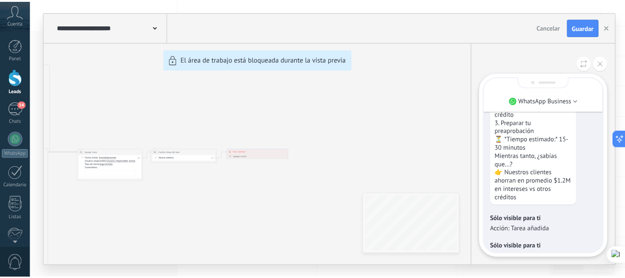
scroll to position [0, 0]
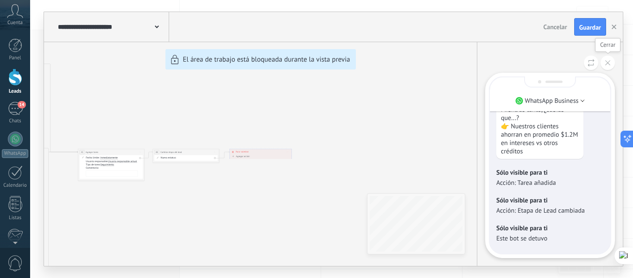
click at [606, 63] on icon at bounding box center [608, 62] width 5 height 5
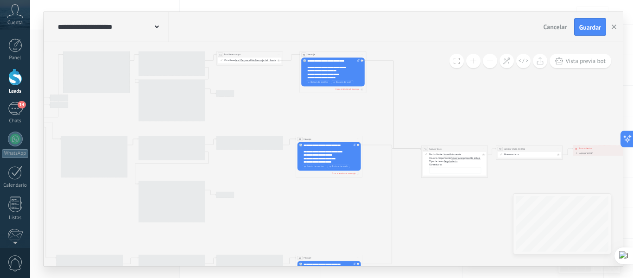
drag, startPoint x: 196, startPoint y: 106, endPoint x: 445, endPoint y: 102, distance: 249.0
click at [445, 102] on icon at bounding box center [242, 189] width 954 height 442
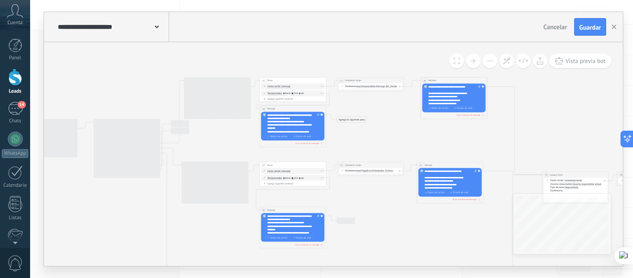
drag, startPoint x: 246, startPoint y: 107, endPoint x: 367, endPoint y: 134, distance: 123.4
click at [367, 134] on icon at bounding box center [363, 215] width 954 height 442
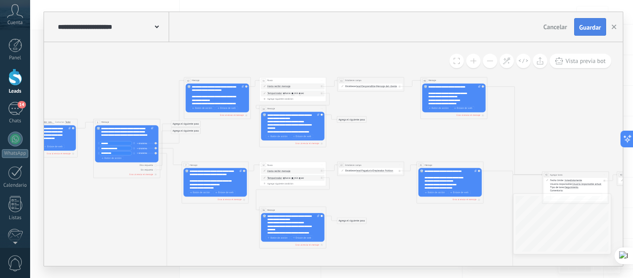
click at [593, 28] on span "Guardar" at bounding box center [591, 27] width 22 height 6
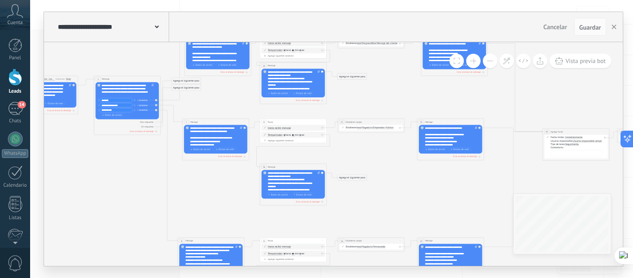
drag, startPoint x: 545, startPoint y: 132, endPoint x: 546, endPoint y: 89, distance: 43.1
click at [546, 89] on icon at bounding box center [364, 172] width 954 height 442
drag, startPoint x: 616, startPoint y: 29, endPoint x: 518, endPoint y: 76, distance: 108.7
click at [616, 29] on use "button" at bounding box center [614, 27] width 5 height 5
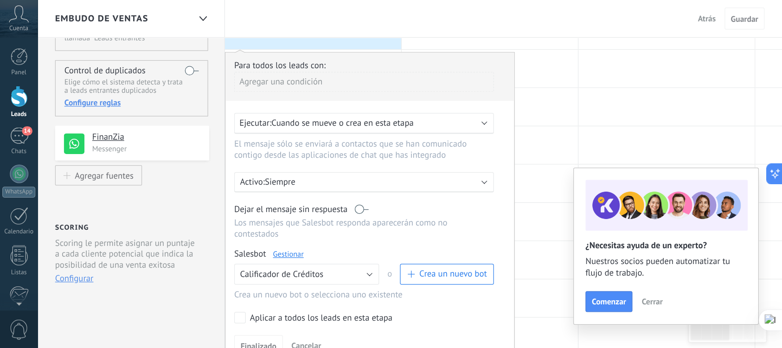
scroll to position [46, 0]
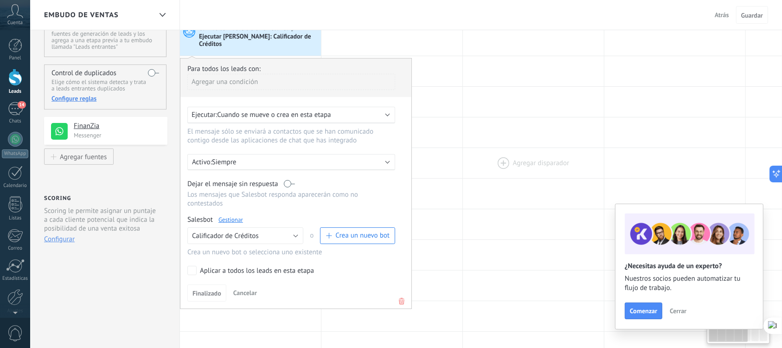
type textarea "********"
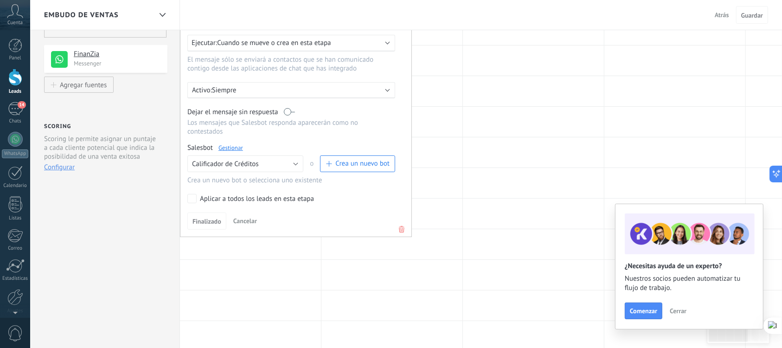
scroll to position [58, 0]
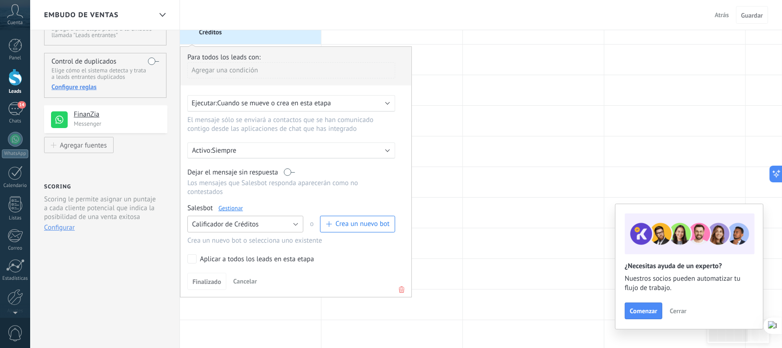
click at [297, 216] on button "Calificador de Créditos" at bounding box center [245, 224] width 116 height 17
click at [293, 220] on span "Ningún bot seleccionado" at bounding box center [241, 224] width 118 height 9
click at [287, 216] on button "Ningún bot seleccionado" at bounding box center [245, 224] width 116 height 17
click at [242, 236] on span "Calificador de Créditos" at bounding box center [241, 240] width 118 height 9
click at [248, 277] on span "Cancelar" at bounding box center [245, 281] width 24 height 8
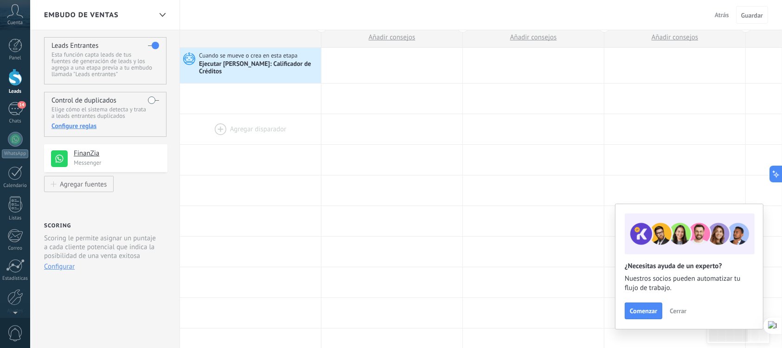
scroll to position [0, 0]
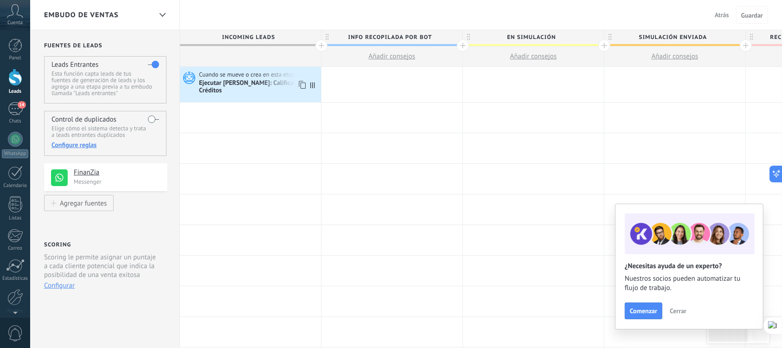
click at [258, 81] on div "Ejecutar [PERSON_NAME]: Calificador de Créditos" at bounding box center [259, 87] width 120 height 16
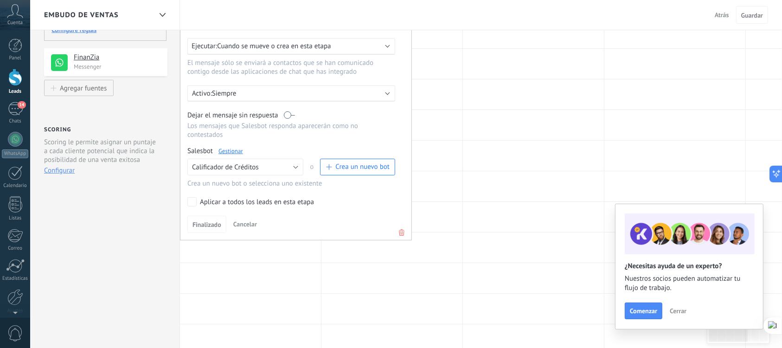
scroll to position [116, 0]
click at [284, 158] on button "Calificador de Créditos" at bounding box center [245, 166] width 116 height 17
click at [211, 195] on span "TestBot" at bounding box center [241, 197] width 118 height 9
click at [212, 220] on span "Finalizado" at bounding box center [206, 223] width 29 height 6
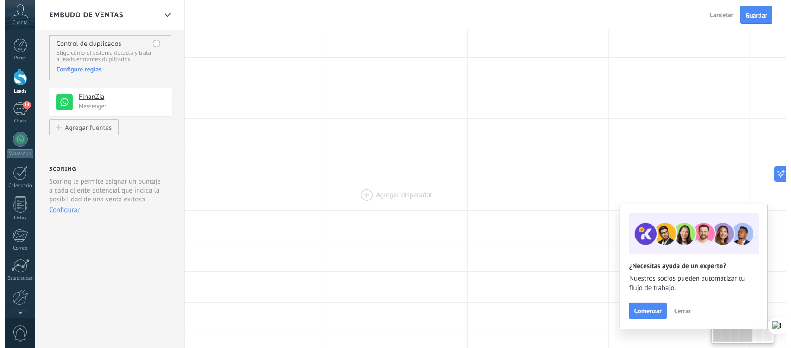
scroll to position [0, 0]
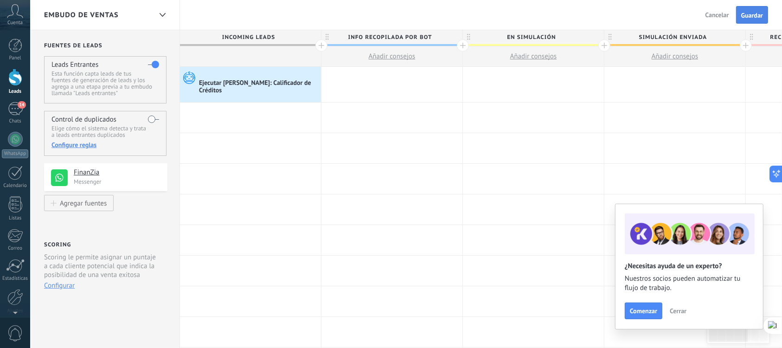
click at [625, 19] on button "Guardar" at bounding box center [752, 15] width 32 height 18
click at [261, 82] on div "Ejecutar Salesbot: TestBot" at bounding box center [235, 84] width 73 height 8
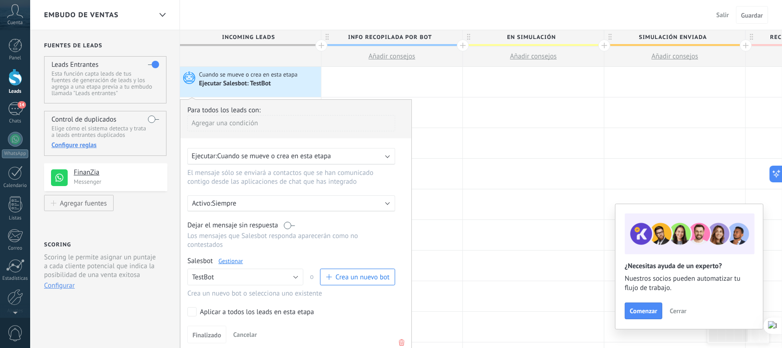
click at [236, 262] on link "Gestionar" at bounding box center [230, 261] width 25 height 8
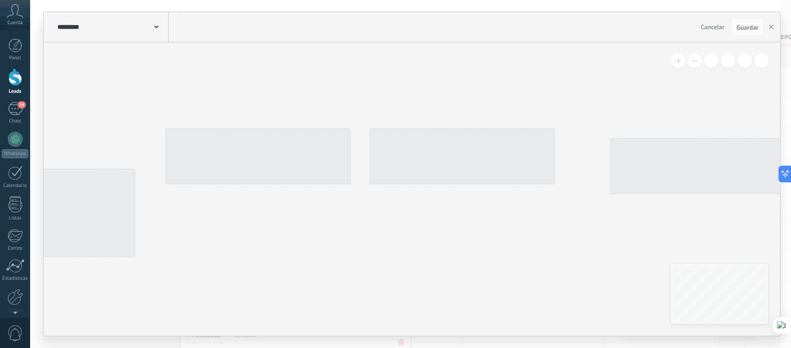
type input "*******"
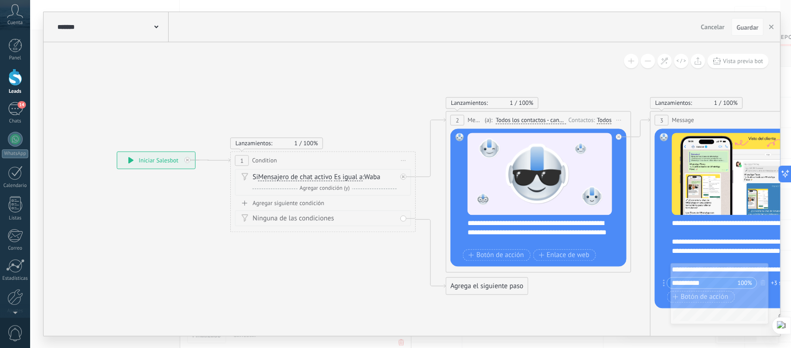
drag, startPoint x: 133, startPoint y: 88, endPoint x: 287, endPoint y: 75, distance: 154.9
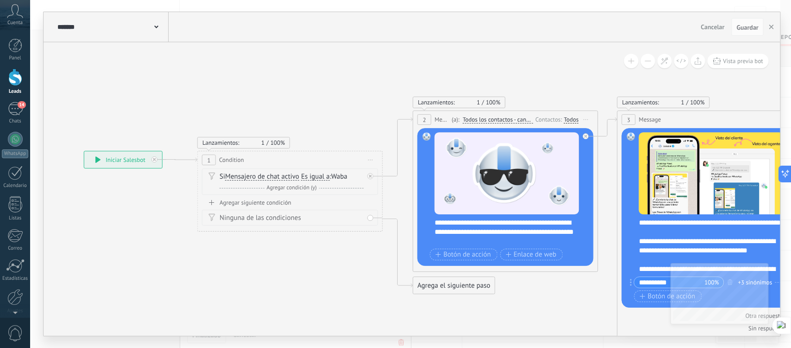
drag, startPoint x: 569, startPoint y: 70, endPoint x: 541, endPoint y: 70, distance: 28.3
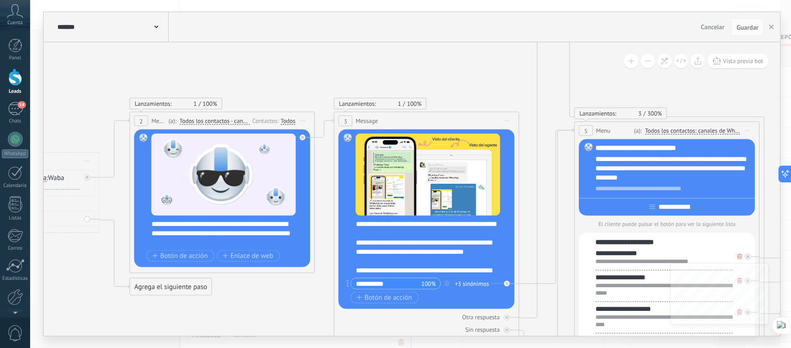
drag, startPoint x: 485, startPoint y: 61, endPoint x: 194, endPoint y: 64, distance: 290.7
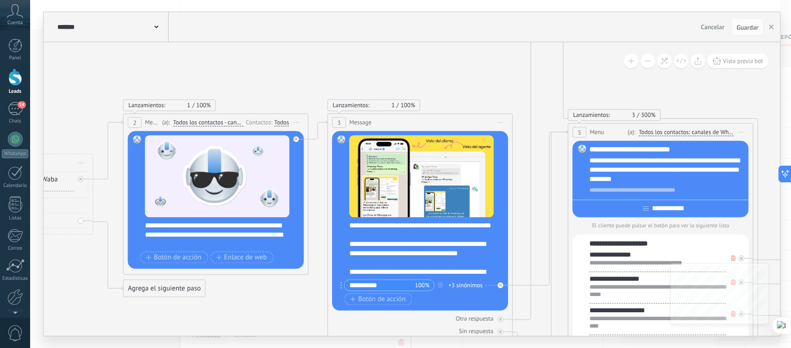
click at [625, 59] on span "Vista previa bot" at bounding box center [744, 61] width 40 height 8
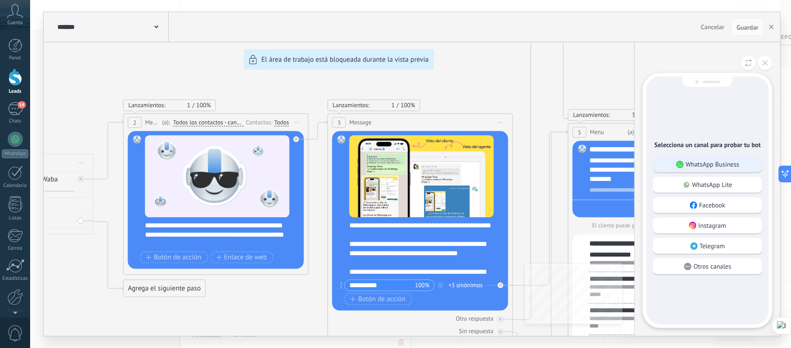
click at [625, 156] on div "WhatsApp Business" at bounding box center [707, 164] width 109 height 16
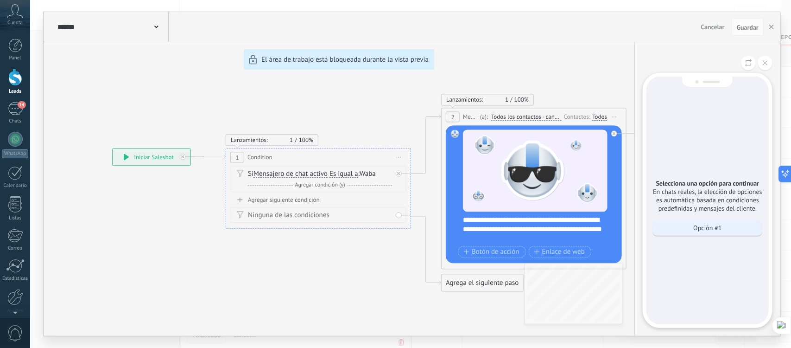
click at [625, 223] on p "Opción #1" at bounding box center [708, 227] width 28 height 8
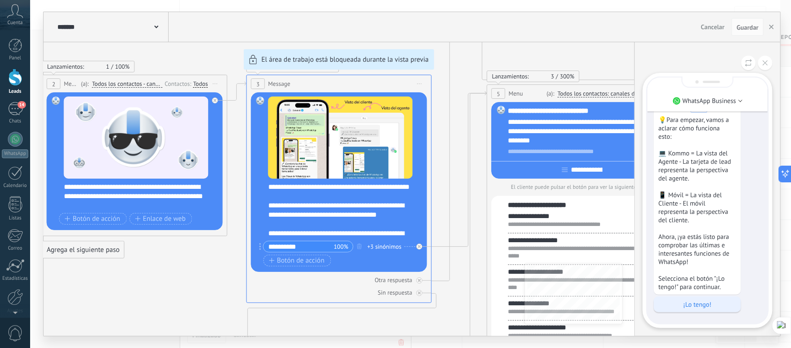
click at [625, 278] on p "¡Lo tengo!" at bounding box center [698, 304] width 78 height 8
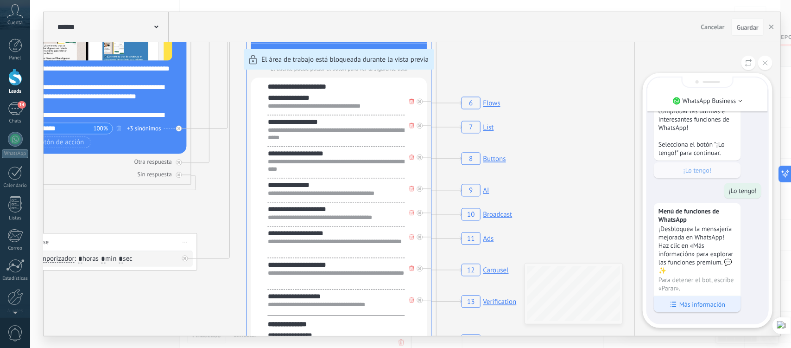
click at [625, 278] on p "Más información" at bounding box center [703, 304] width 46 height 8
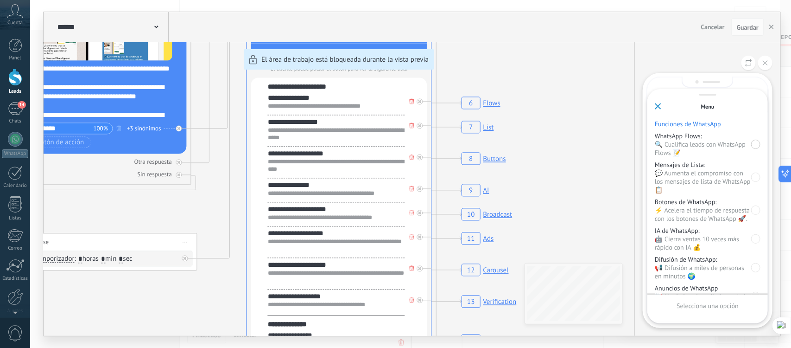
click at [625, 144] on div at bounding box center [756, 144] width 9 height 9
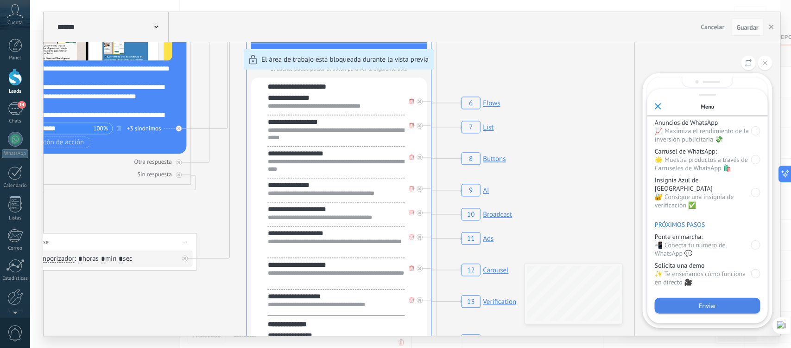
click at [625, 278] on div "Enviar" at bounding box center [708, 306] width 106 height 16
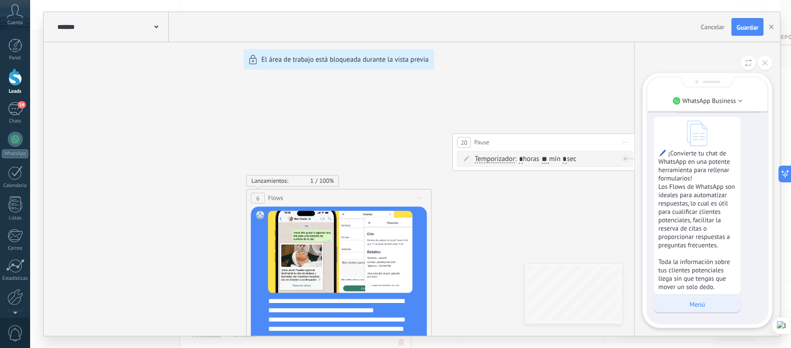
click at [625, 278] on p "Menú" at bounding box center [698, 304] width 78 height 8
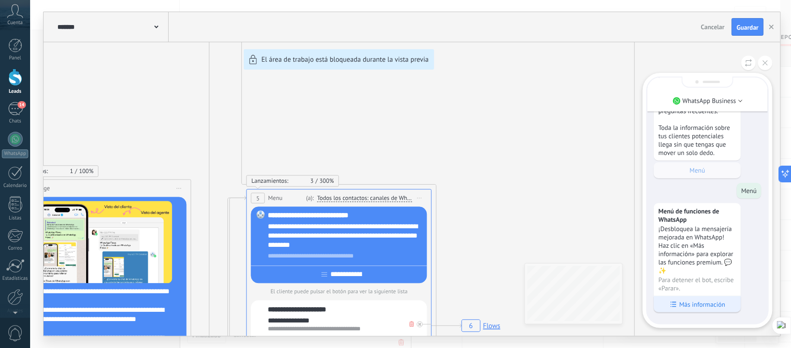
click at [625, 278] on p "Más información" at bounding box center [703, 304] width 46 height 8
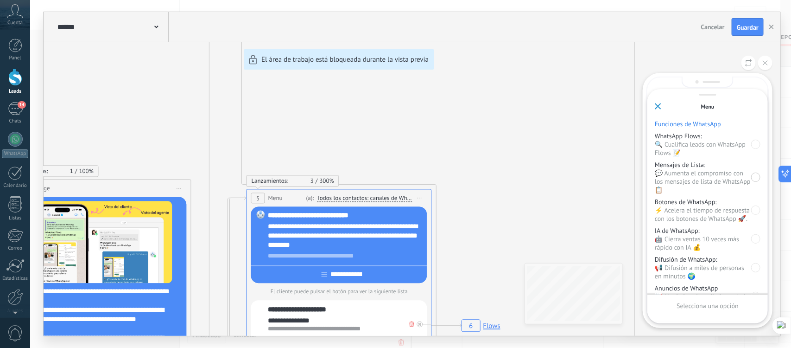
click at [625, 172] on div at bounding box center [756, 176] width 9 height 9
click at [625, 278] on div "Enviar" at bounding box center [708, 306] width 106 height 16
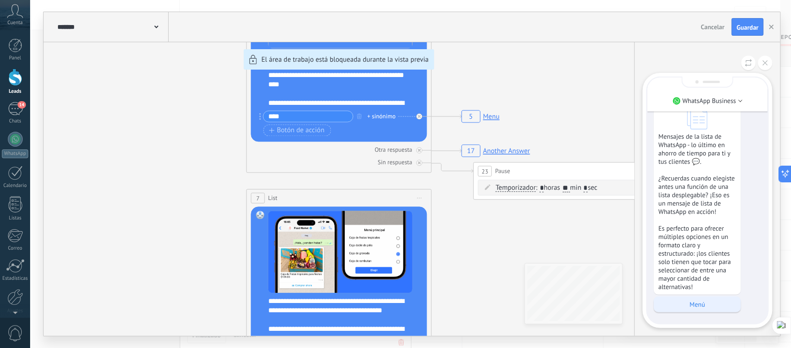
click at [625, 278] on p "Menú" at bounding box center [698, 304] width 78 height 8
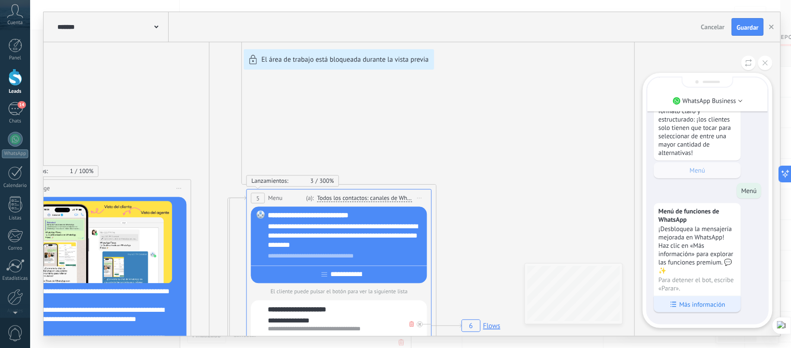
click at [625, 278] on p "Más información" at bounding box center [703, 304] width 46 height 8
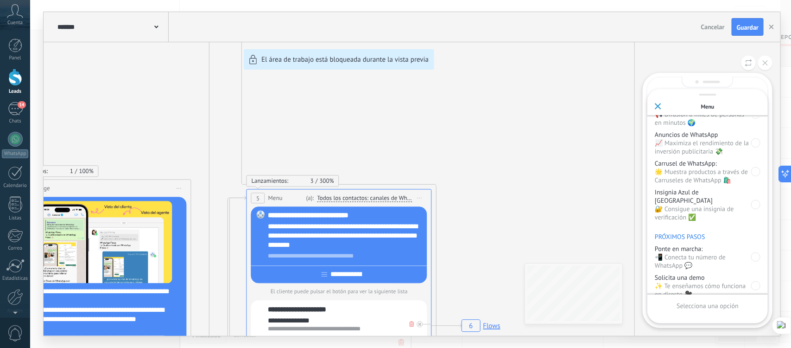
scroll to position [174, 0]
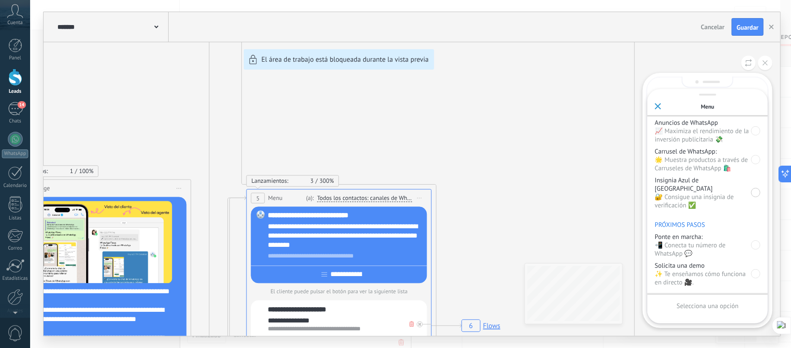
click at [625, 188] on div at bounding box center [756, 192] width 9 height 9
click at [625, 278] on div "Enviar" at bounding box center [708, 306] width 106 height 16
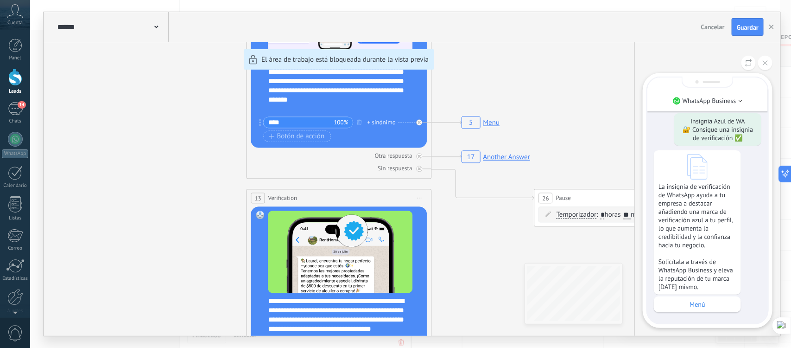
click at [195, 193] on div "**********" at bounding box center [412, 174] width 737 height 324
click at [625, 278] on p "Menú" at bounding box center [698, 304] width 78 height 8
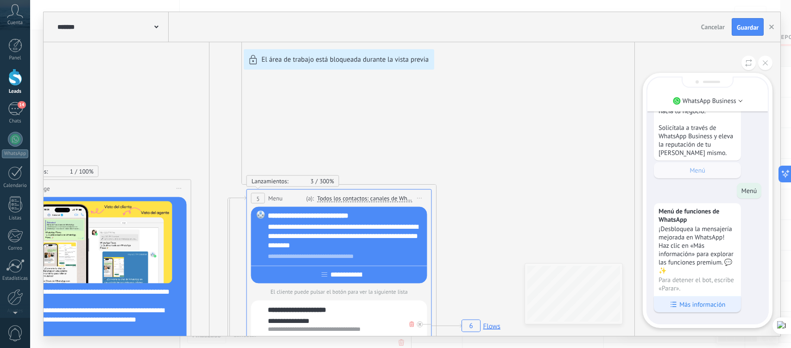
click at [703, 300] on p "Más información" at bounding box center [703, 304] width 46 height 8
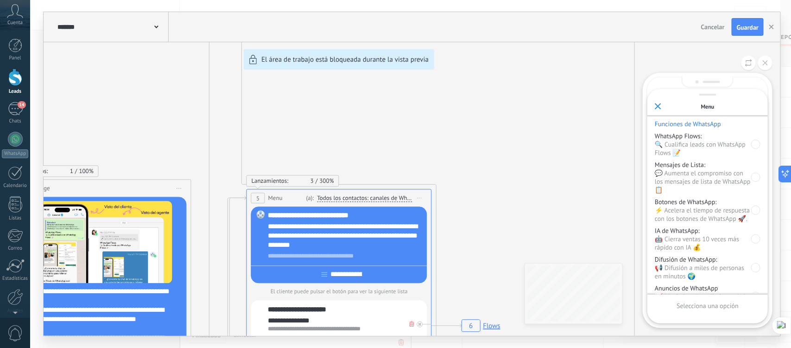
scroll to position [174, 0]
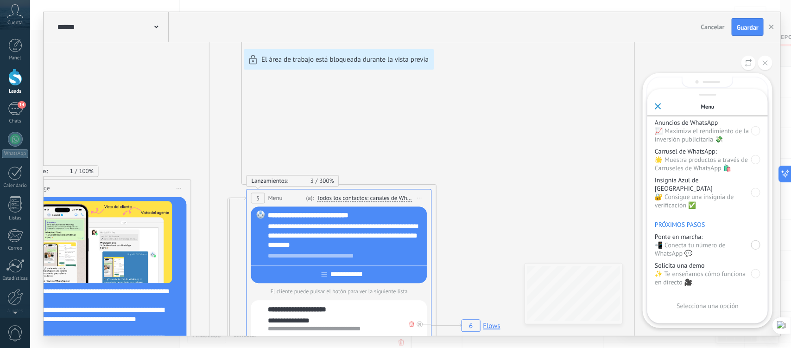
click at [752, 240] on div at bounding box center [756, 244] width 9 height 9
click at [724, 305] on div "Enviar" at bounding box center [708, 306] width 106 height 16
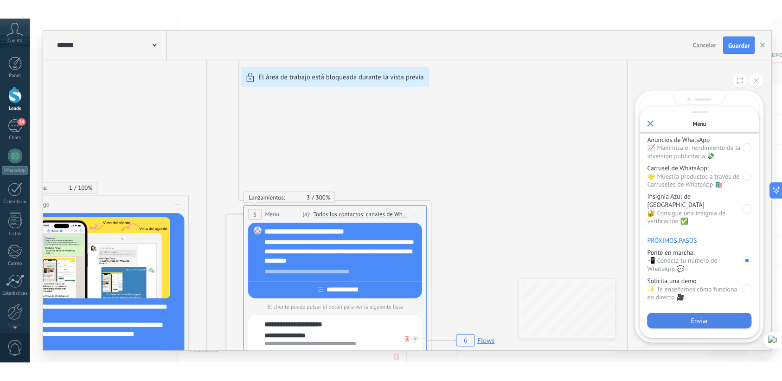
scroll to position [0, 0]
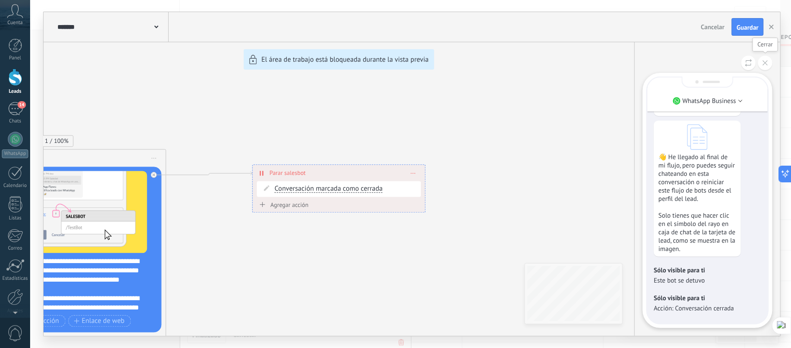
click at [768, 59] on button at bounding box center [766, 63] width 14 height 14
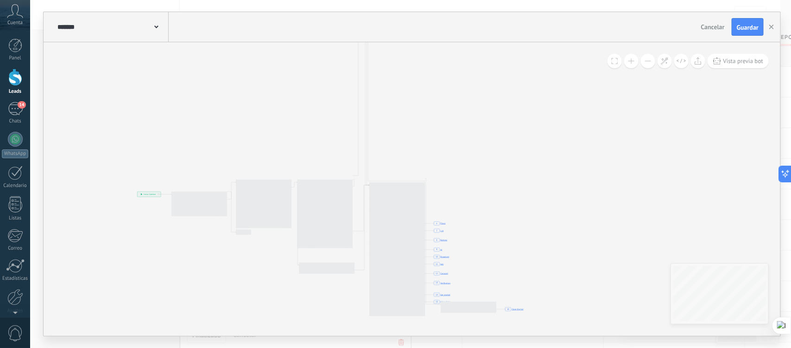
drag, startPoint x: 299, startPoint y: 242, endPoint x: 302, endPoint y: 45, distance: 197.1
click at [302, 45] on icon "6 Flows 7 List 8 Buttons 9 AI 10 Broadcast 11 Ads 12 Carousel 13 Verification 1…" at bounding box center [544, 194] width 953 height 818
click at [302, 45] on icon "6 Flows 7 List 8 Buttons 9 AI 10 Broadcast 11 Ads 12 Carousel 13 Verification 1…" at bounding box center [550, 192] width 953 height 818
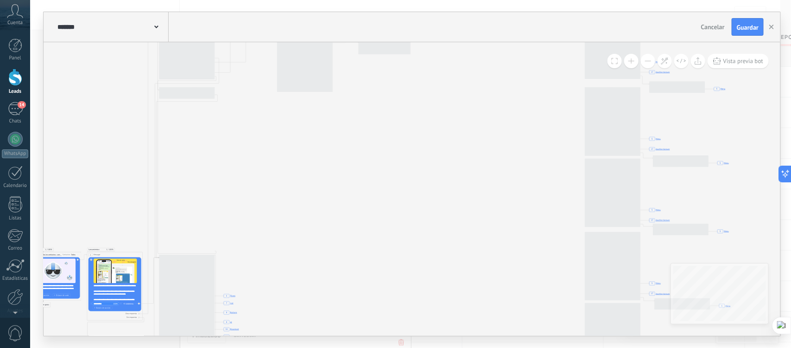
drag, startPoint x: 577, startPoint y: 223, endPoint x: 398, endPoint y: 284, distance: 189.3
click at [398, 320] on icon "6 Flows 7 List 8 Buttons 9 AI 10 Broadcast 11 Ads 12 Carousel 13 Verification 1…" at bounding box center [334, 266] width 953 height 818
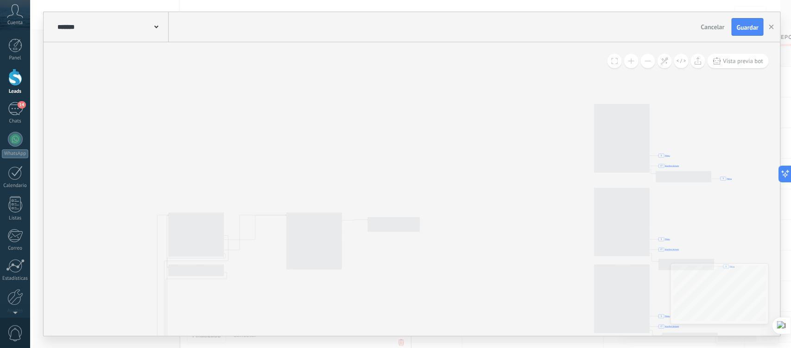
drag, startPoint x: 411, startPoint y: 232, endPoint x: 397, endPoint y: 287, distance: 57.3
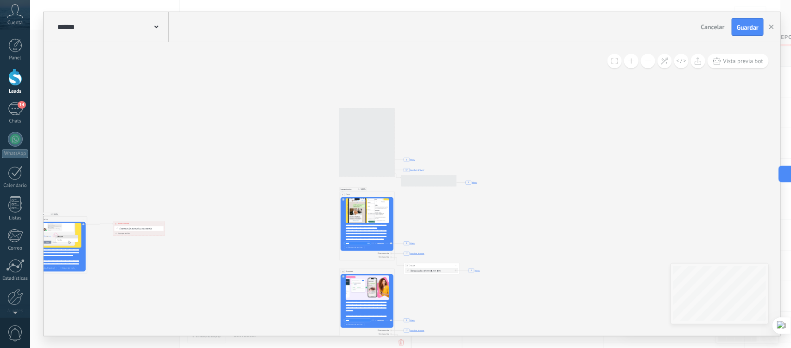
drag, startPoint x: 446, startPoint y: 225, endPoint x: 252, endPoint y: 219, distance: 194.3
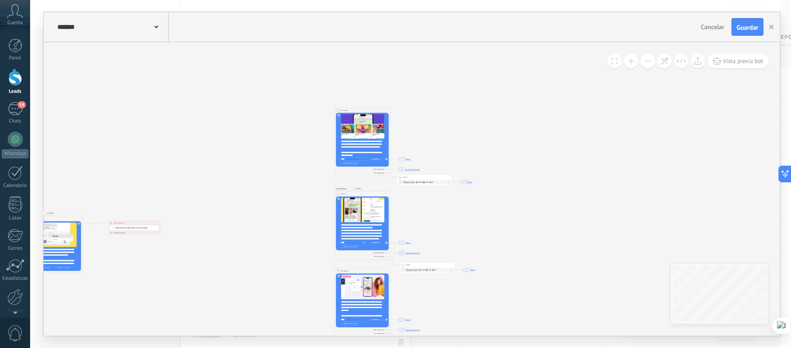
drag, startPoint x: 563, startPoint y: 218, endPoint x: 561, endPoint y: 63, distance: 154.9
click at [565, 70] on div "**********" at bounding box center [412, 188] width 737 height 293
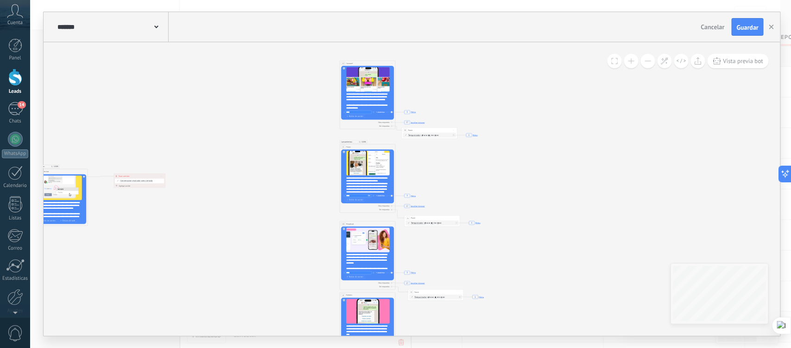
drag, startPoint x: 556, startPoint y: 229, endPoint x: 566, endPoint y: 43, distance: 185.7
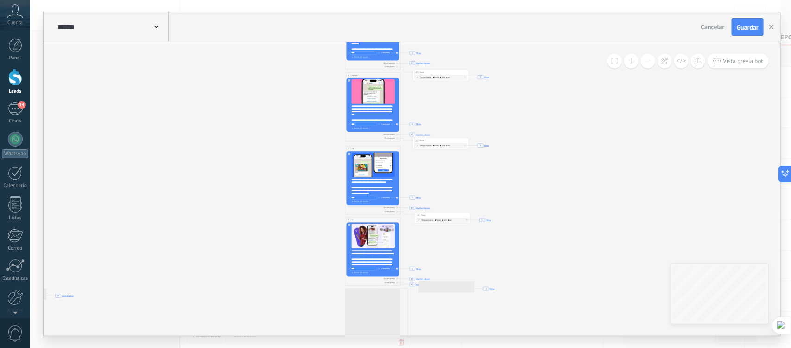
drag, startPoint x: 556, startPoint y: 203, endPoint x: 555, endPoint y: 82, distance: 121.5
click at [556, 83] on icon "6 Flows 7 List 8 Buttons 9 AI 10 Broadcast 11 Ads 12 Carousel 13 Verification 1…" at bounding box center [93, 180] width 953 height 818
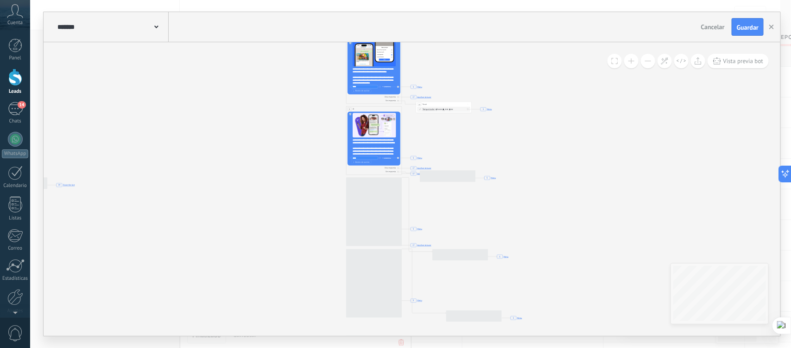
drag, startPoint x: 532, startPoint y: 249, endPoint x: 536, endPoint y: 140, distance: 108.6
click at [536, 159] on icon "6 Flows 7 List 8 Buttons 9 AI 10 Broadcast 11 Ads 12 Carousel 13 Verification 1…" at bounding box center [95, 70] width 953 height 818
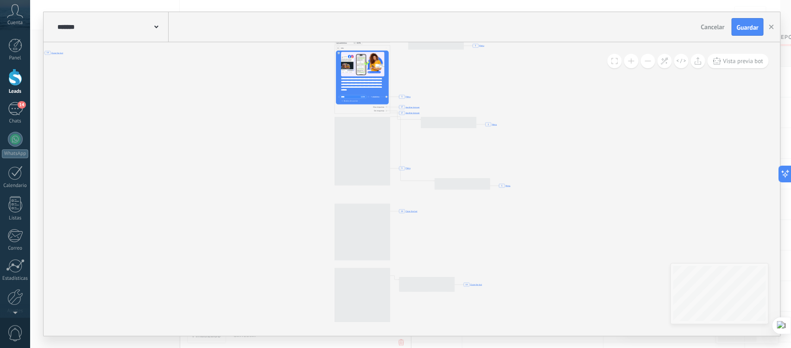
drag, startPoint x: 542, startPoint y: 306, endPoint x: 512, endPoint y: 130, distance: 179.0
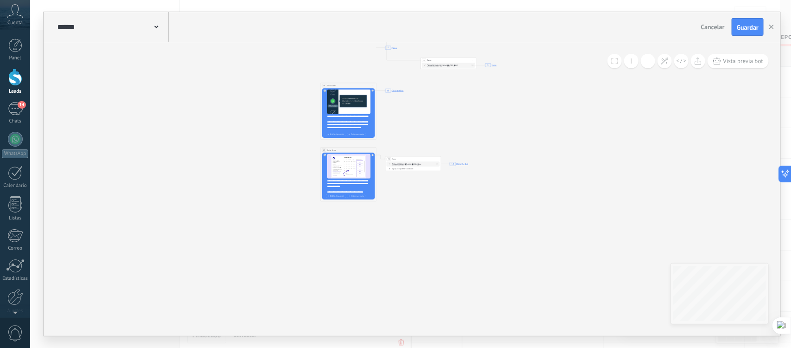
drag, startPoint x: 395, startPoint y: 268, endPoint x: 306, endPoint y: 253, distance: 90.6
click at [306, 253] on div "**********" at bounding box center [412, 188] width 737 height 293
drag, startPoint x: 590, startPoint y: 168, endPoint x: 371, endPoint y: 268, distance: 240.5
click at [371, 268] on div "**********" at bounding box center [412, 188] width 737 height 293
drag, startPoint x: 572, startPoint y: 134, endPoint x: 491, endPoint y: 218, distance: 116.7
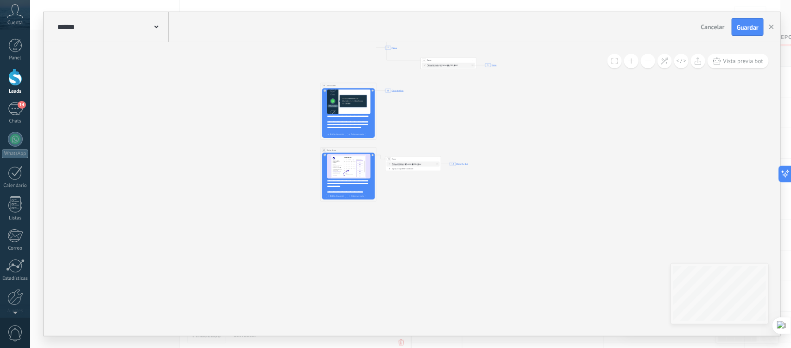
click at [492, 230] on div "**********" at bounding box center [412, 188] width 737 height 293
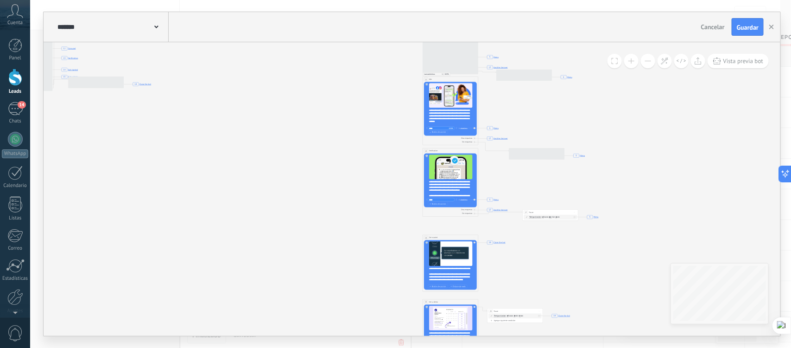
drag, startPoint x: 490, startPoint y: 113, endPoint x: 205, endPoint y: 184, distance: 293.9
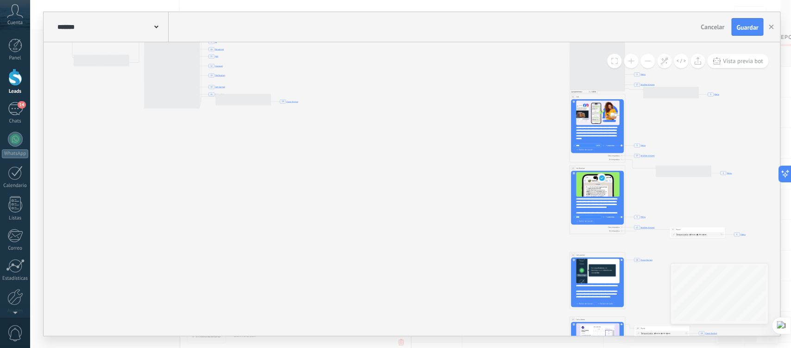
drag, startPoint x: 217, startPoint y: 165, endPoint x: 376, endPoint y: 182, distance: 160.4
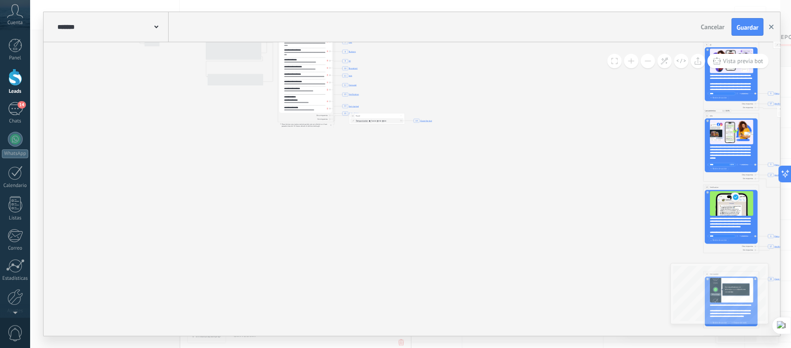
click at [770, 25] on icon "button" at bounding box center [772, 27] width 5 height 5
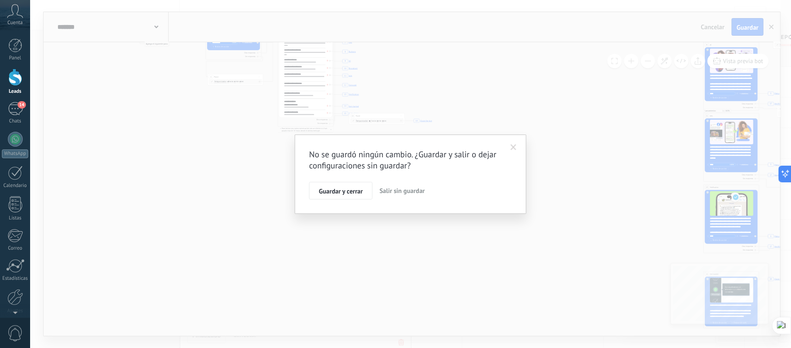
click at [415, 190] on span "Salir sin guardar" at bounding box center [402, 190] width 45 height 8
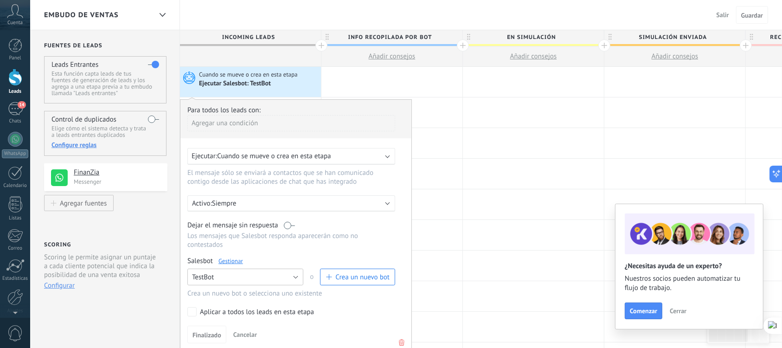
click at [283, 279] on button "TestBot" at bounding box center [245, 276] width 116 height 17
click at [211, 290] on span "Calificador de Créditos" at bounding box center [241, 292] width 118 height 9
click at [212, 326] on button "Finalizado" at bounding box center [206, 334] width 39 height 18
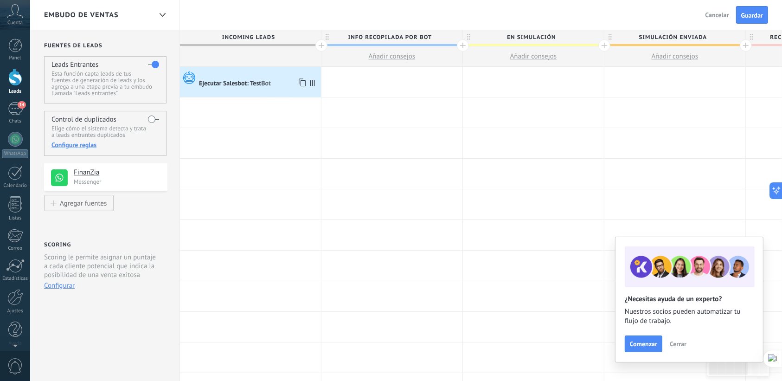
scroll to position [0, 0]
drag, startPoint x: 315, startPoint y: 85, endPoint x: 320, endPoint y: 86, distance: 5.2
click at [320, 86] on div "**********" at bounding box center [674, 82] width 990 height 31
drag, startPoint x: 311, startPoint y: 84, endPoint x: 325, endPoint y: 82, distance: 14.6
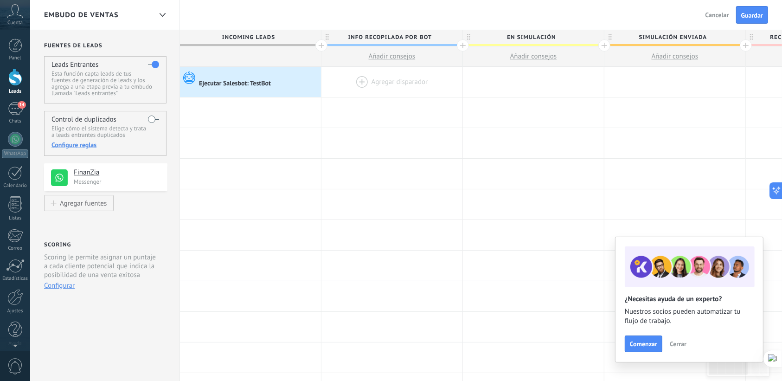
click at [325, 82] on div "**********" at bounding box center [675, 82] width 990 height 31
click at [300, 81] on icon at bounding box center [301, 83] width 9 height 12
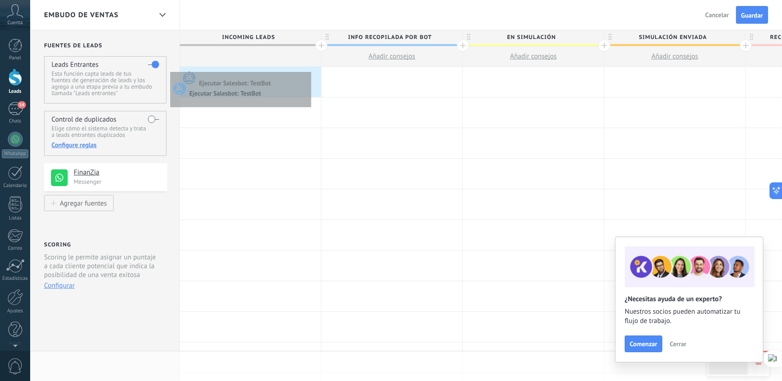
drag, startPoint x: 307, startPoint y: 70, endPoint x: 317, endPoint y: 66, distance: 10.2
click at [307, 70] on div at bounding box center [259, 74] width 120 height 8
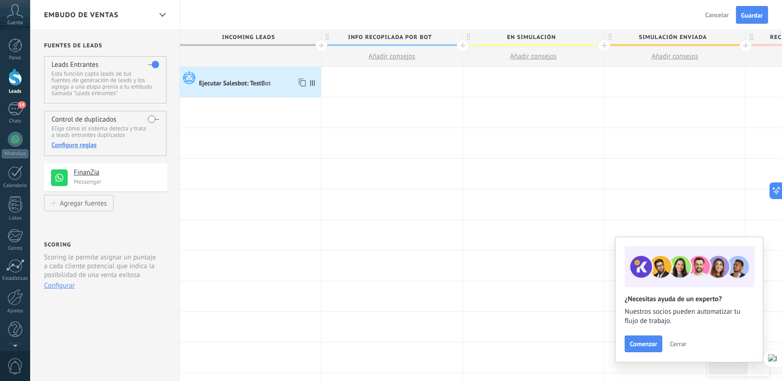
click at [242, 84] on div "Ejecutar Salesbot: TestBot" at bounding box center [235, 84] width 73 height 8
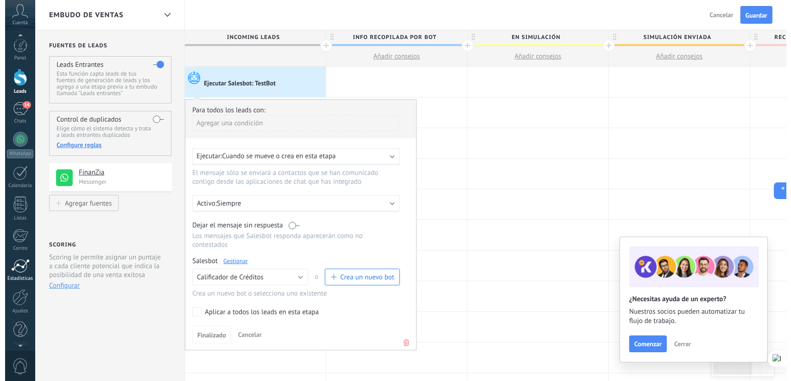
scroll to position [5, 0]
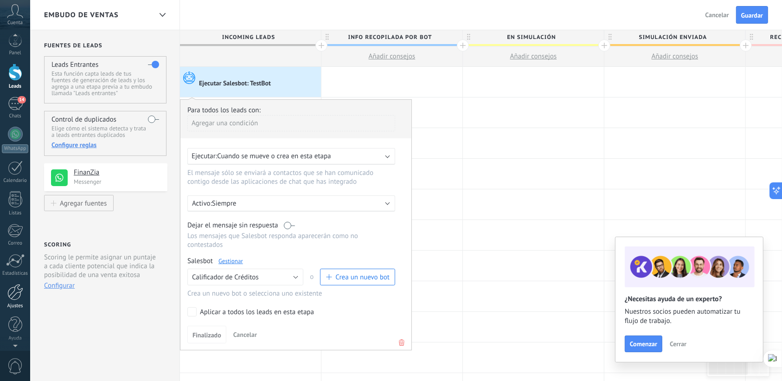
click at [18, 295] on div at bounding box center [15, 292] width 16 height 16
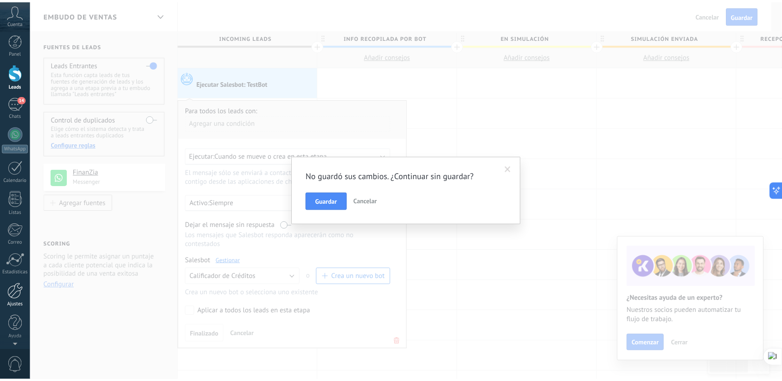
scroll to position [0, 0]
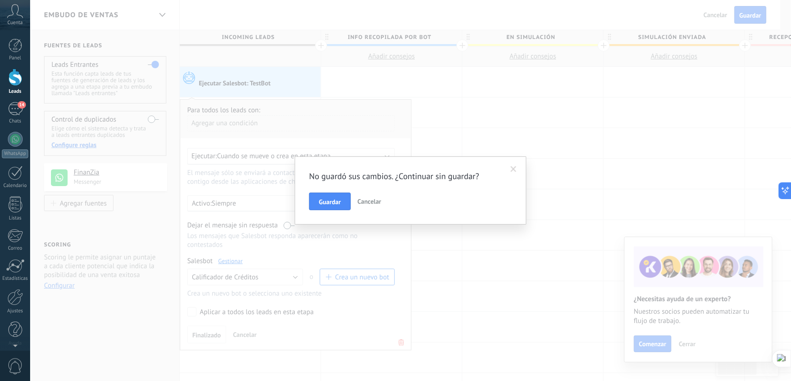
click at [335, 202] on span "Guardar" at bounding box center [330, 201] width 22 height 6
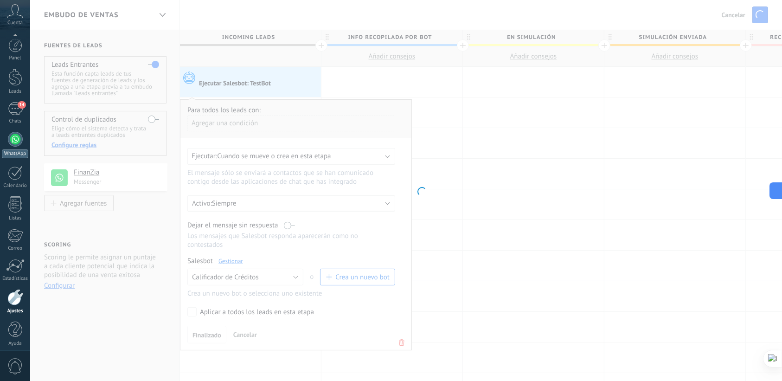
scroll to position [5, 0]
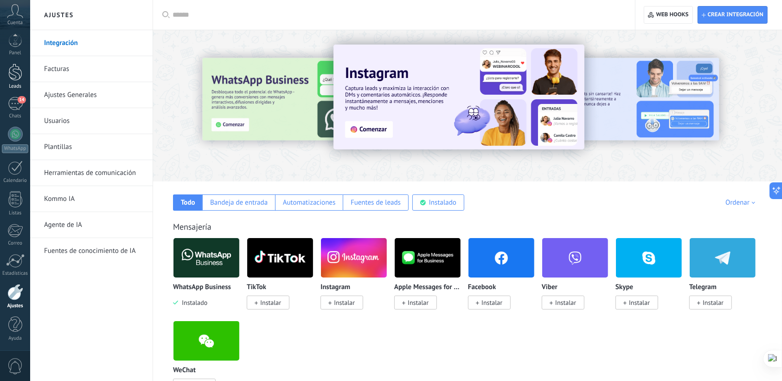
click at [16, 68] on div at bounding box center [15, 72] width 14 height 17
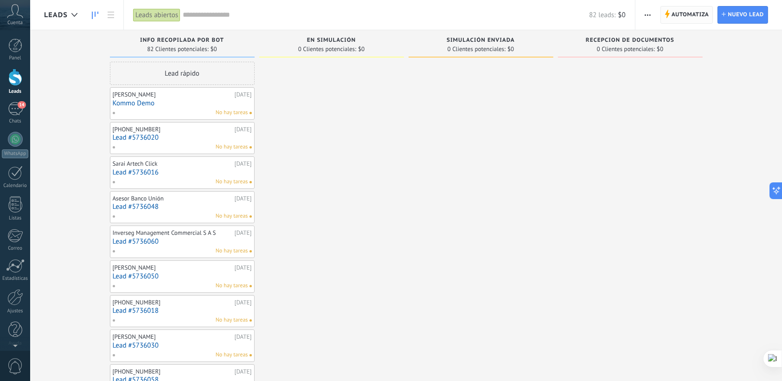
click at [680, 17] on span "Automatiza" at bounding box center [690, 14] width 38 height 17
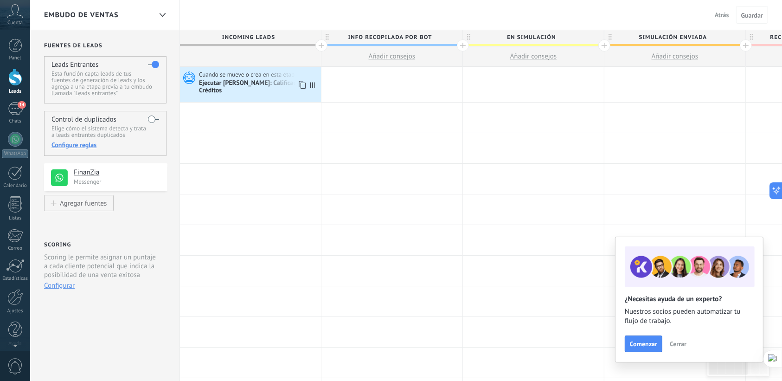
click at [272, 88] on div "Ejecutar Salesbot: Calificador de Créditos" at bounding box center [259, 87] width 120 height 16
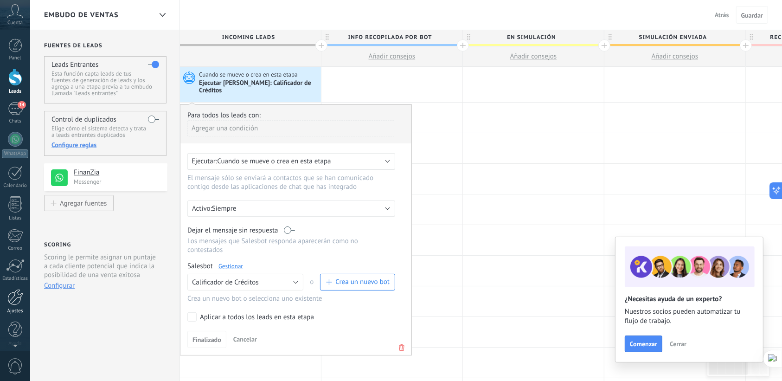
click at [15, 299] on div at bounding box center [15, 297] width 16 height 16
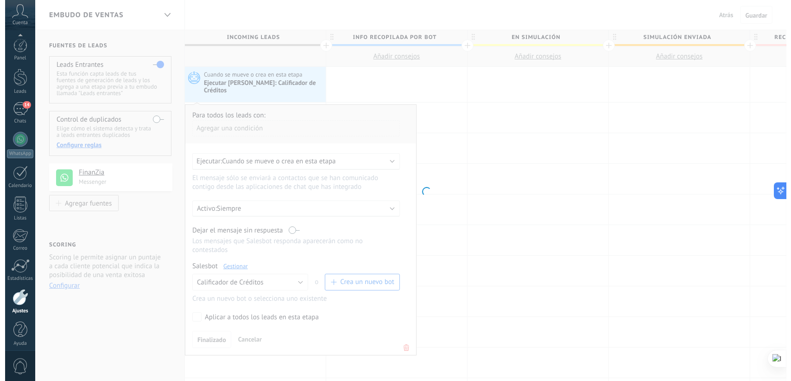
scroll to position [5, 0]
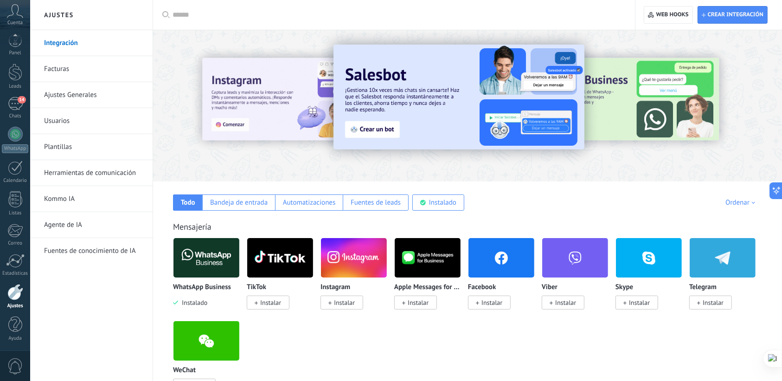
click at [89, 172] on link "Herramientas de comunicación" at bounding box center [93, 173] width 99 height 26
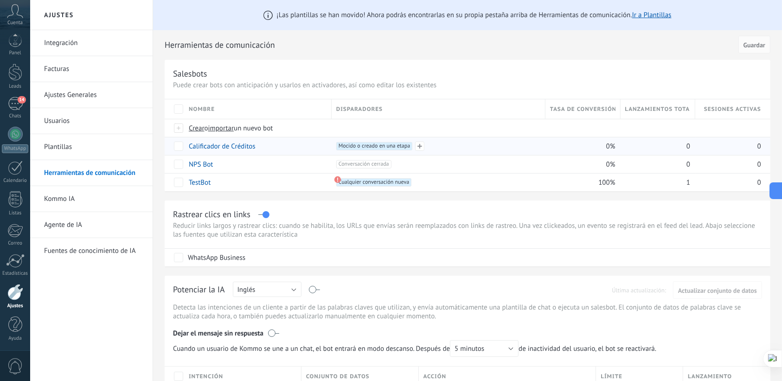
click at [399, 145] on span "Mocido o creado en una etapa +0" at bounding box center [374, 146] width 77 height 8
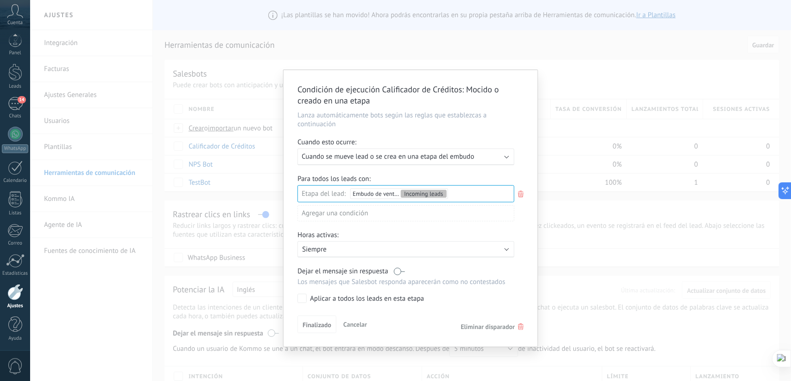
click at [530, 40] on div "Condición de ejecución Calificador de Créditos : Mocido o creado en una etapa L…" at bounding box center [410, 190] width 761 height 381
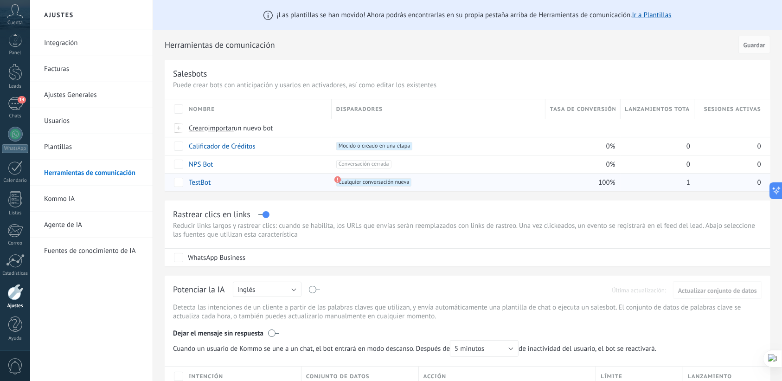
drag, startPoint x: 707, startPoint y: 181, endPoint x: 211, endPoint y: 191, distance: 495.7
click at [510, 186] on div "TestBot +1 Cualquier conversación nueva +0 100% 1 0" at bounding box center [468, 182] width 606 height 18
click at [510, 186] on div "+1 Cualquier conversación nueva +0" at bounding box center [438, 182] width 204 height 8
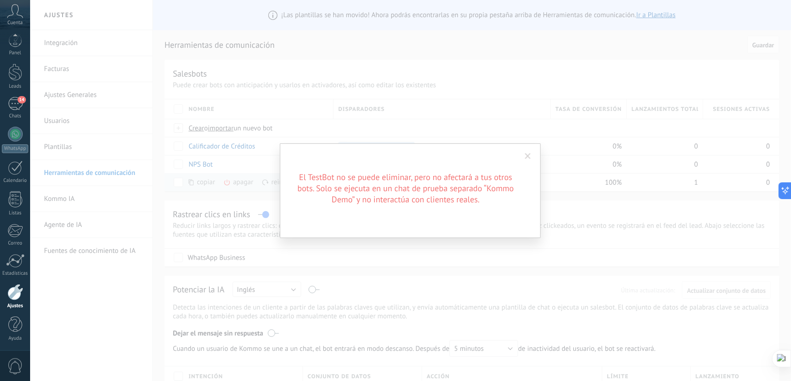
click at [534, 159] on span at bounding box center [528, 156] width 15 height 16
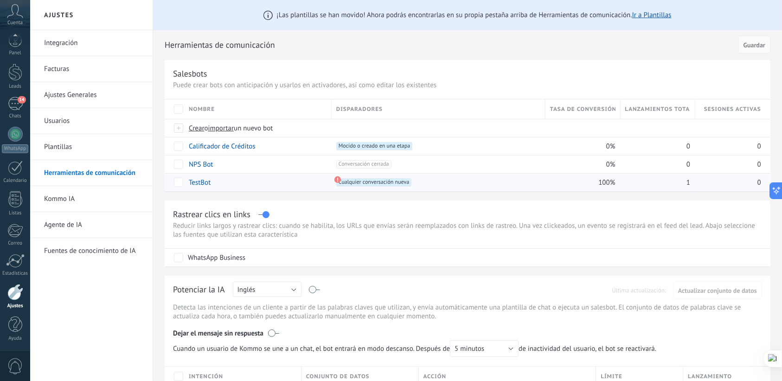
click at [337, 179] on use at bounding box center [337, 179] width 6 height 6
click at [365, 183] on span "Cualquier conversación nueva +0" at bounding box center [373, 182] width 75 height 8
click at [405, 180] on span "Cualquier conversación nueva +0" at bounding box center [373, 182] width 75 height 8
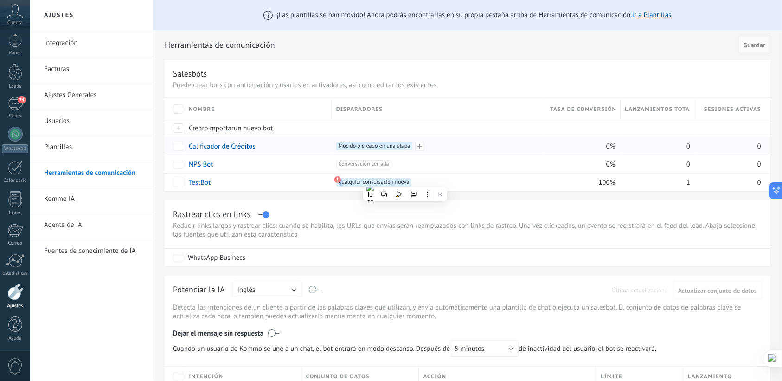
click at [461, 147] on div "+1 Mocido o creado en una etapa +0" at bounding box center [438, 146] width 204 height 8
click at [397, 144] on span "Mocido o creado en una etapa +0" at bounding box center [374, 146] width 77 height 8
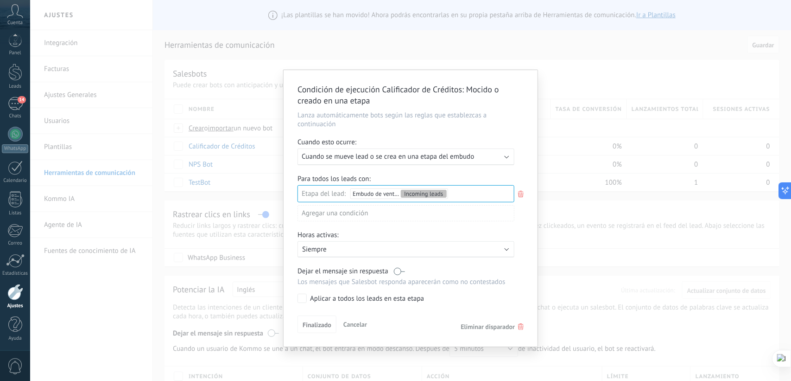
click at [0, 0] on div "Incoming leads Info Recopilada por Bot En Simulación Simulación Enviada Recepci…" at bounding box center [0, 0] width 0 height 0
click at [518, 104] on div at bounding box center [410, 190] width 761 height 381
click at [492, 160] on div "Ejecutar: Cuando se mueve lead o se crea en una etapa del embudo" at bounding box center [402, 156] width 201 height 9
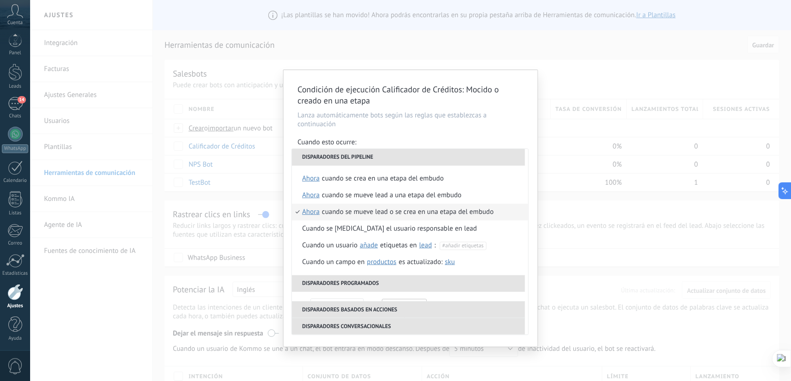
click at [492, 160] on li "Disparadores del pipeline" at bounding box center [408, 157] width 233 height 17
click at [585, 82] on div "Condición de ejecución Calificador de Créditos : Mocido o creado en una etapa L…" at bounding box center [410, 190] width 761 height 381
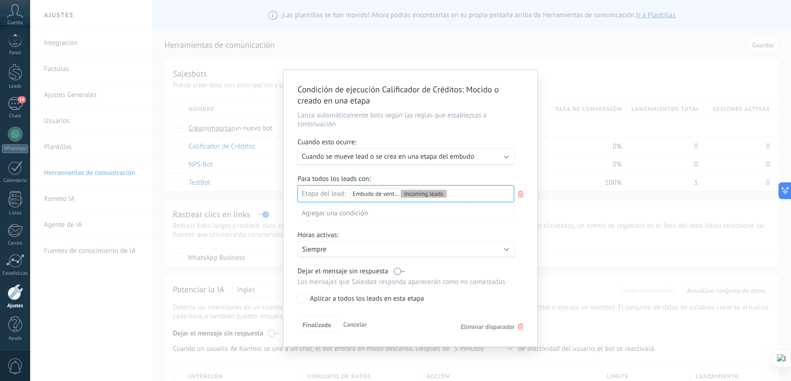
click at [473, 56] on div "Condición de ejecución Calificador de Créditos : Mocido o creado en una etapa L…" at bounding box center [410, 190] width 761 height 381
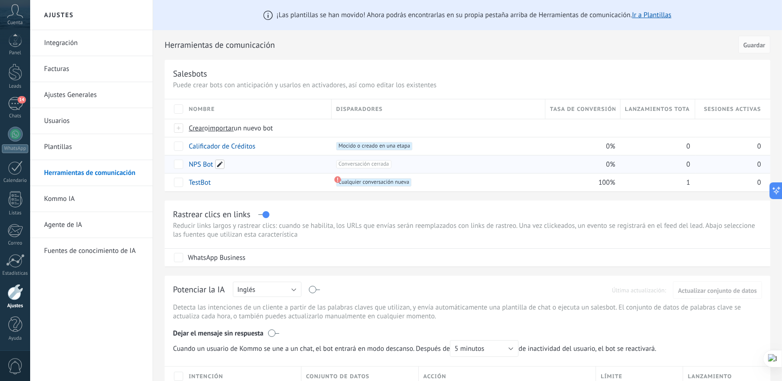
click at [223, 166] on span at bounding box center [219, 163] width 9 height 9
click at [260, 146] on span at bounding box center [262, 145] width 9 height 9
click at [497, 70] on div "Salesbots" at bounding box center [467, 73] width 589 height 11
click at [206, 183] on link "TestBot" at bounding box center [200, 182] width 22 height 9
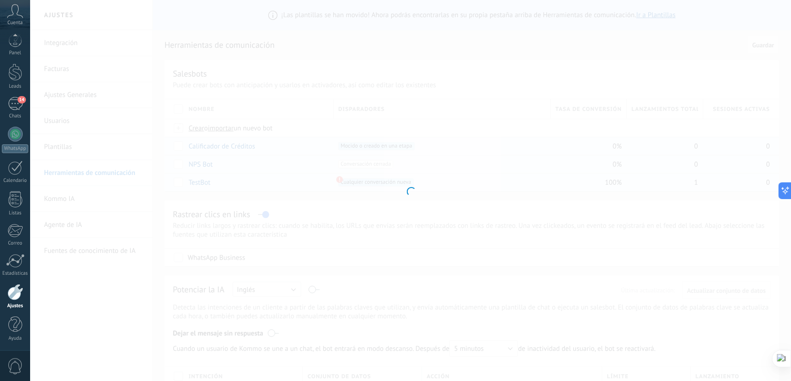
type input "*******"
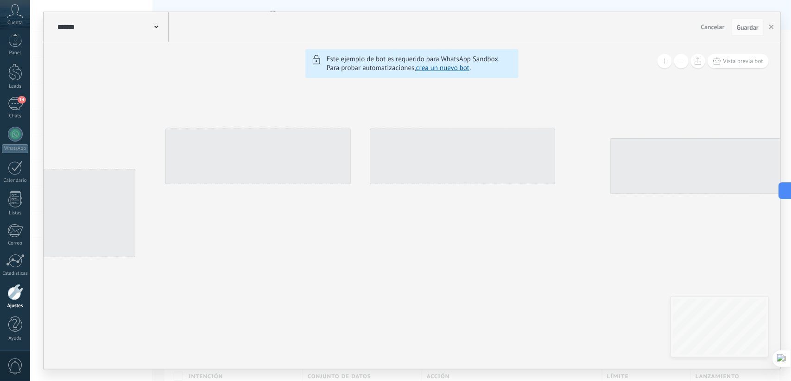
click at [713, 28] on span "Cancelar" at bounding box center [713, 27] width 24 height 8
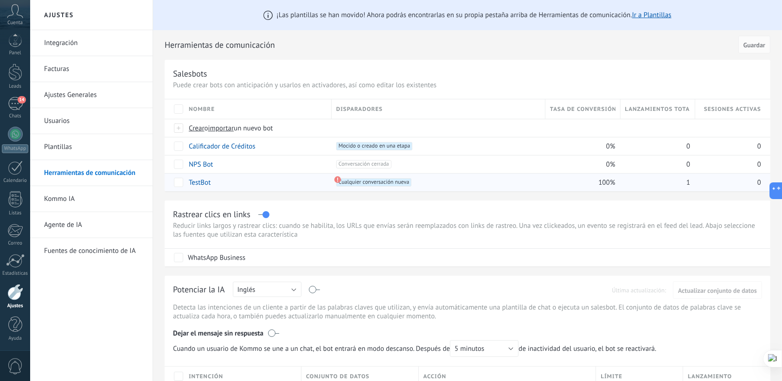
click at [203, 182] on link "TestBot" at bounding box center [200, 182] width 22 height 9
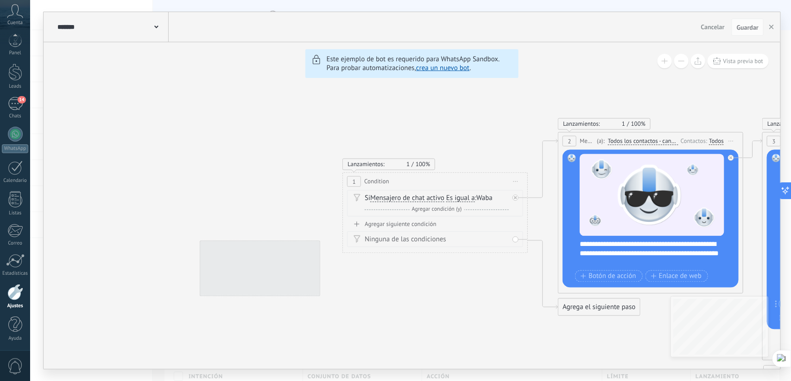
drag, startPoint x: 91, startPoint y: 89, endPoint x: 235, endPoint y: 144, distance: 154.2
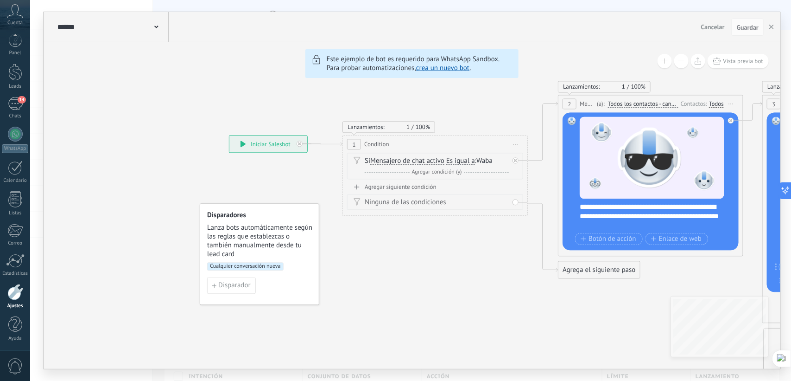
drag, startPoint x: 242, startPoint y: 149, endPoint x: 251, endPoint y: 111, distance: 39.1
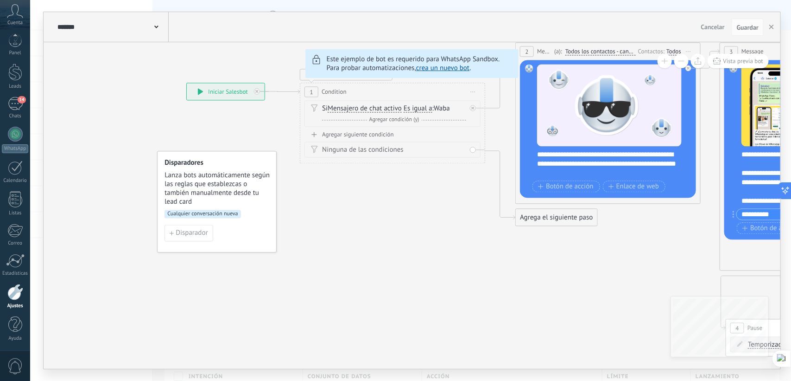
drag, startPoint x: 292, startPoint y: 212, endPoint x: 256, endPoint y: 160, distance: 63.4
click at [256, 160] on h4 "Disparadores" at bounding box center [218, 163] width 106 height 9
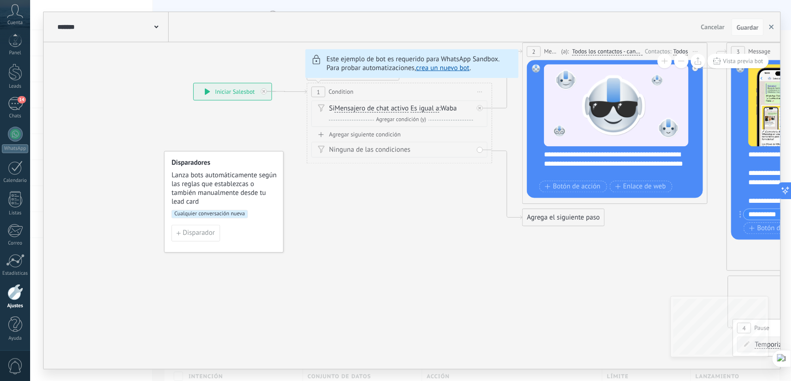
click at [773, 31] on button "button" at bounding box center [772, 28] width 14 height 18
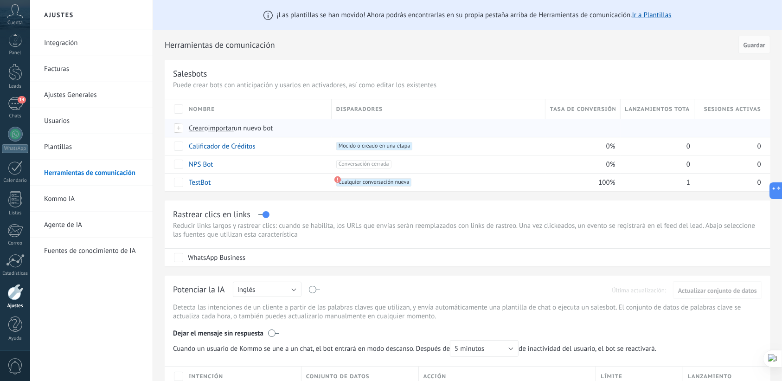
drag, startPoint x: 647, startPoint y: 131, endPoint x: 571, endPoint y: 131, distance: 76.0
click at [571, 131] on div "Crear o importar un nuevo bot" at bounding box center [468, 128] width 606 height 18
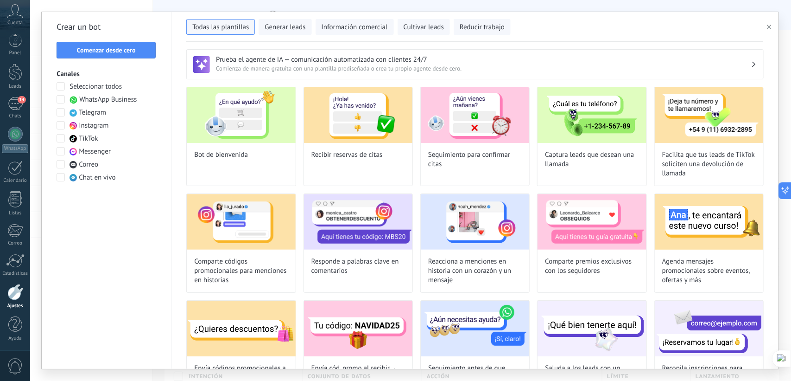
click at [773, 29] on button "button" at bounding box center [771, 26] width 15 height 11
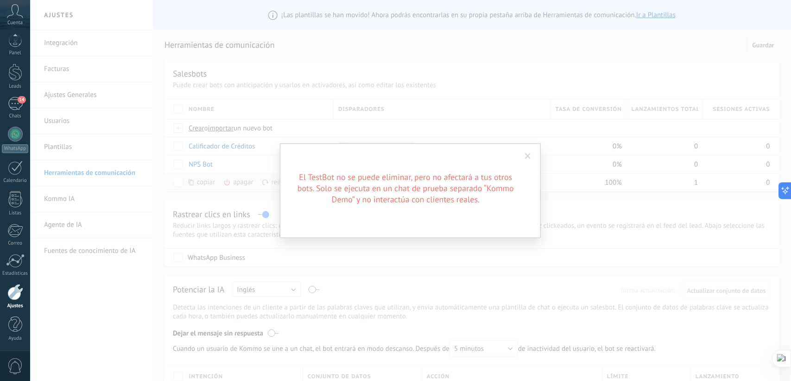
click at [522, 70] on div "El TestBot no se puede eliminar, pero no afectará a tus otros bots. Solo se eje…" at bounding box center [410, 190] width 761 height 381
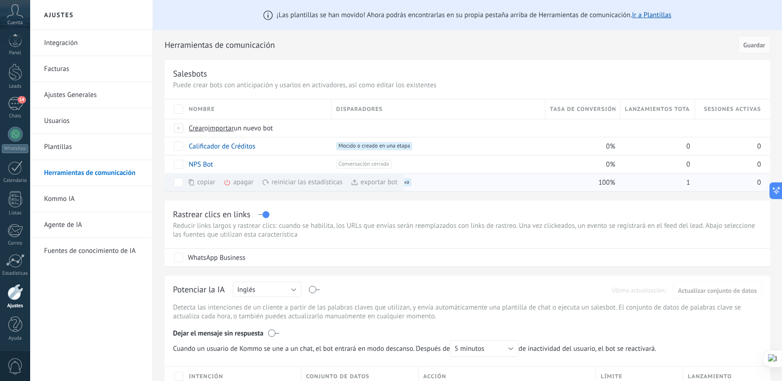
click at [230, 183] on icon at bounding box center [226, 182] width 7 height 7
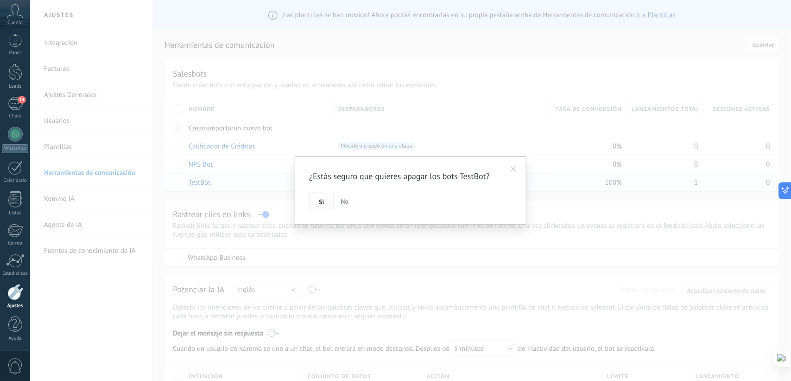
click at [320, 200] on span "Si" at bounding box center [321, 201] width 5 height 6
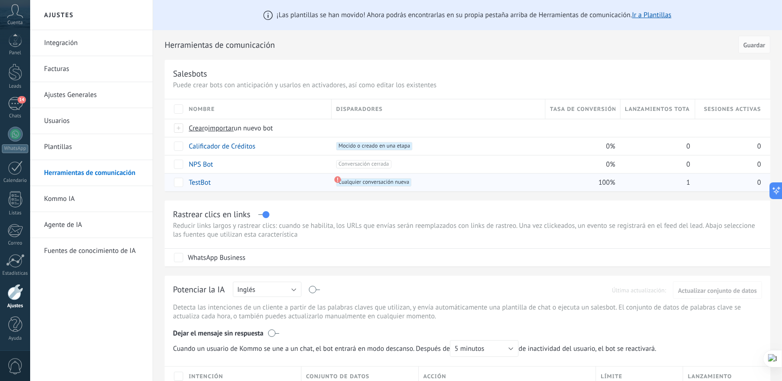
click at [197, 183] on link "TestBot" at bounding box center [200, 182] width 22 height 9
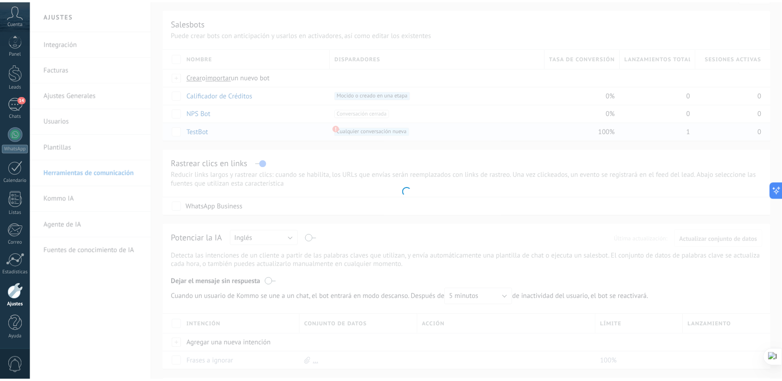
scroll to position [58, 0]
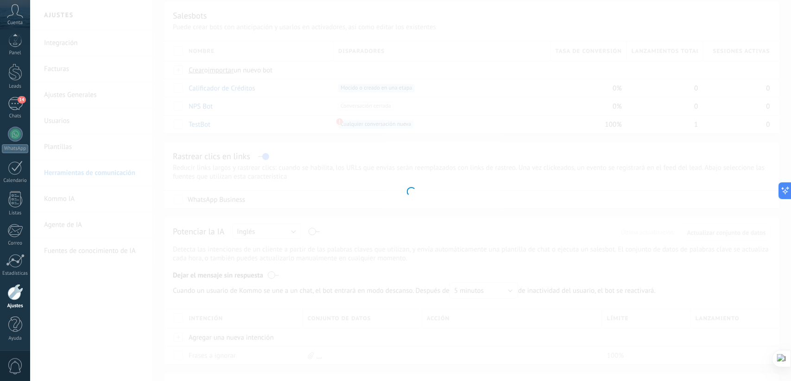
type input "*******"
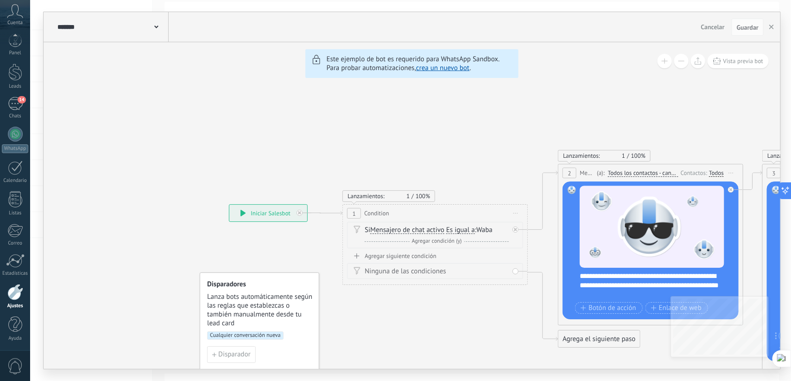
drag, startPoint x: 226, startPoint y: 105, endPoint x: 593, endPoint y: 138, distance: 369.1
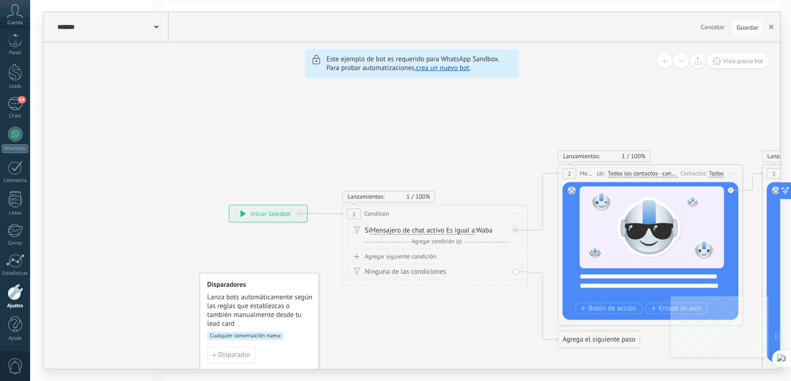
click at [775, 26] on button "button" at bounding box center [772, 28] width 14 height 18
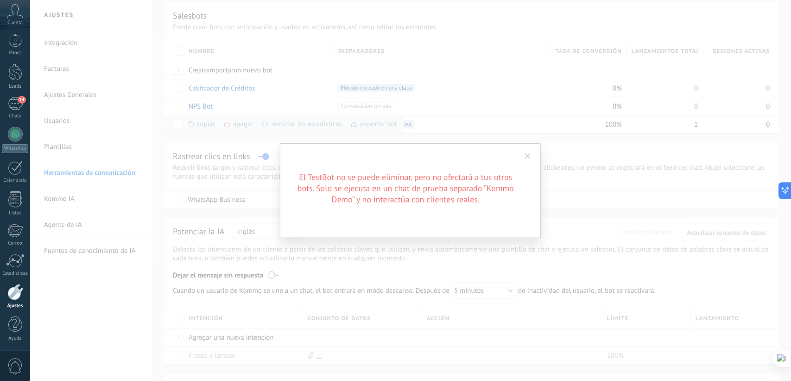
click at [527, 154] on span at bounding box center [528, 156] width 6 height 6
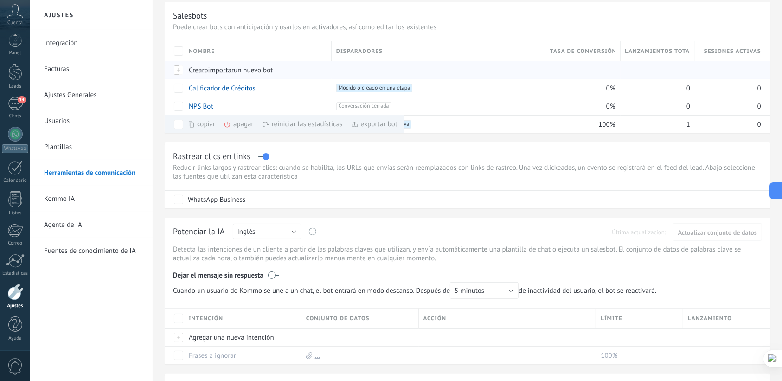
scroll to position [0, 0]
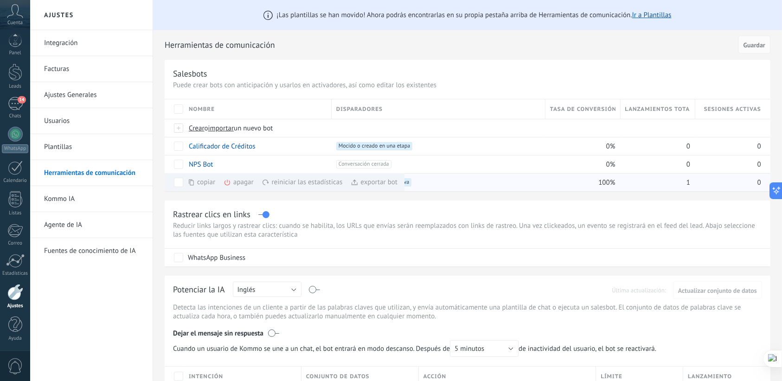
click at [236, 182] on div "apagar màs" at bounding box center [254, 182] width 62 height 18
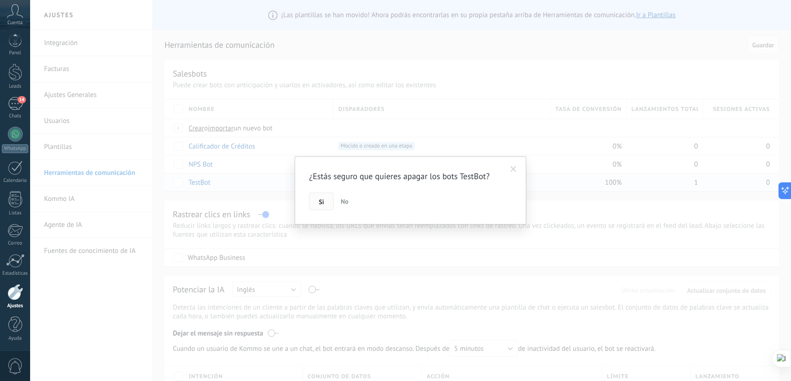
click at [323, 205] on button "Si" at bounding box center [321, 201] width 25 height 18
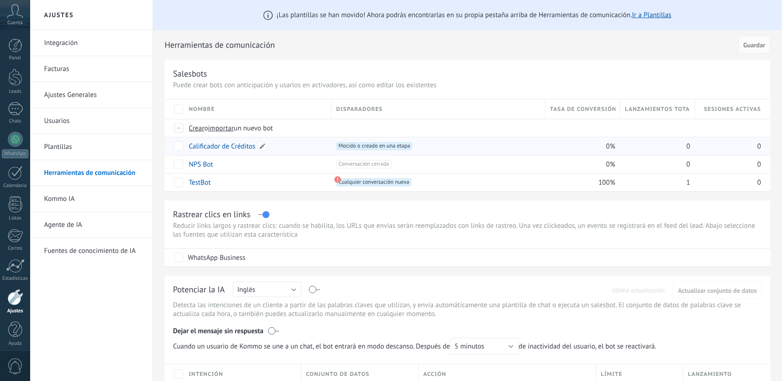
click at [239, 148] on link "Calificador de Créditos" at bounding box center [222, 146] width 67 height 9
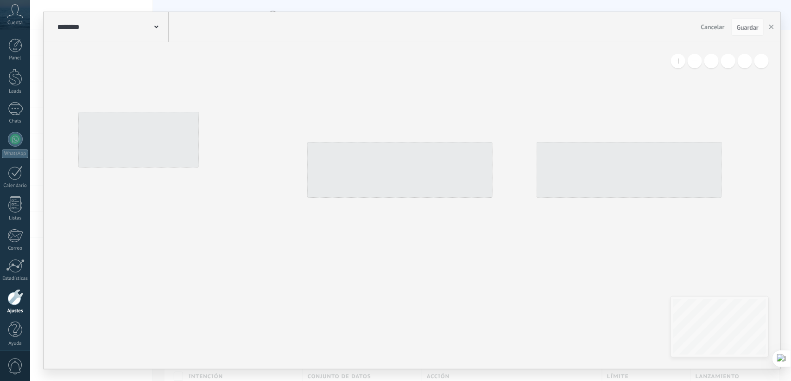
type input "**********"
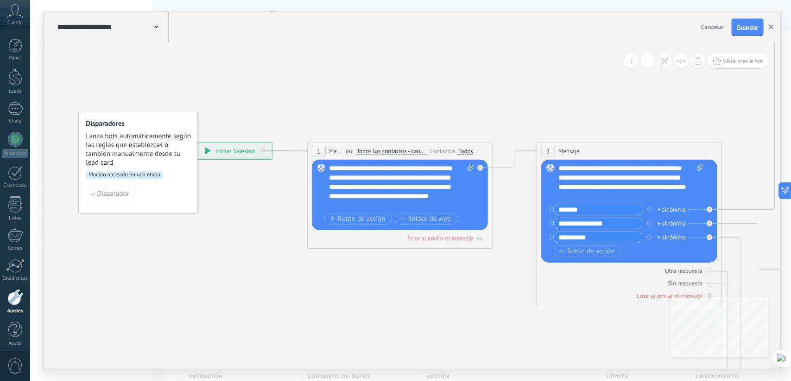
click at [775, 28] on button "button" at bounding box center [772, 28] width 14 height 18
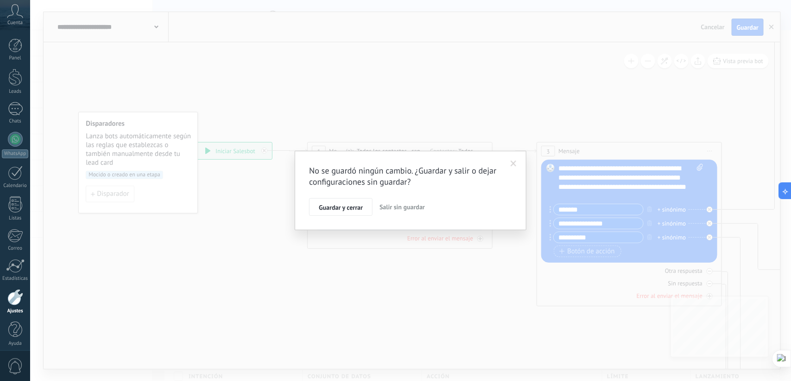
click at [511, 163] on span at bounding box center [514, 163] width 6 height 6
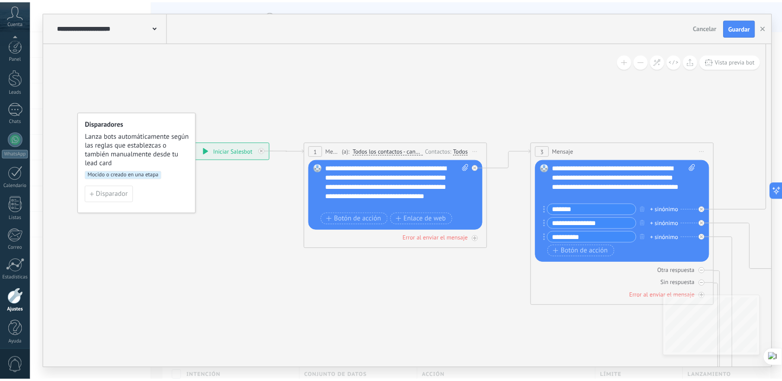
scroll to position [5, 0]
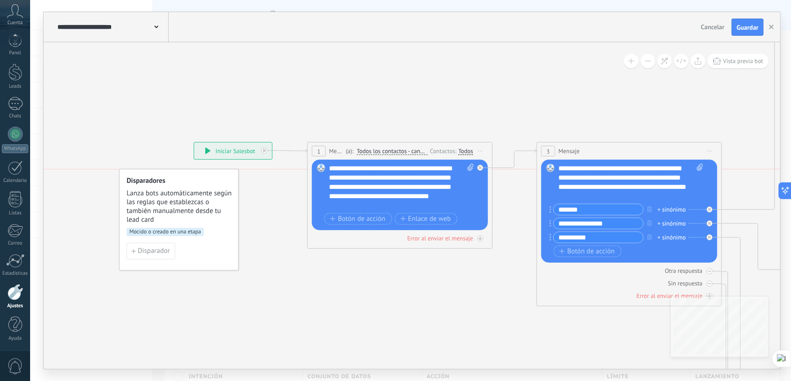
drag, startPoint x: 156, startPoint y: 125, endPoint x: 198, endPoint y: 184, distance: 71.5
click at [198, 184] on h4 "Disparadores" at bounding box center [180, 180] width 106 height 9
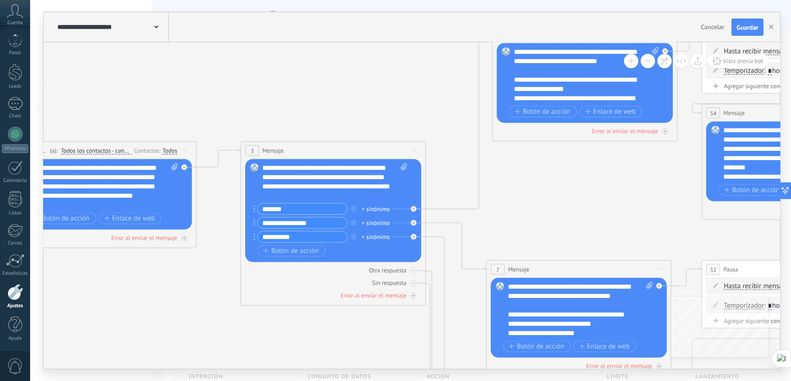
drag, startPoint x: 522, startPoint y: 99, endPoint x: 226, endPoint y: 98, distance: 295.8
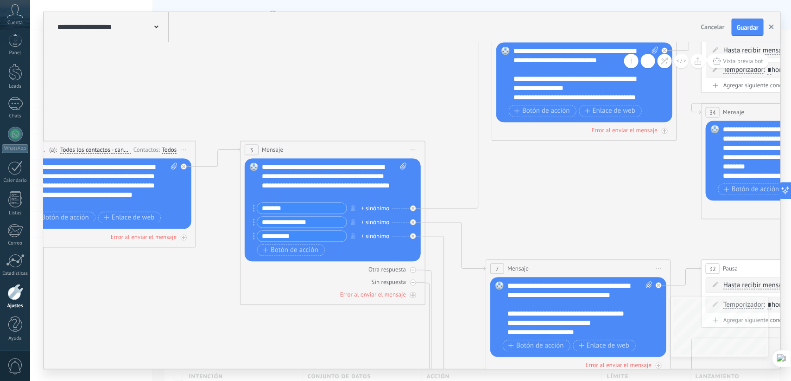
click at [775, 29] on button "button" at bounding box center [772, 28] width 14 height 18
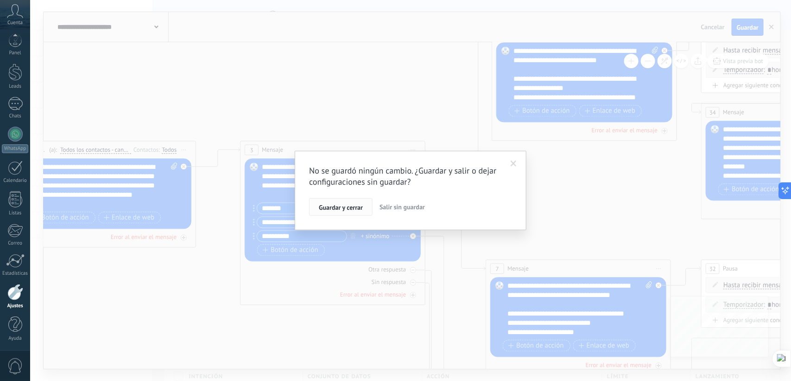
click at [341, 205] on span "Guardar y cerrar" at bounding box center [341, 207] width 44 height 6
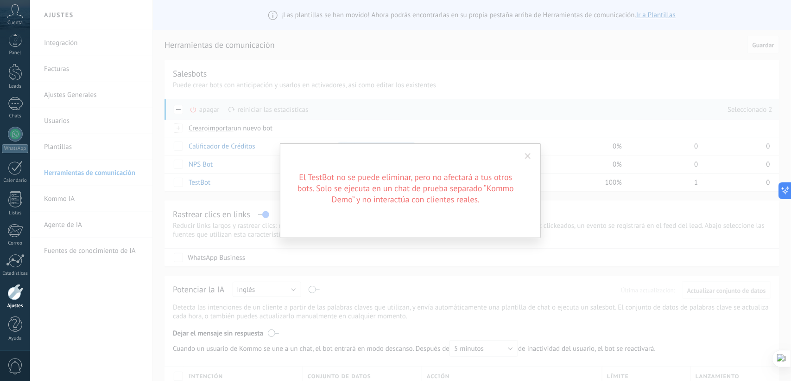
click at [433, 83] on div "El TestBot no se puede eliminar, pero no afectará a tus otros bots. Solo se eje…" at bounding box center [410, 190] width 761 height 381
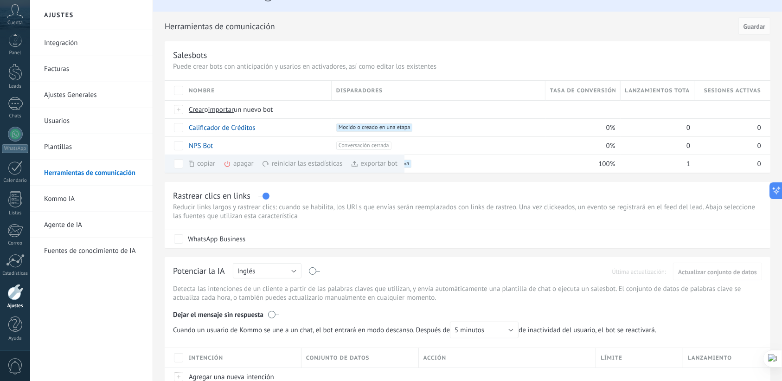
scroll to position [0, 0]
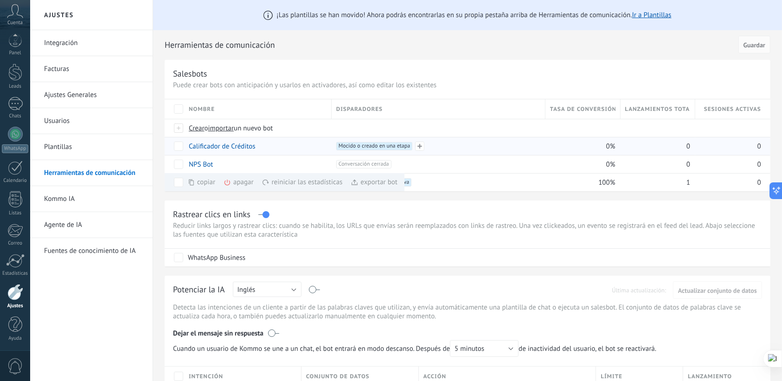
click at [368, 146] on span "Mocido o creado en una etapa +0" at bounding box center [374, 146] width 77 height 8
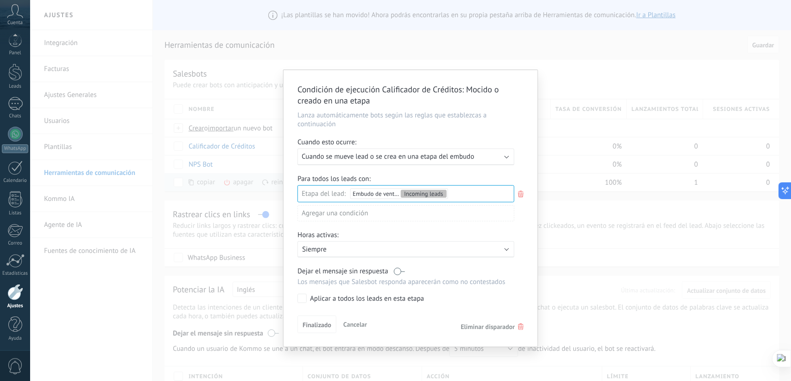
click at [599, 56] on div "Condición de ejecución Calificador de Créditos : Mocido o creado en una etapa L…" at bounding box center [410, 190] width 761 height 381
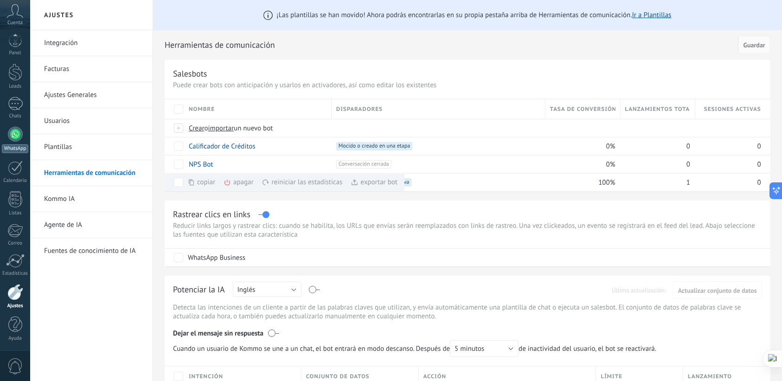
click at [12, 134] on div at bounding box center [15, 134] width 15 height 15
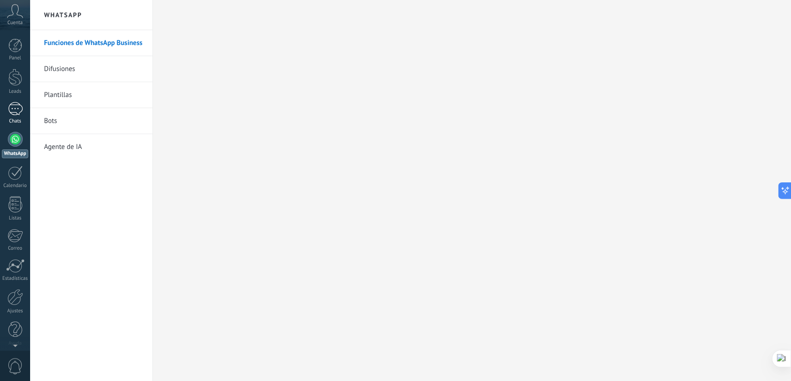
click at [13, 110] on div at bounding box center [15, 108] width 15 height 13
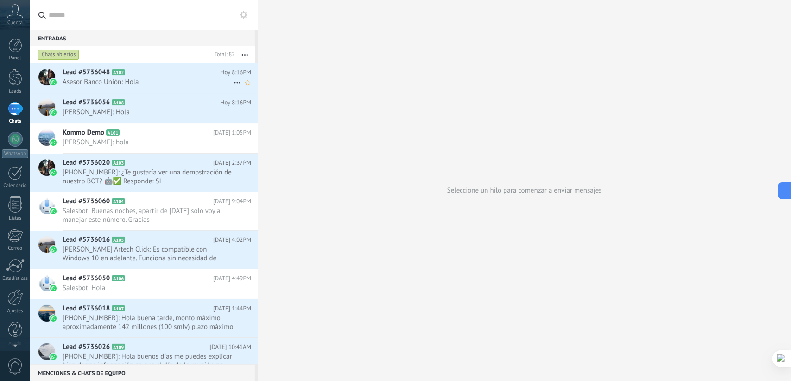
click at [232, 82] on icon at bounding box center [237, 82] width 11 height 11
click at [371, 53] on div at bounding box center [395, 190] width 791 height 381
click at [235, 112] on use at bounding box center [237, 112] width 6 height 1
click at [154, 82] on div at bounding box center [395, 190] width 791 height 381
click at [148, 81] on span "Asesor Banco Unión: Hola" at bounding box center [148, 81] width 171 height 9
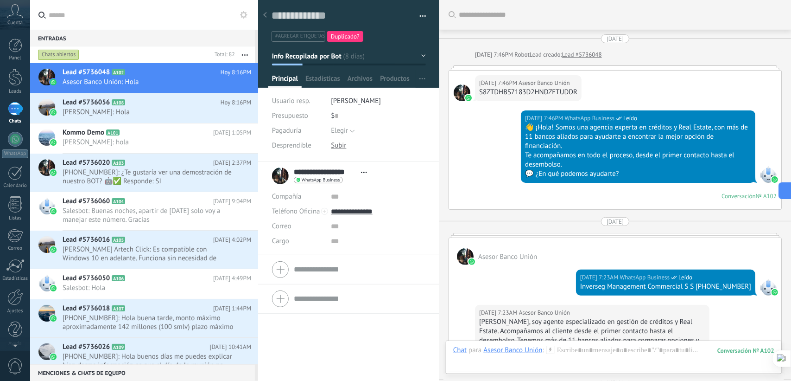
scroll to position [796, 0]
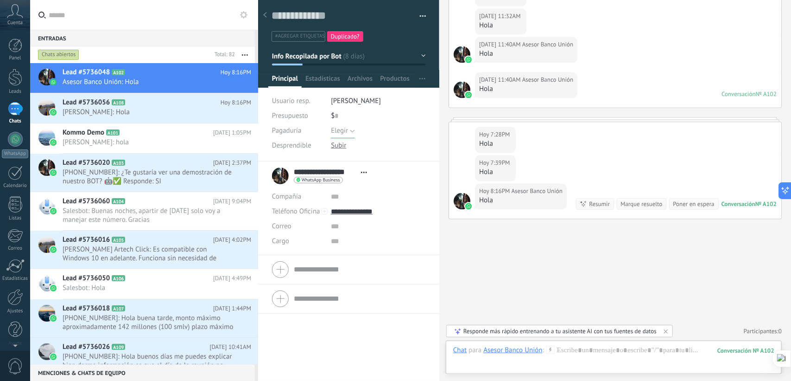
click at [353, 131] on button "Elegir" at bounding box center [343, 130] width 24 height 15
click at [353, 131] on span "Elegir" at bounding box center [369, 131] width 97 height 9
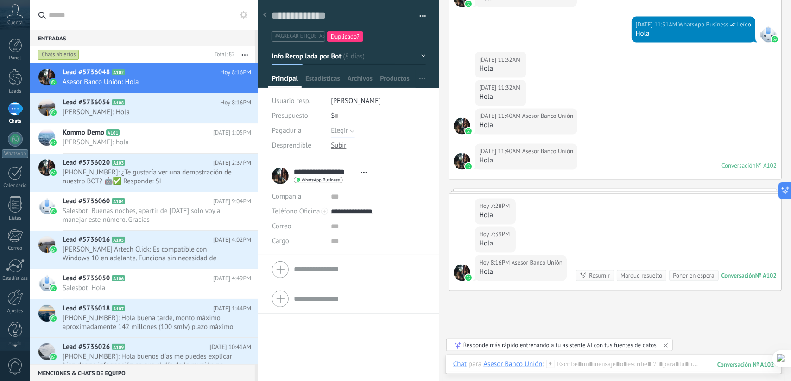
scroll to position [738, 0]
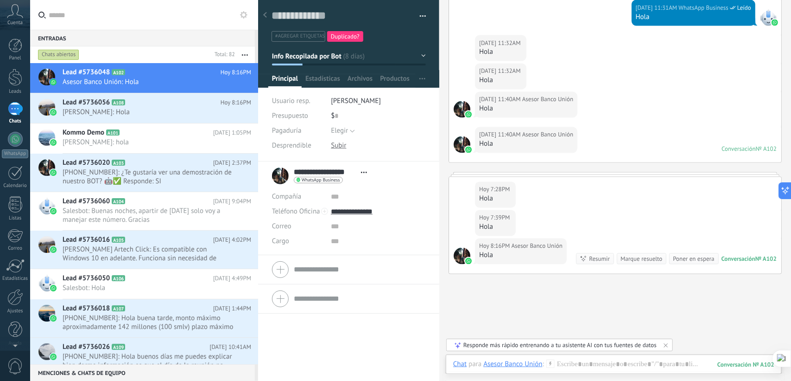
click at [422, 13] on button "button" at bounding box center [419, 16] width 13 height 14
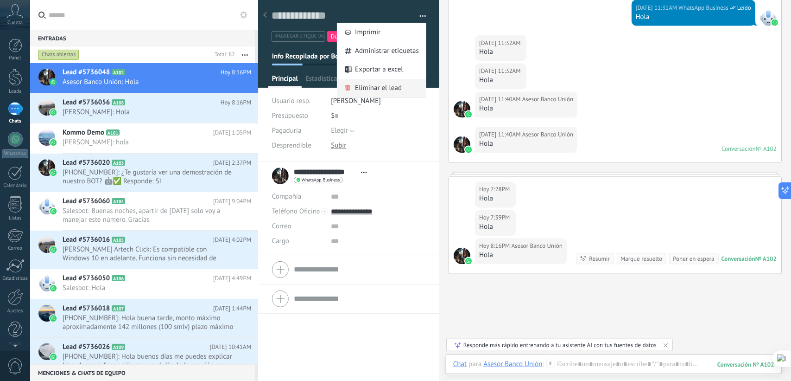
click at [386, 89] on span "Eliminar el lead" at bounding box center [378, 88] width 47 height 19
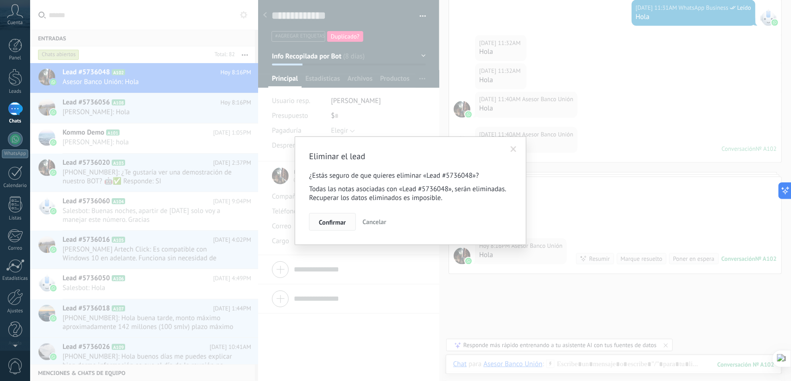
click at [334, 219] on span "Confirmar" at bounding box center [332, 222] width 27 height 6
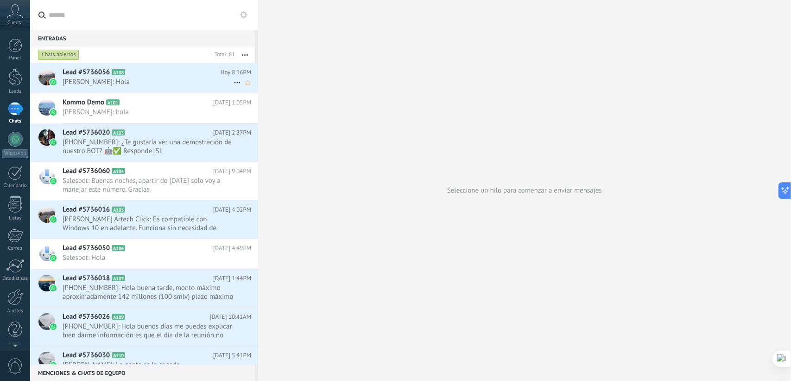
click at [234, 82] on use at bounding box center [237, 82] width 6 height 1
click at [154, 82] on div at bounding box center [395, 190] width 791 height 381
click at [163, 140] on span "[PHONE_NUMBER]: ¿Te gustaría ver una demostración de nuestro BOT? 🤖✅ Responde: …" at bounding box center [148, 147] width 171 height 18
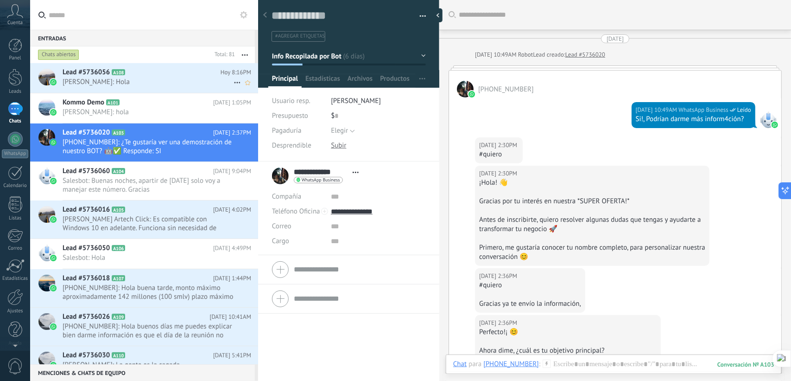
scroll to position [414, 0]
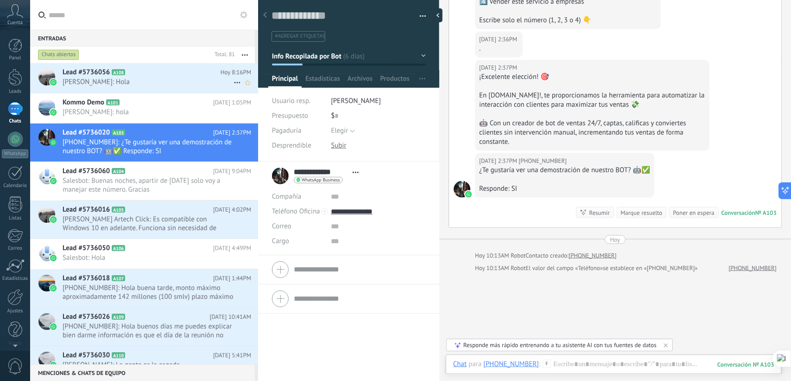
click at [150, 65] on div "Lead #5736056 A108 Hoy 8:16PM Andres: Hola" at bounding box center [161, 77] width 196 height 29
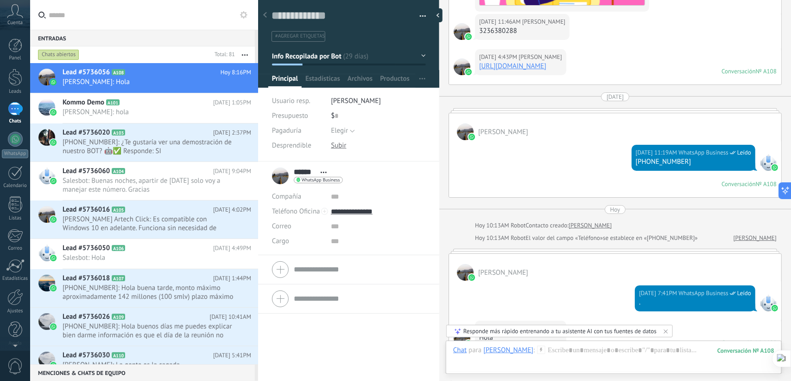
scroll to position [3345, 0]
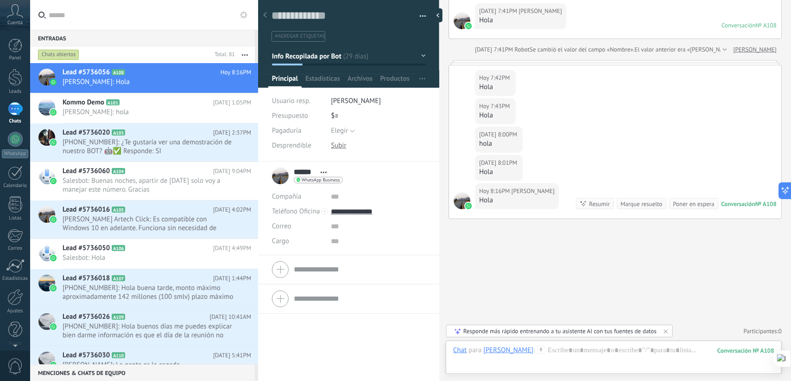
click at [418, 14] on button "button" at bounding box center [419, 16] width 13 height 14
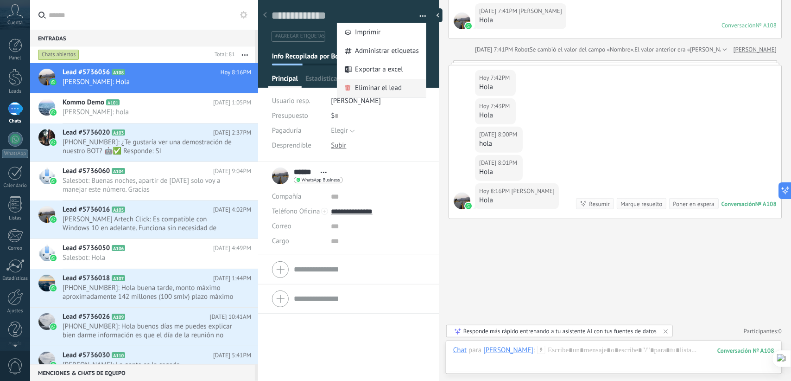
click at [383, 83] on span "Eliminar el lead" at bounding box center [378, 88] width 47 height 19
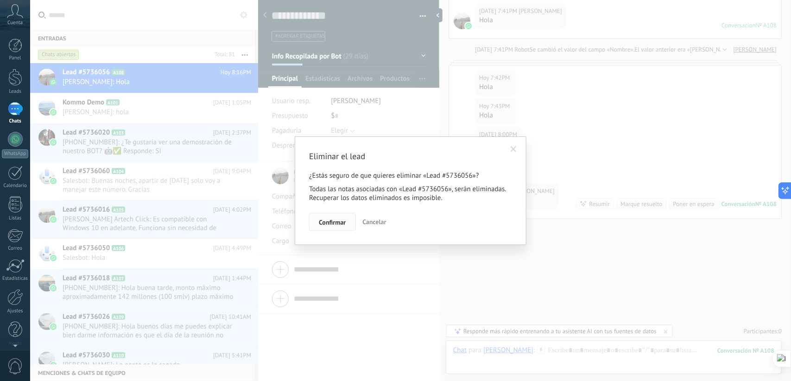
click at [333, 219] on span "Confirmar" at bounding box center [332, 222] width 27 height 6
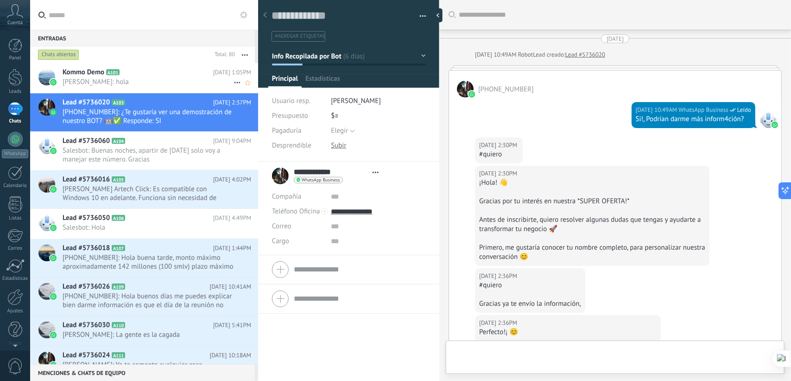
type textarea "**********"
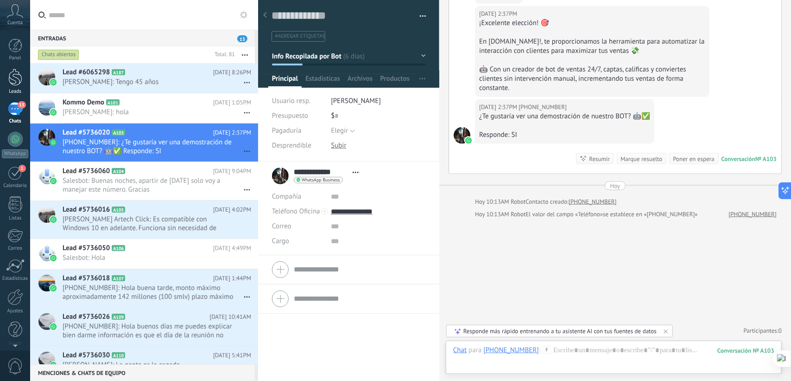
click at [15, 77] on div at bounding box center [15, 77] width 14 height 17
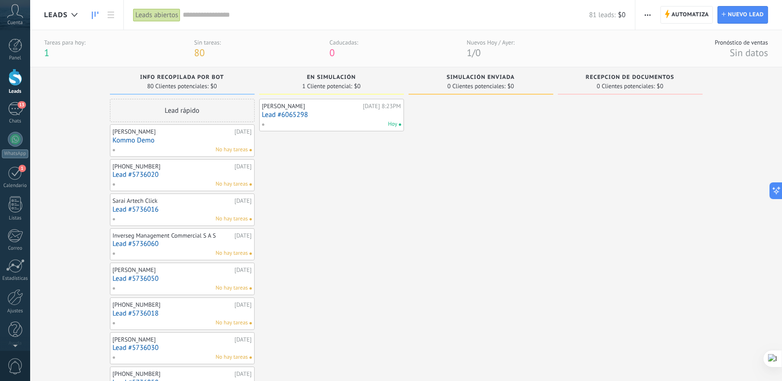
drag, startPoint x: 398, startPoint y: 196, endPoint x: 689, endPoint y: 216, distance: 291.8
drag, startPoint x: 589, startPoint y: 168, endPoint x: 500, endPoint y: 168, distance: 89.5
click at [17, 302] on div at bounding box center [15, 297] width 16 height 16
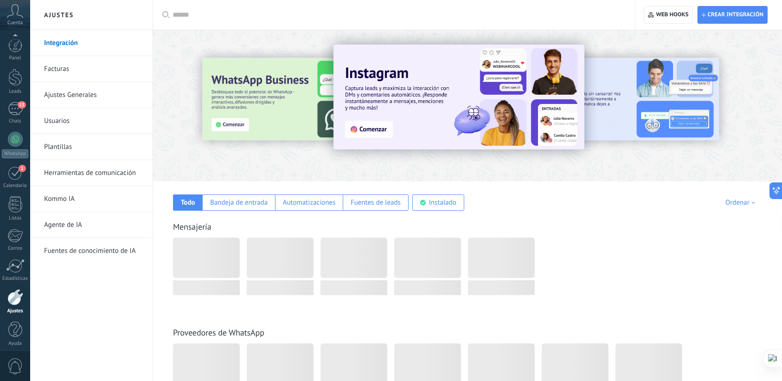
scroll to position [5, 0]
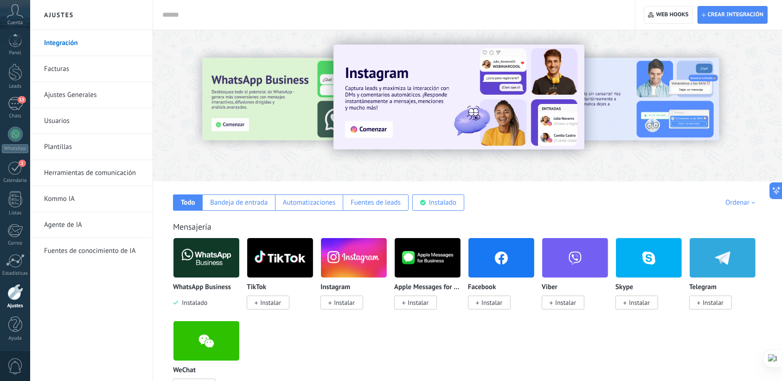
click at [57, 226] on link "Agente de IA" at bounding box center [93, 225] width 99 height 26
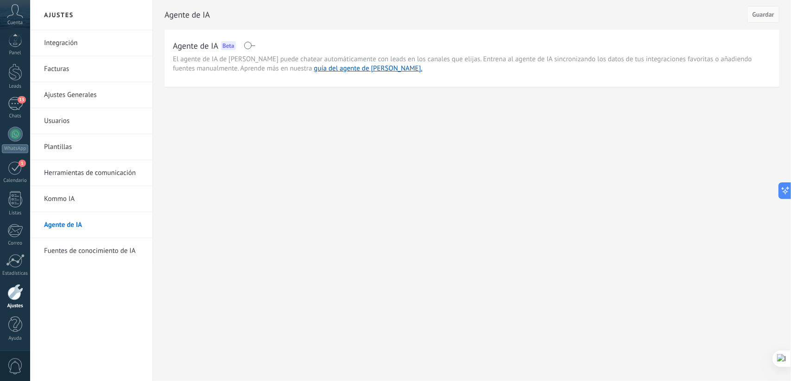
click at [247, 47] on span at bounding box center [250, 45] width 12 height 7
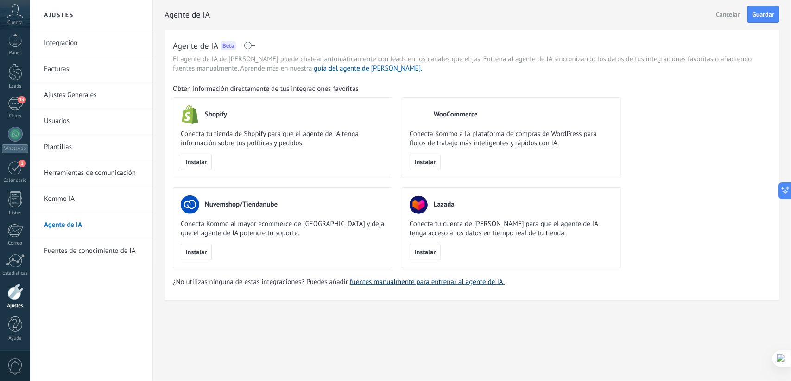
click at [450, 281] on link "fuentes manualmente para entrenar al agente de IA." at bounding box center [427, 281] width 155 height 9
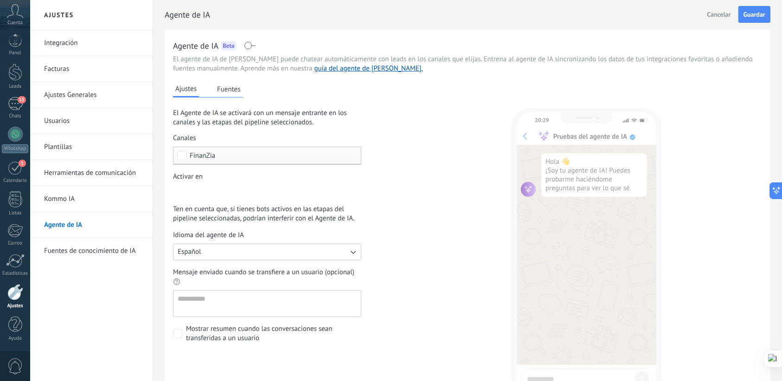
click at [231, 90] on button "Fuentes" at bounding box center [229, 89] width 28 height 14
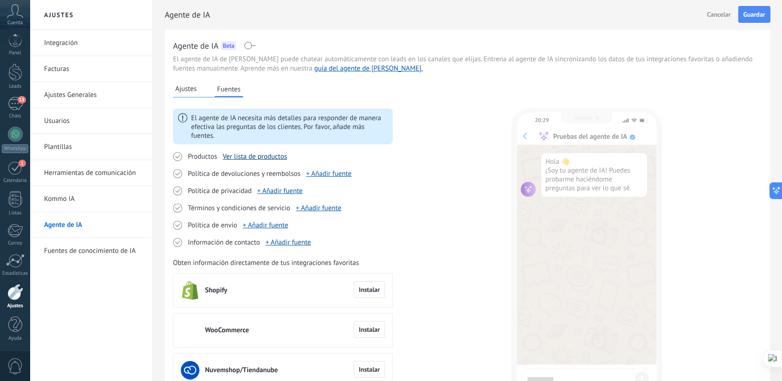
click at [270, 155] on link "Ver lista de productos" at bounding box center [255, 156] width 64 height 9
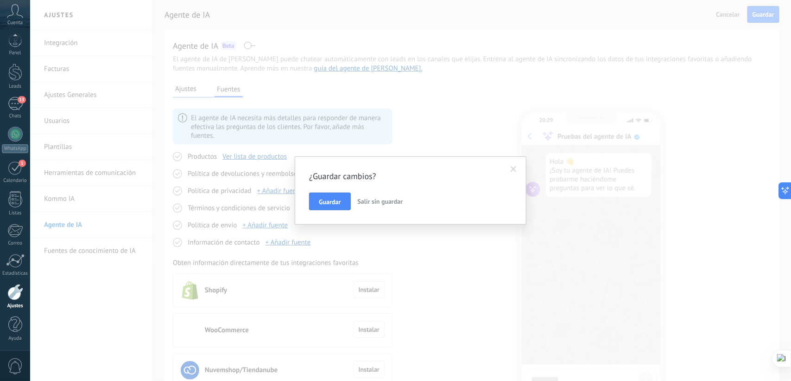
click at [517, 169] on span at bounding box center [514, 169] width 6 height 6
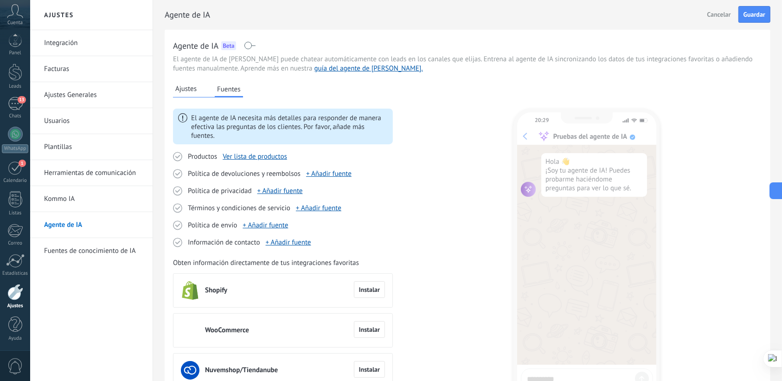
click at [416, 192] on div "Ajustes Fuentes El agente de IA necesita más detalles para responder de manera …" at bounding box center [467, 252] width 589 height 359
click at [188, 89] on span "Ajustes" at bounding box center [185, 88] width 21 height 9
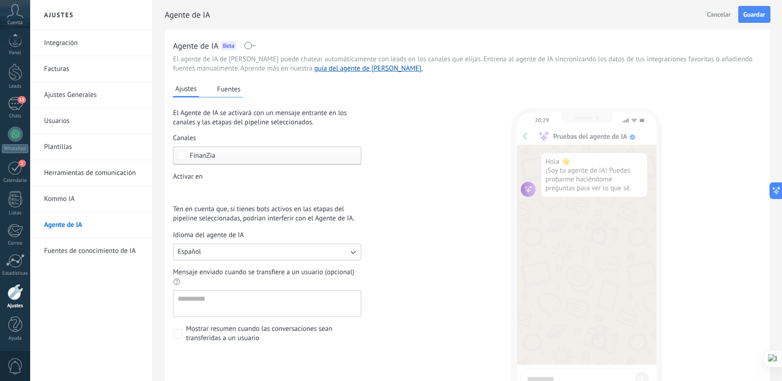
click at [0, 0] on div "Incoming leads Info Recopilada por Bot En Simulación Simulación Enviada Recepci…" at bounding box center [0, 0] width 0 height 0
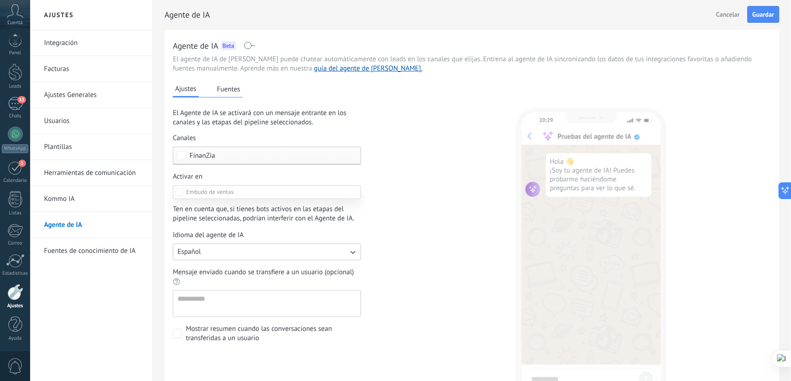
click at [238, 193] on label at bounding box center [267, 192] width 188 height 14
click at [425, 189] on div at bounding box center [410, 190] width 761 height 381
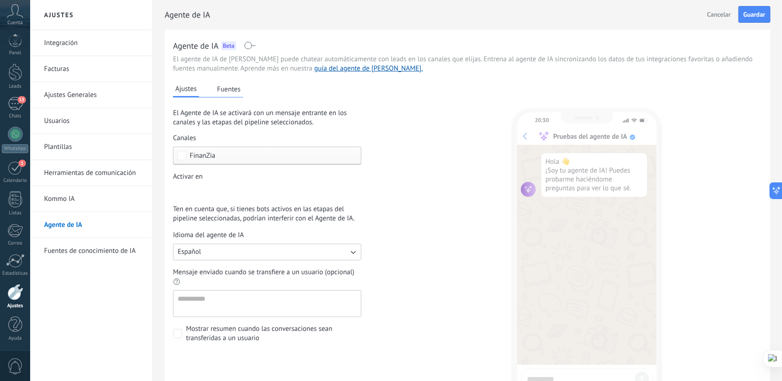
click at [460, 160] on div "Ajustes Fuentes El Agente de IA se activará con un mensaje entrante en los cana…" at bounding box center [467, 252] width 589 height 359
click at [319, 65] on link "guía del agente de [PERSON_NAME]." at bounding box center [368, 68] width 108 height 9
